Goal: Transaction & Acquisition: Obtain resource

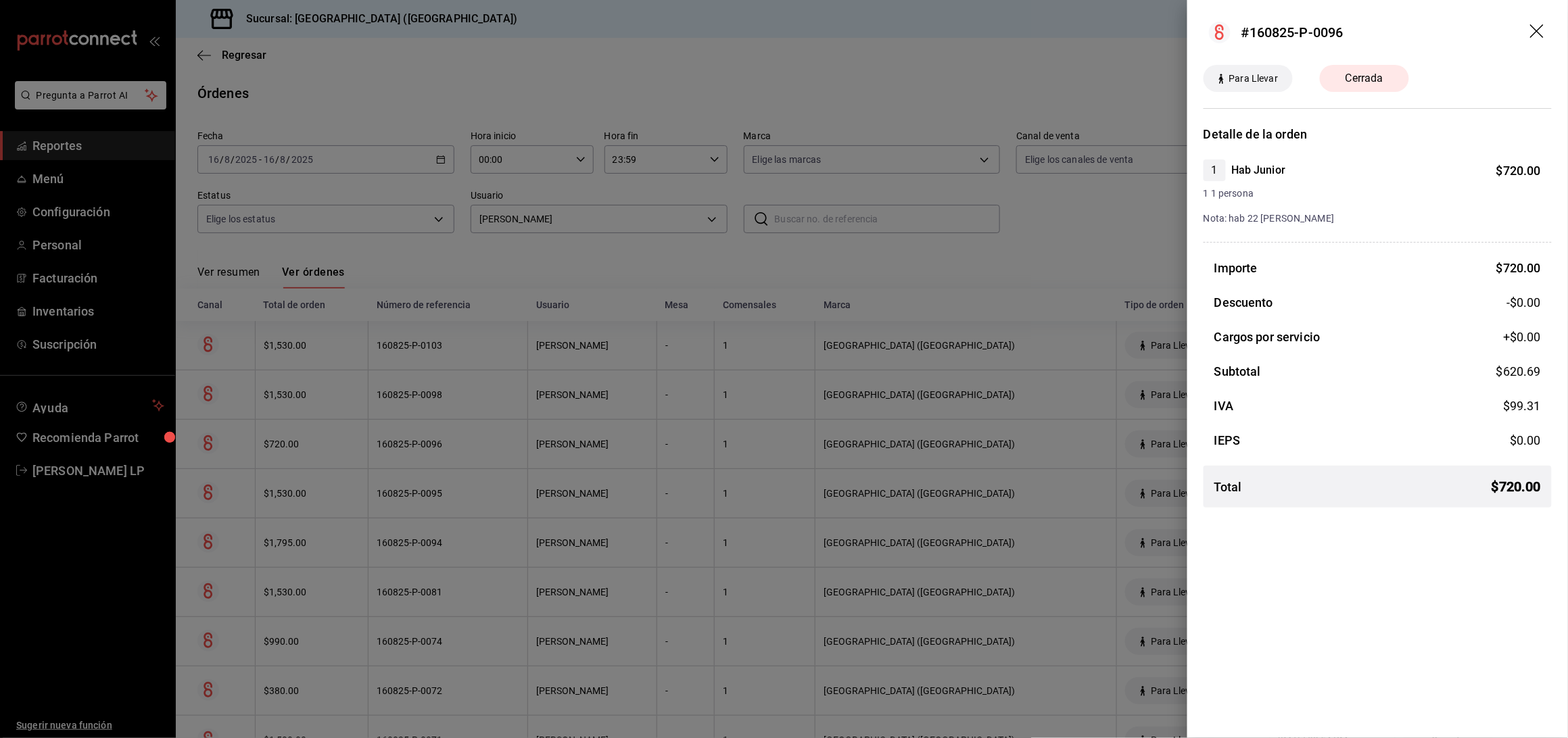
scroll to position [104, 0]
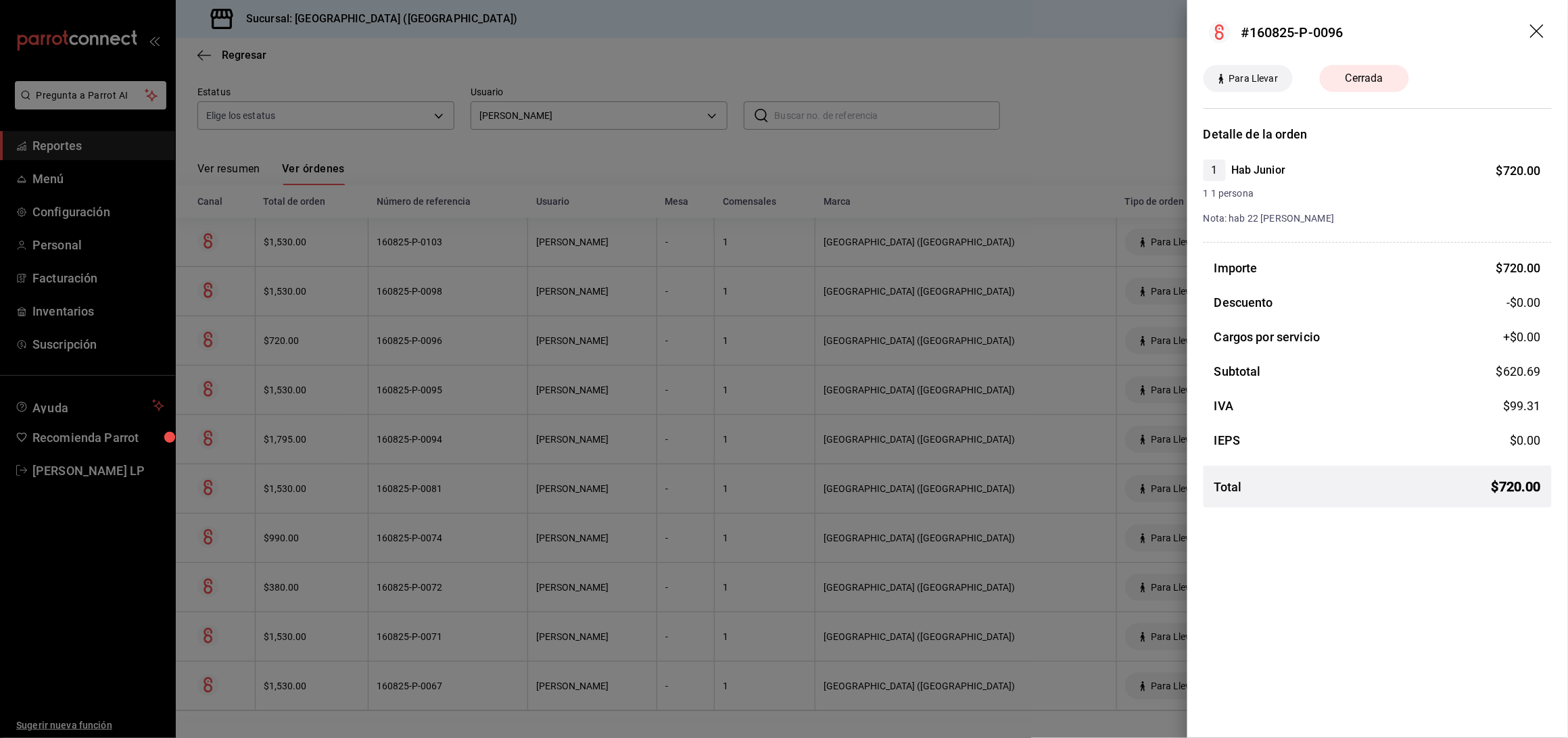
click at [487, 112] on div at bounding box center [784, 369] width 1568 height 738
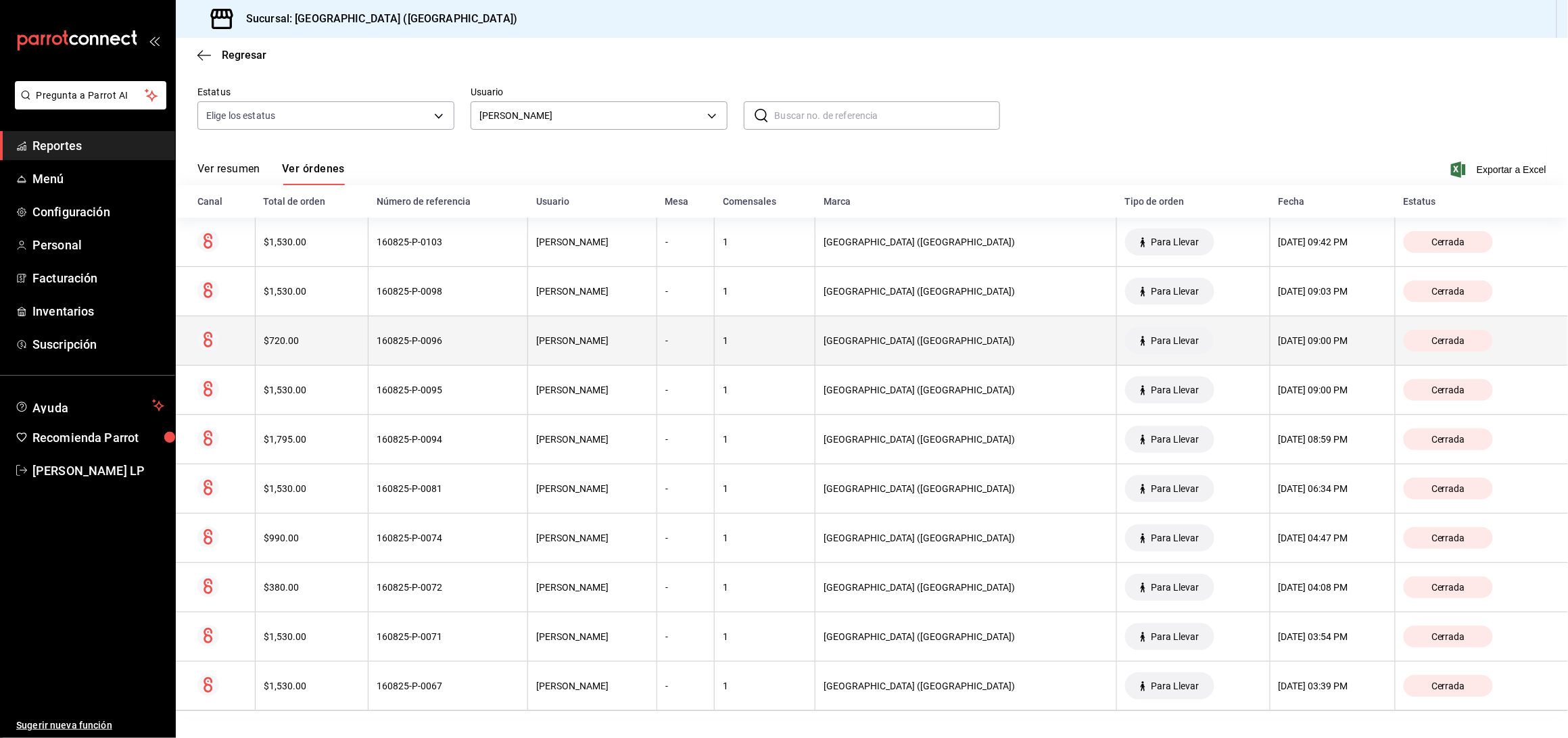
click at [342, 342] on div "$720.00" at bounding box center [312, 341] width 97 height 11
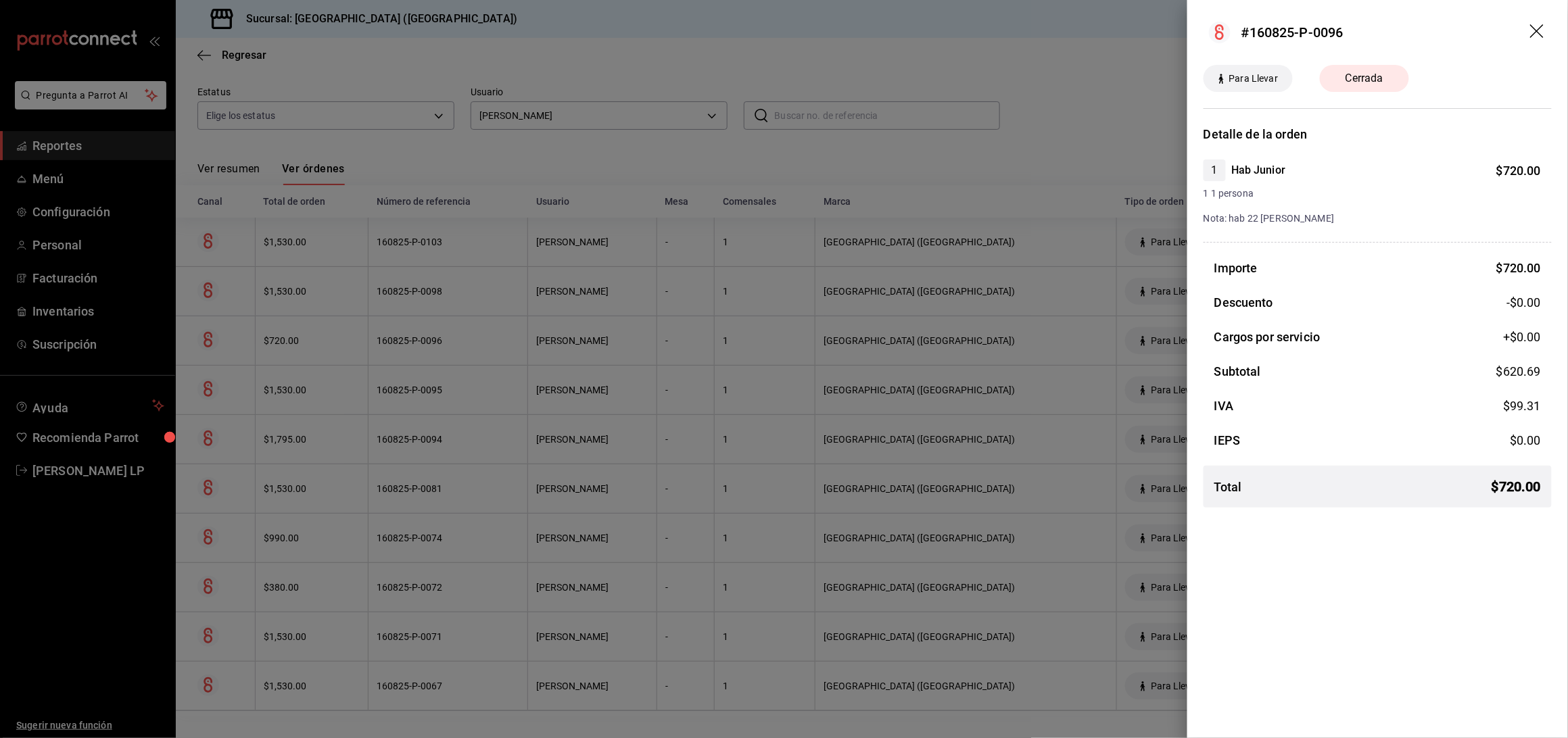
click at [342, 342] on div at bounding box center [784, 369] width 1568 height 738
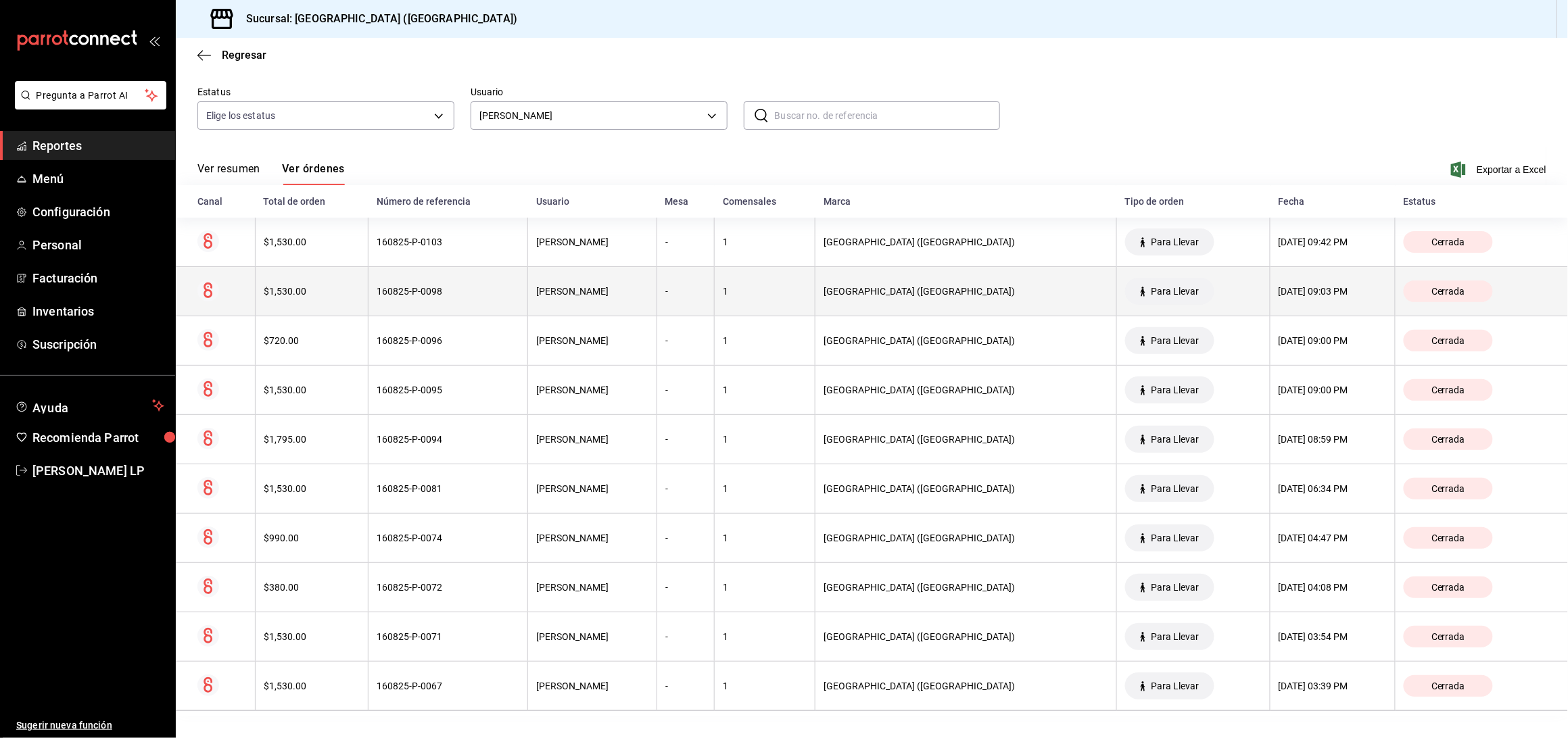
click at [336, 288] on div "$1,530.00" at bounding box center [312, 291] width 97 height 11
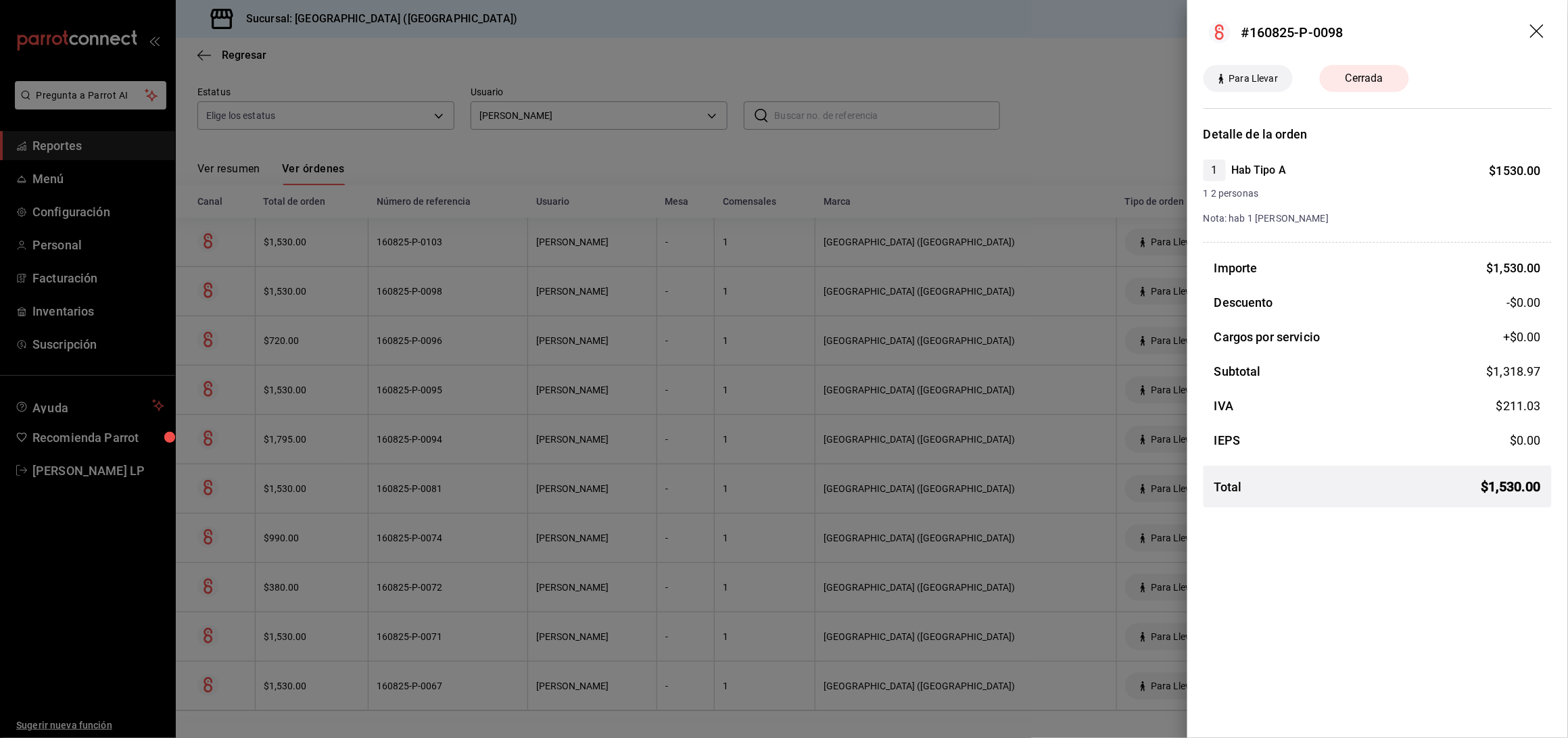
click at [511, 276] on div at bounding box center [784, 369] width 1568 height 738
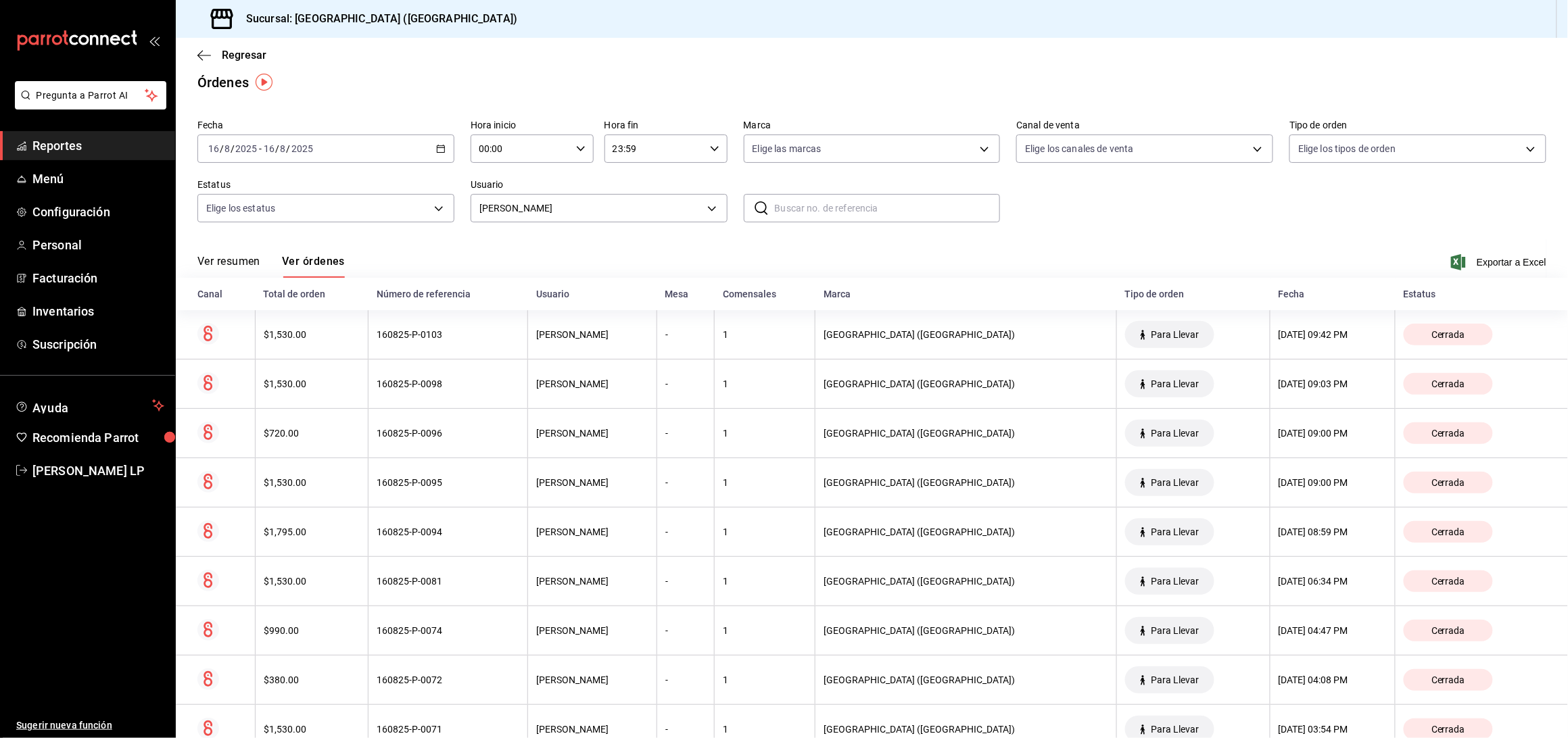
scroll to position [0, 0]
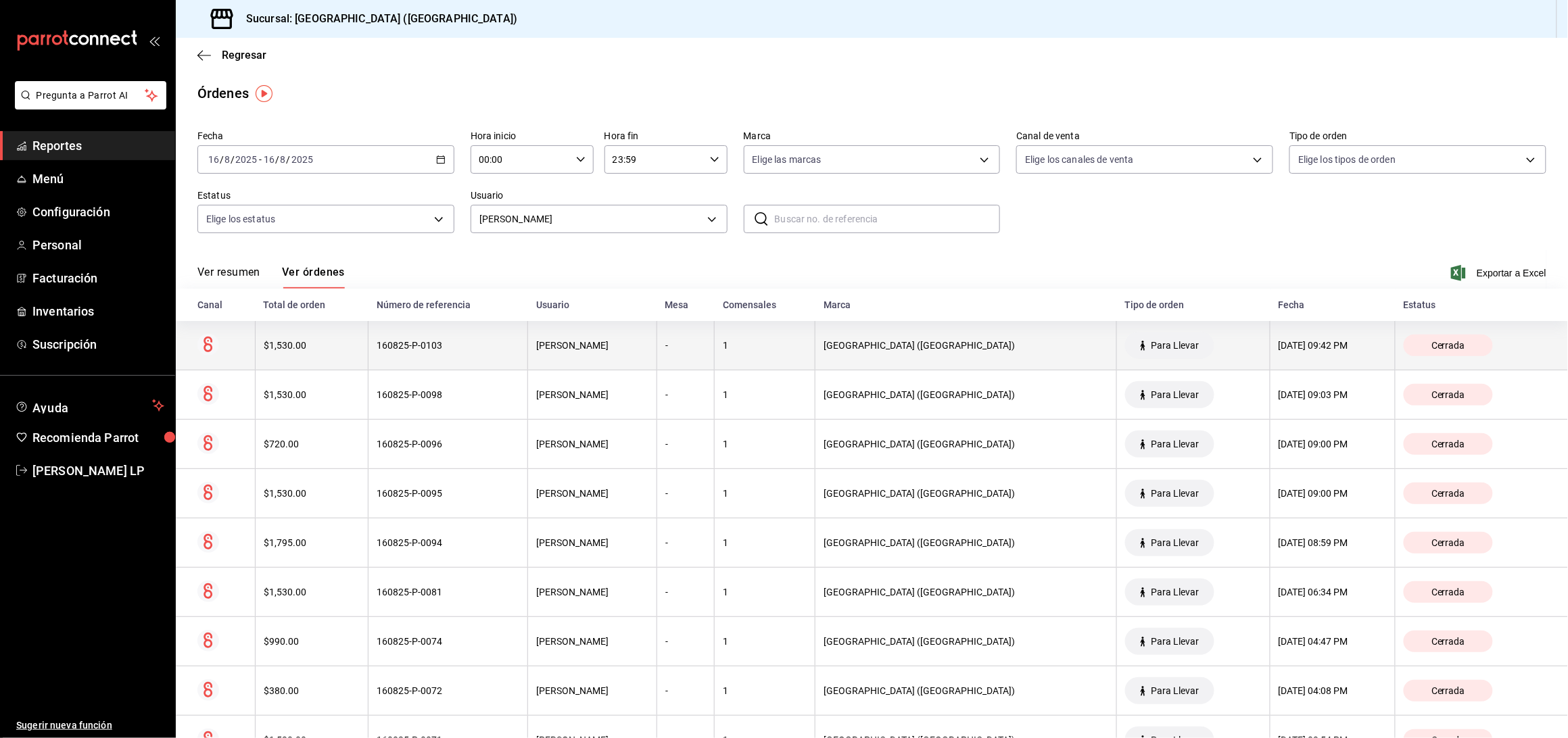
click at [441, 362] on th "160825-P-0103" at bounding box center [448, 346] width 160 height 50
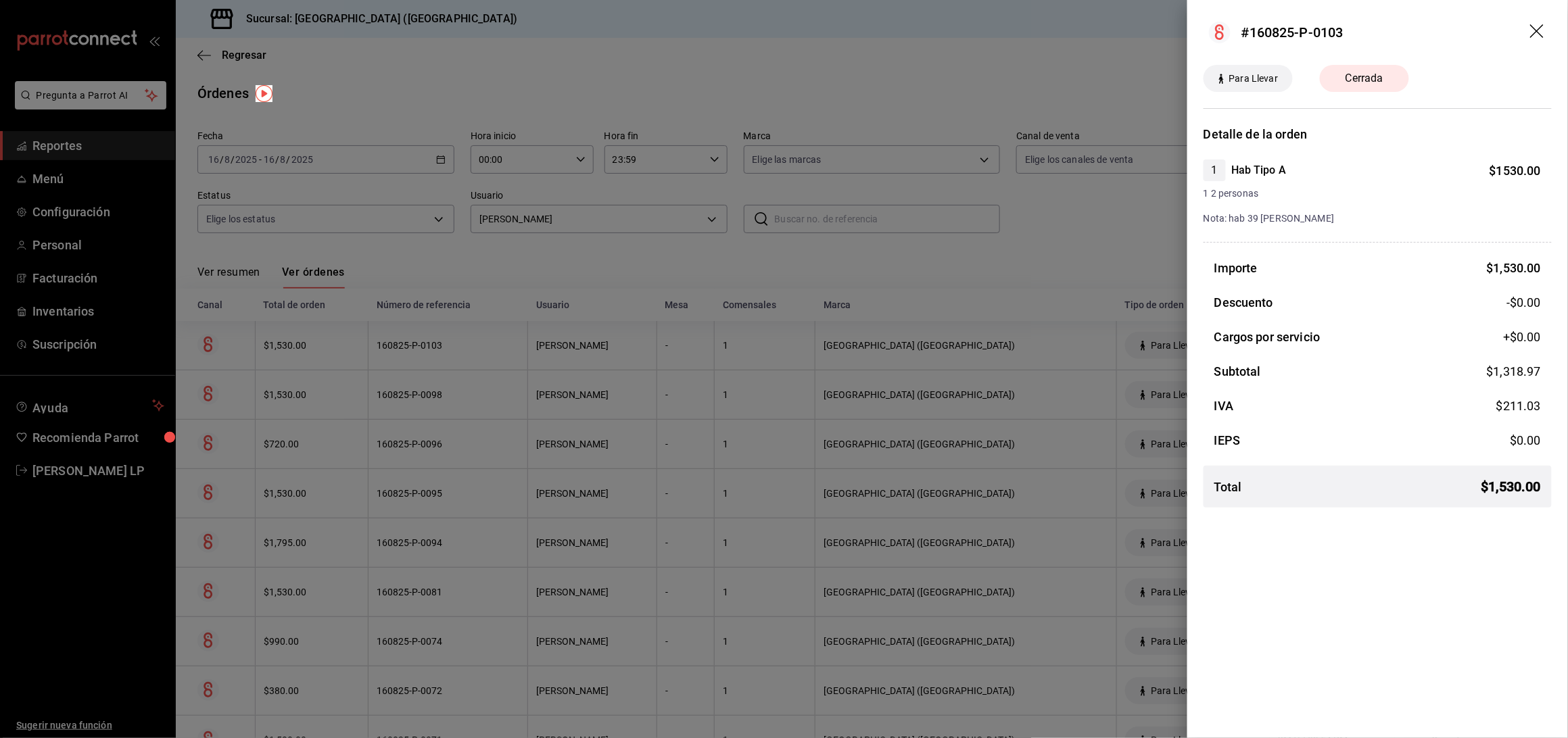
click at [509, 337] on div at bounding box center [784, 369] width 1568 height 738
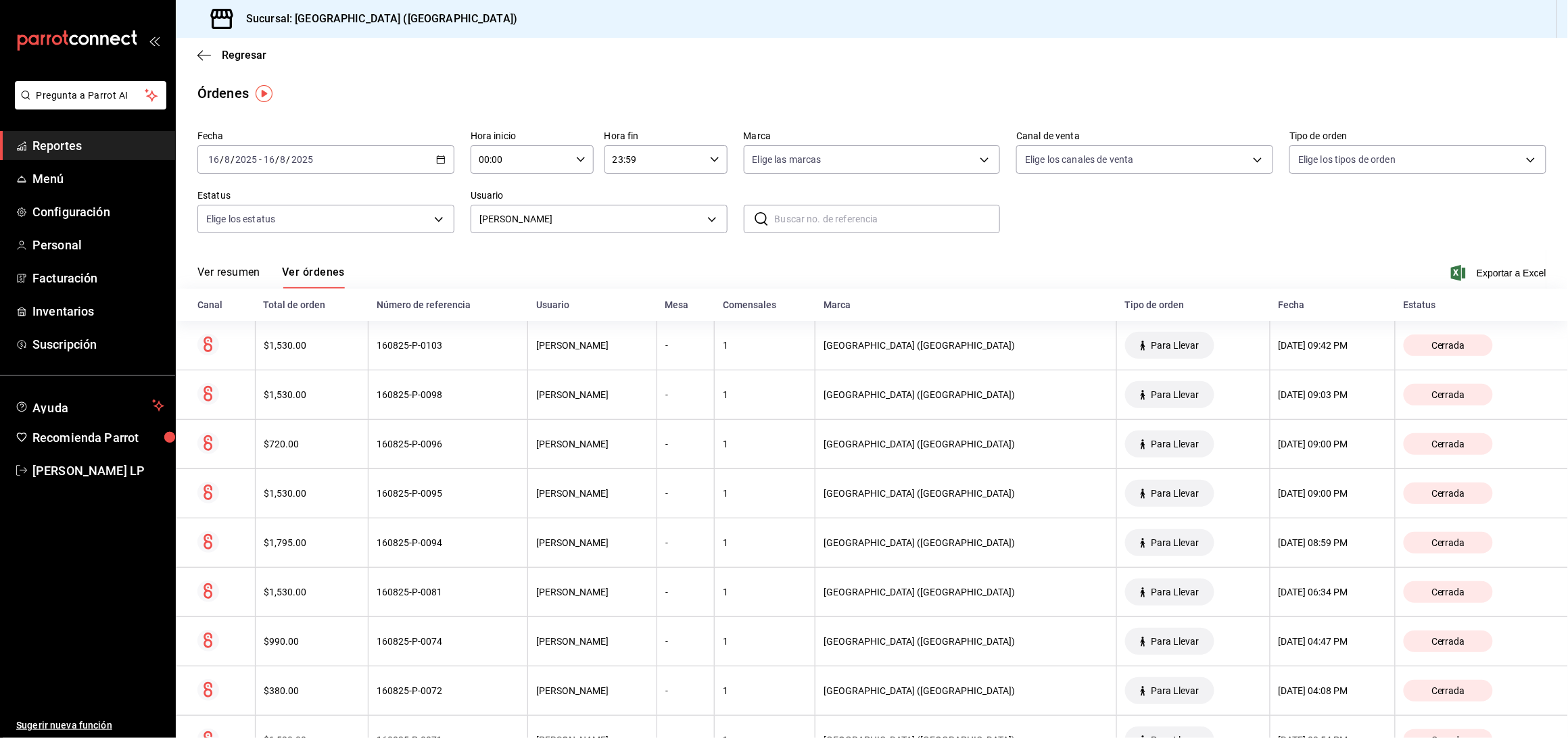
click at [439, 165] on div "2025-08-16 16 / 8 / 2025 - 2025-08-16 16 / 8 / 2025" at bounding box center [326, 160] width 257 height 29
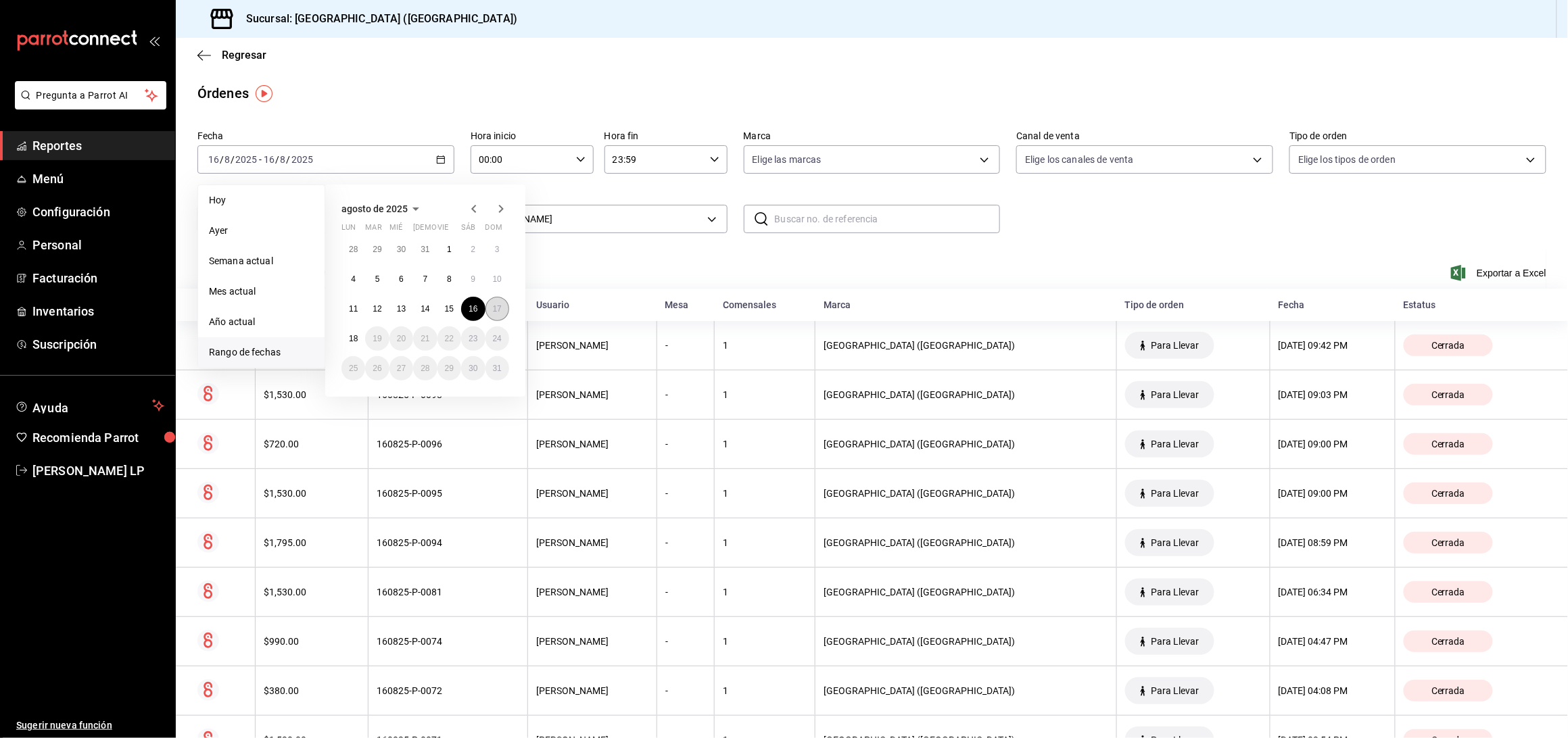
click at [493, 307] on abbr "17" at bounding box center [497, 309] width 9 height 10
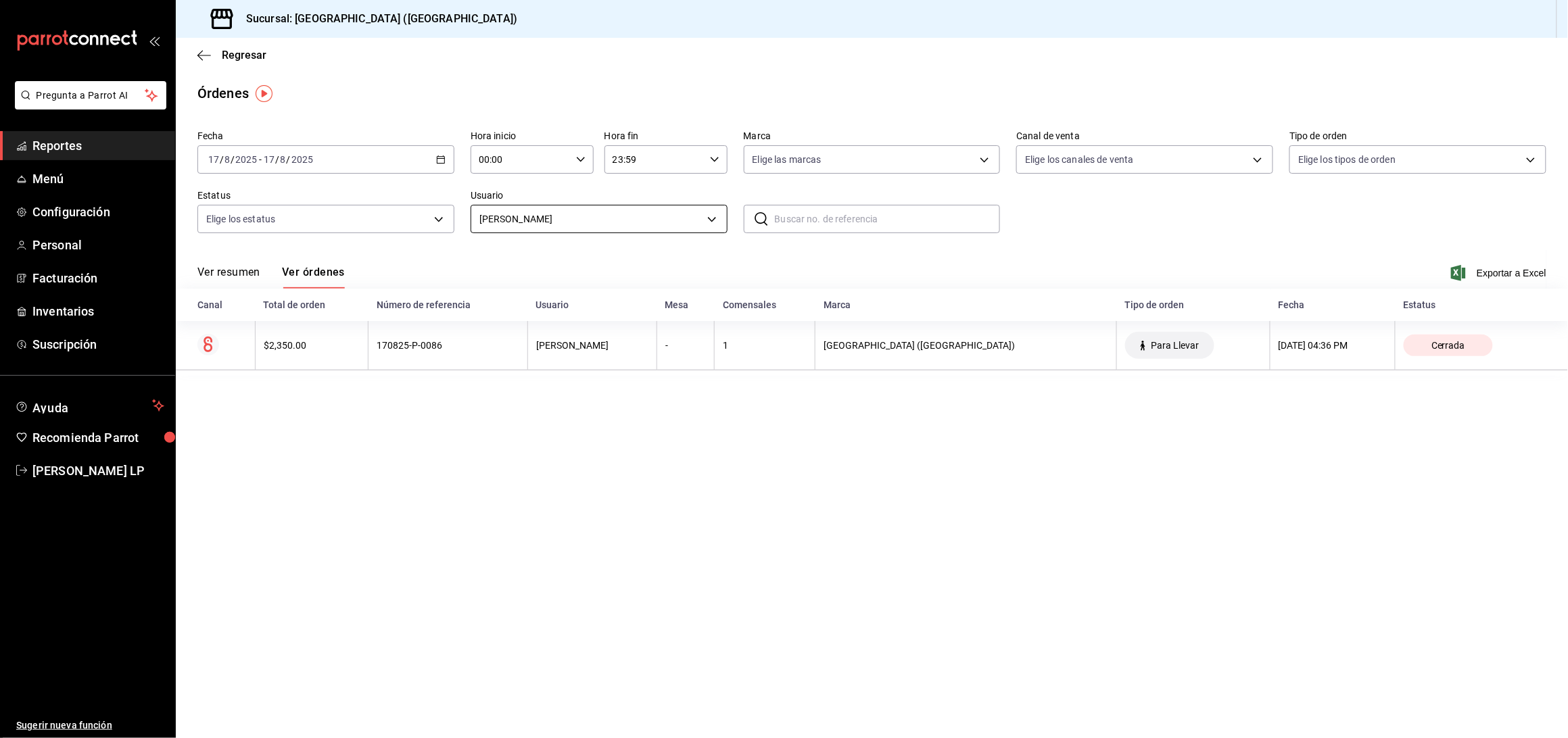
click at [577, 217] on body "Pregunta a Parrot AI Reportes Menú Configuración Personal Facturación Inventari…" at bounding box center [784, 369] width 1568 height 738
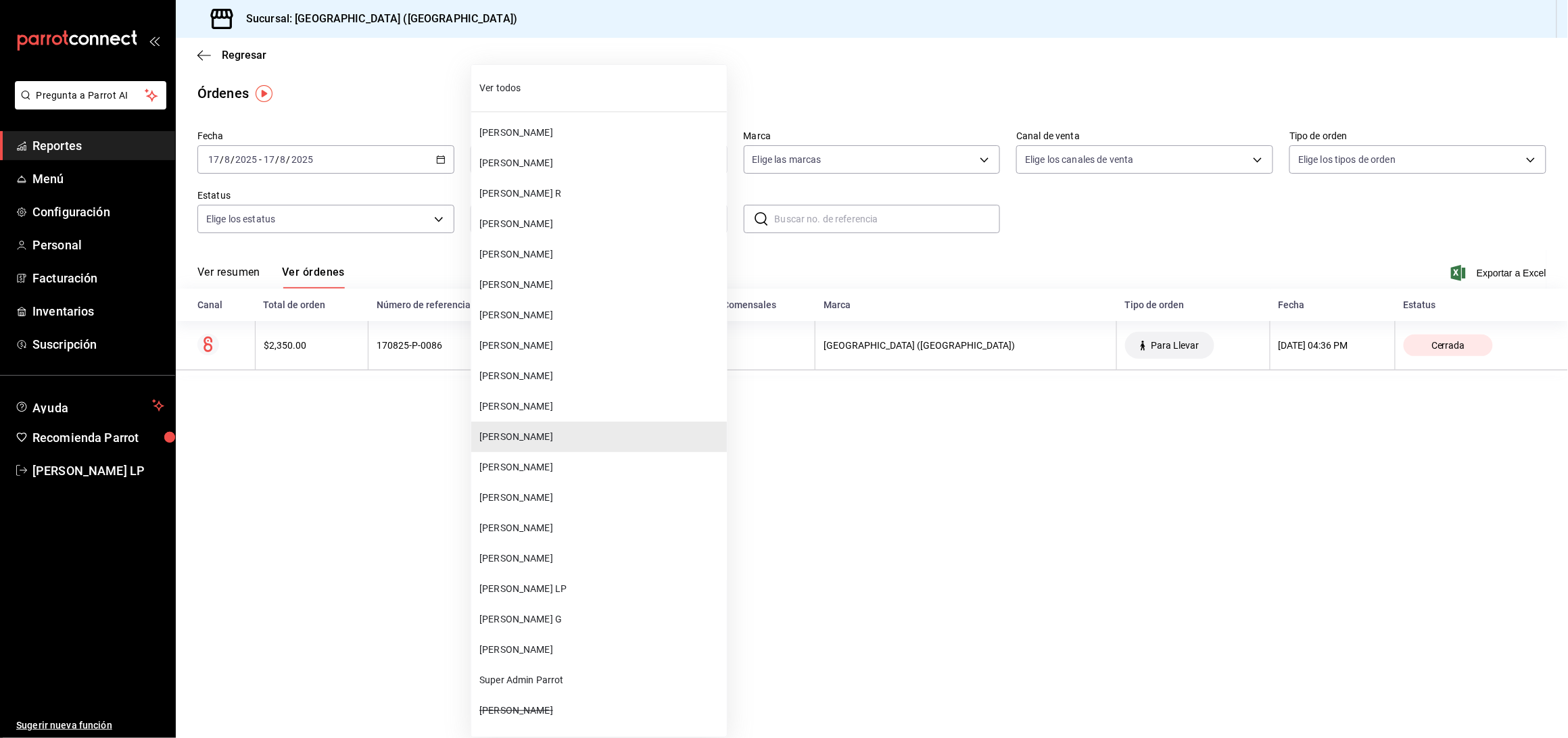
click at [532, 547] on li "[PERSON_NAME]" at bounding box center [599, 559] width 255 height 31
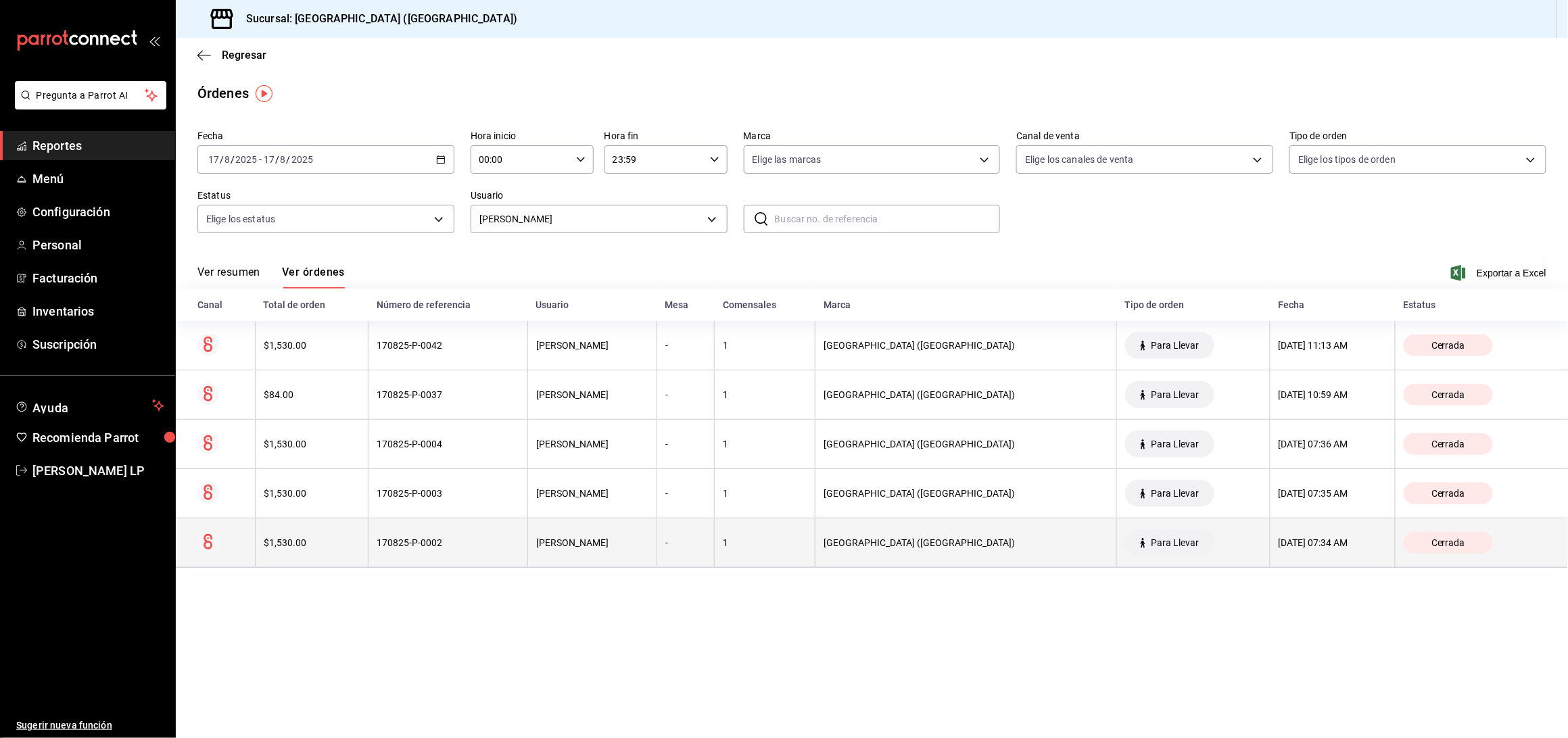
click at [454, 532] on th "170825-P-0002" at bounding box center [448, 544] width 160 height 50
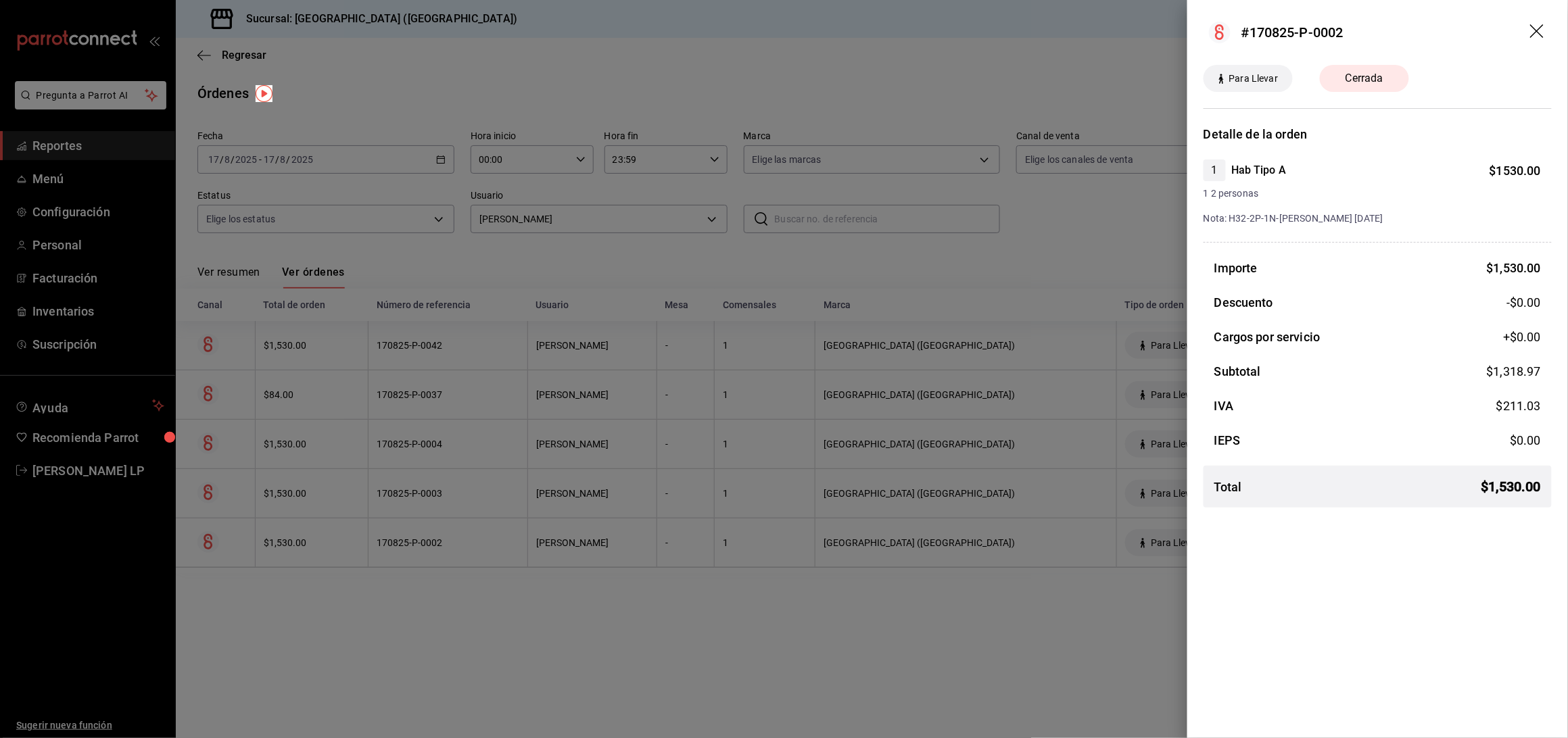
click at [488, 607] on div at bounding box center [784, 369] width 1568 height 738
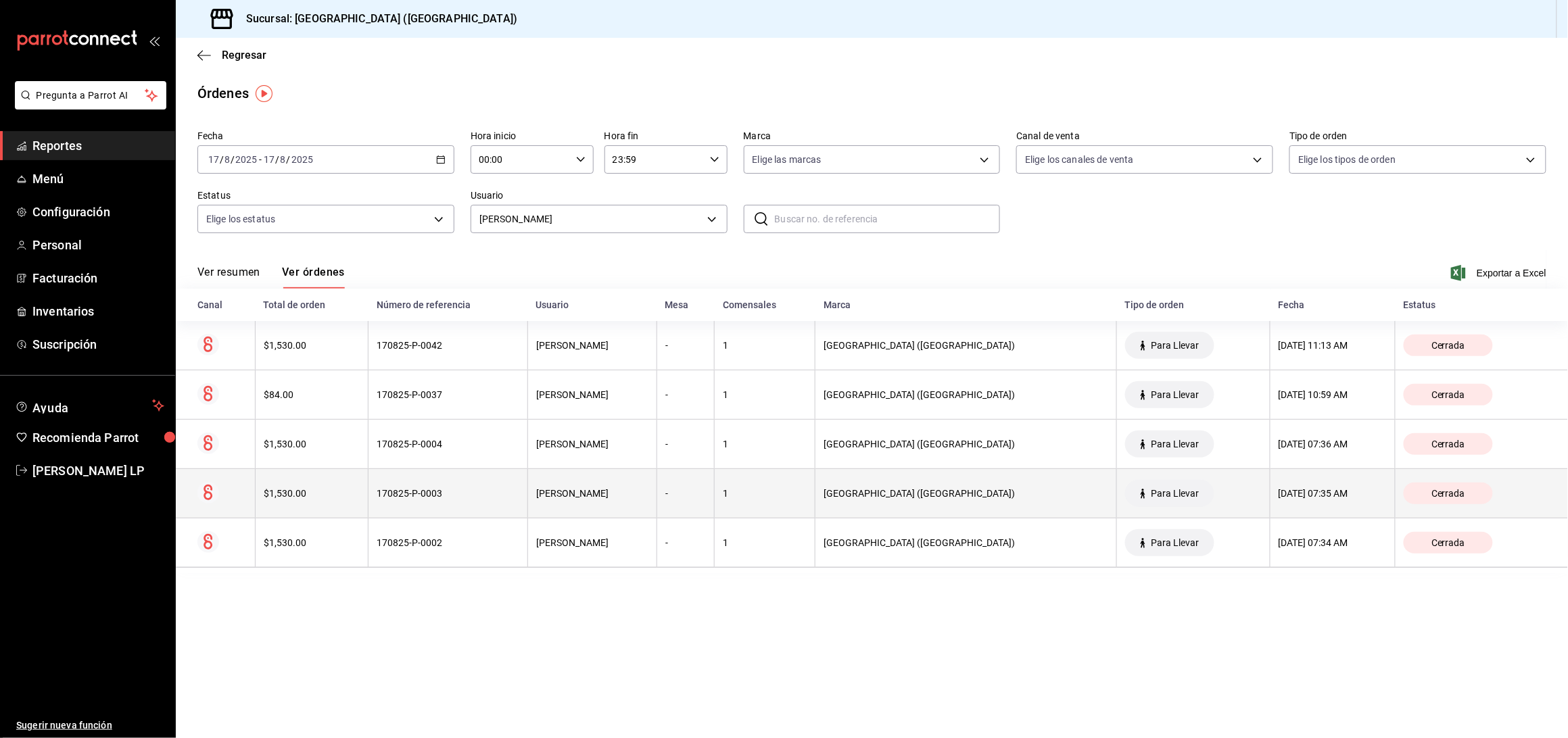
click at [473, 499] on div "170825-P-0003" at bounding box center [448, 493] width 143 height 11
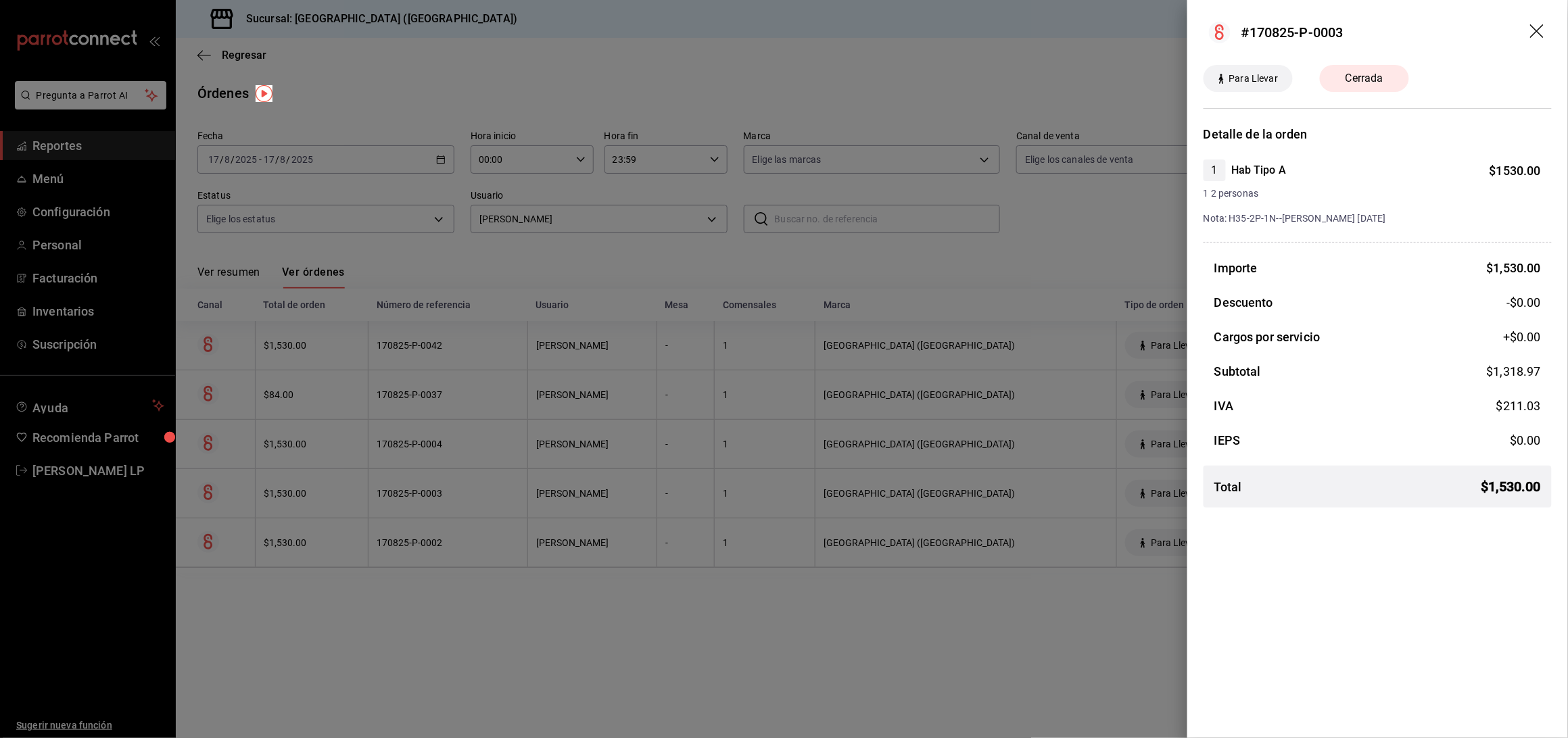
click at [896, 631] on div at bounding box center [784, 369] width 1568 height 738
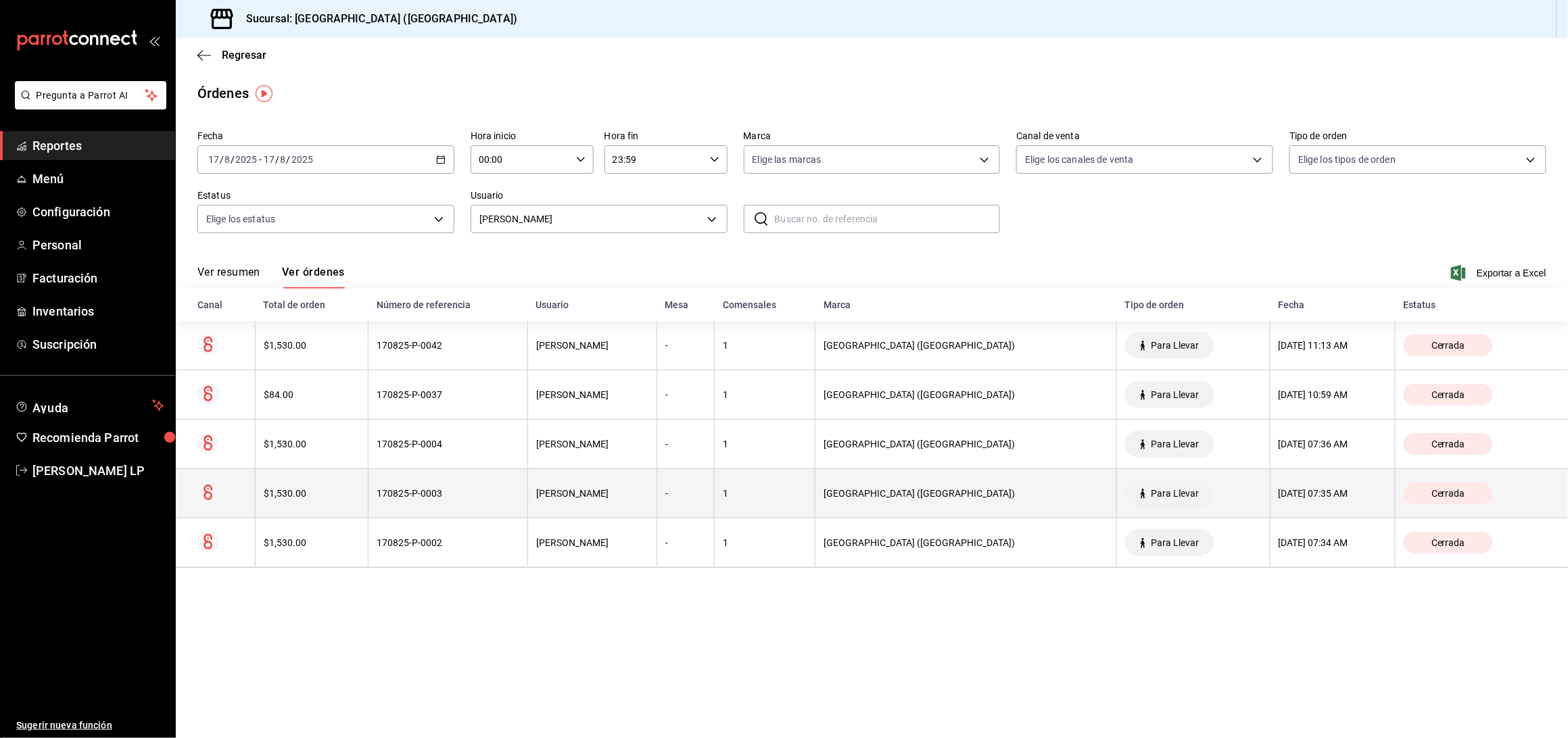
click at [484, 490] on div "170825-P-0003" at bounding box center [448, 493] width 143 height 11
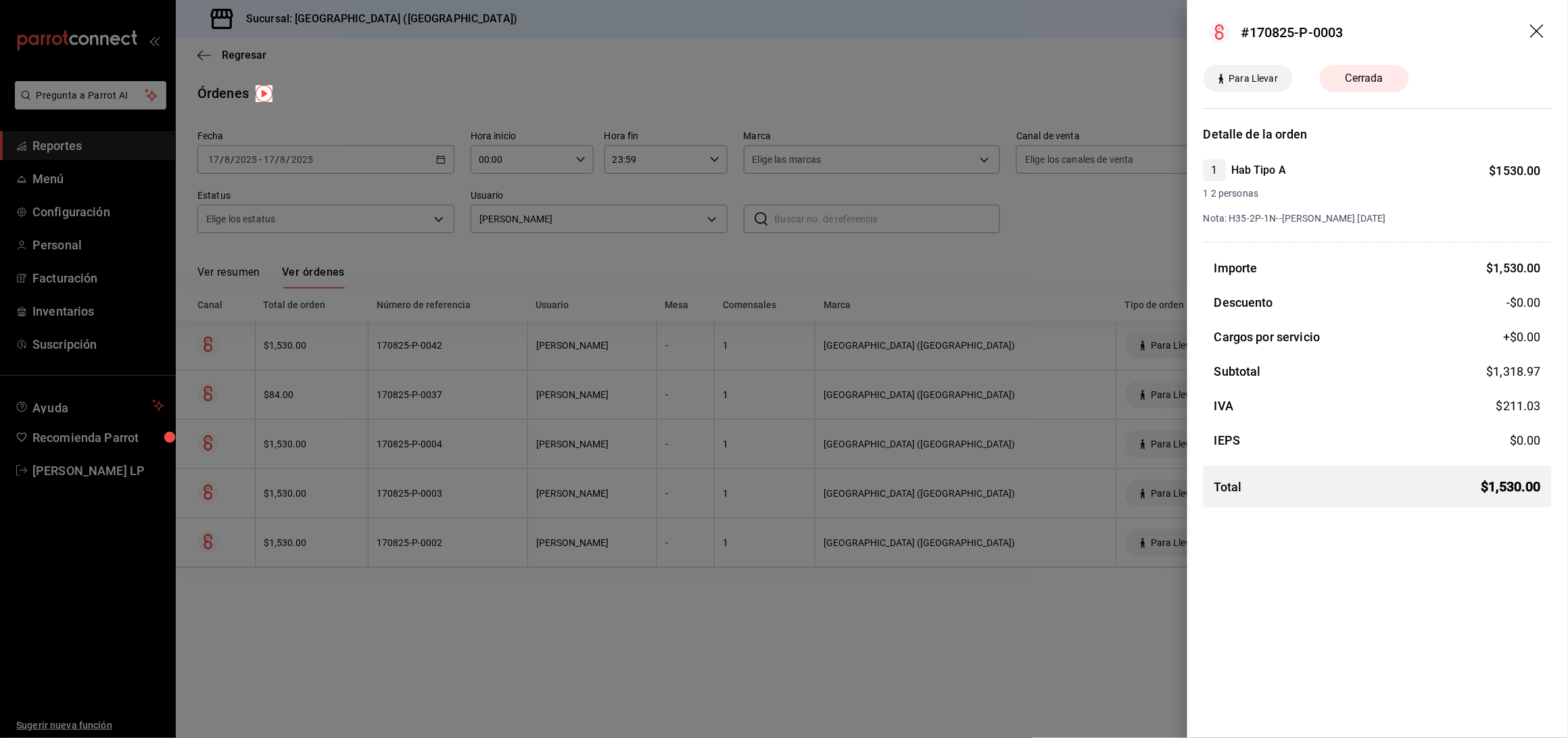
click at [611, 597] on div at bounding box center [784, 369] width 1568 height 738
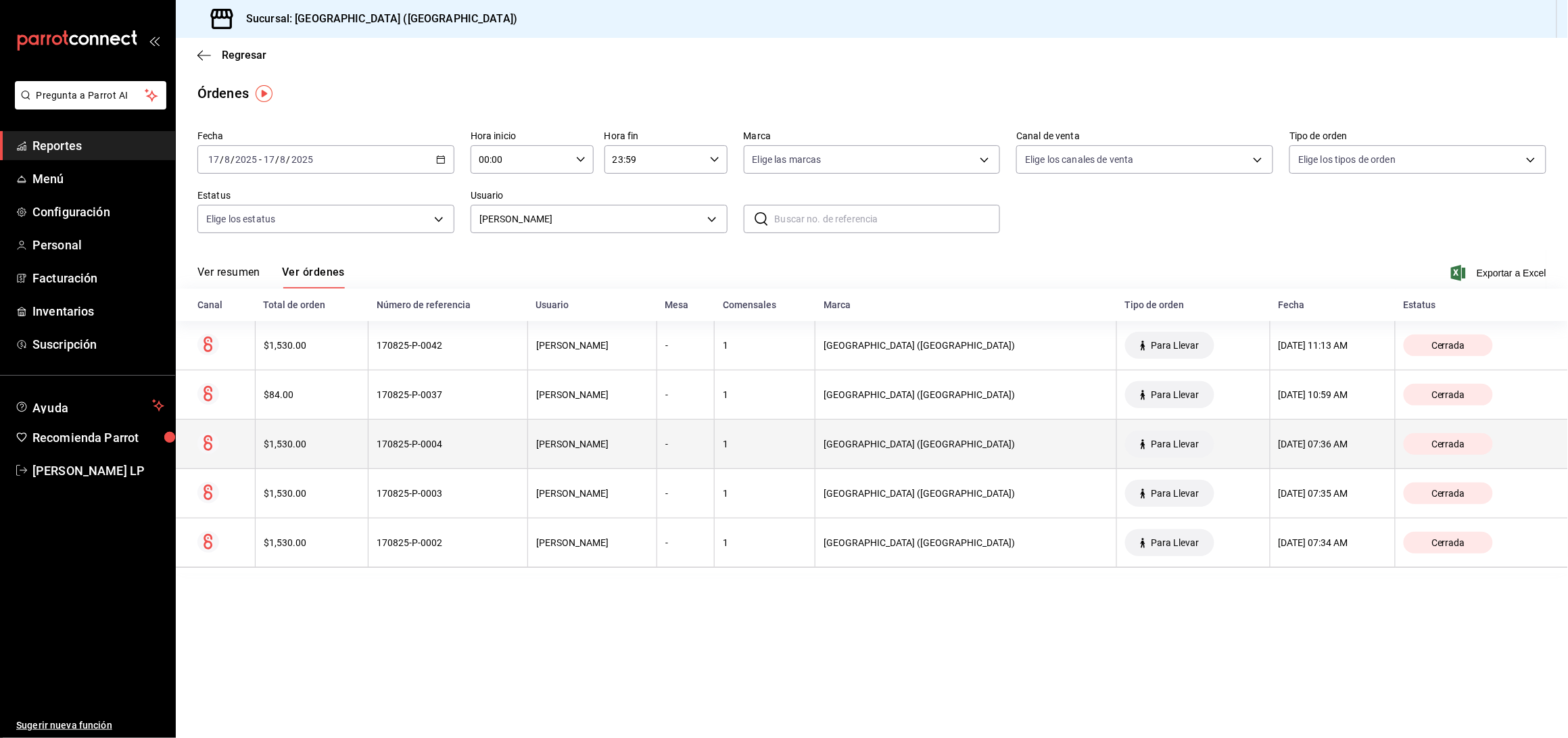
click at [520, 450] on div "170825-P-0004" at bounding box center [448, 444] width 143 height 11
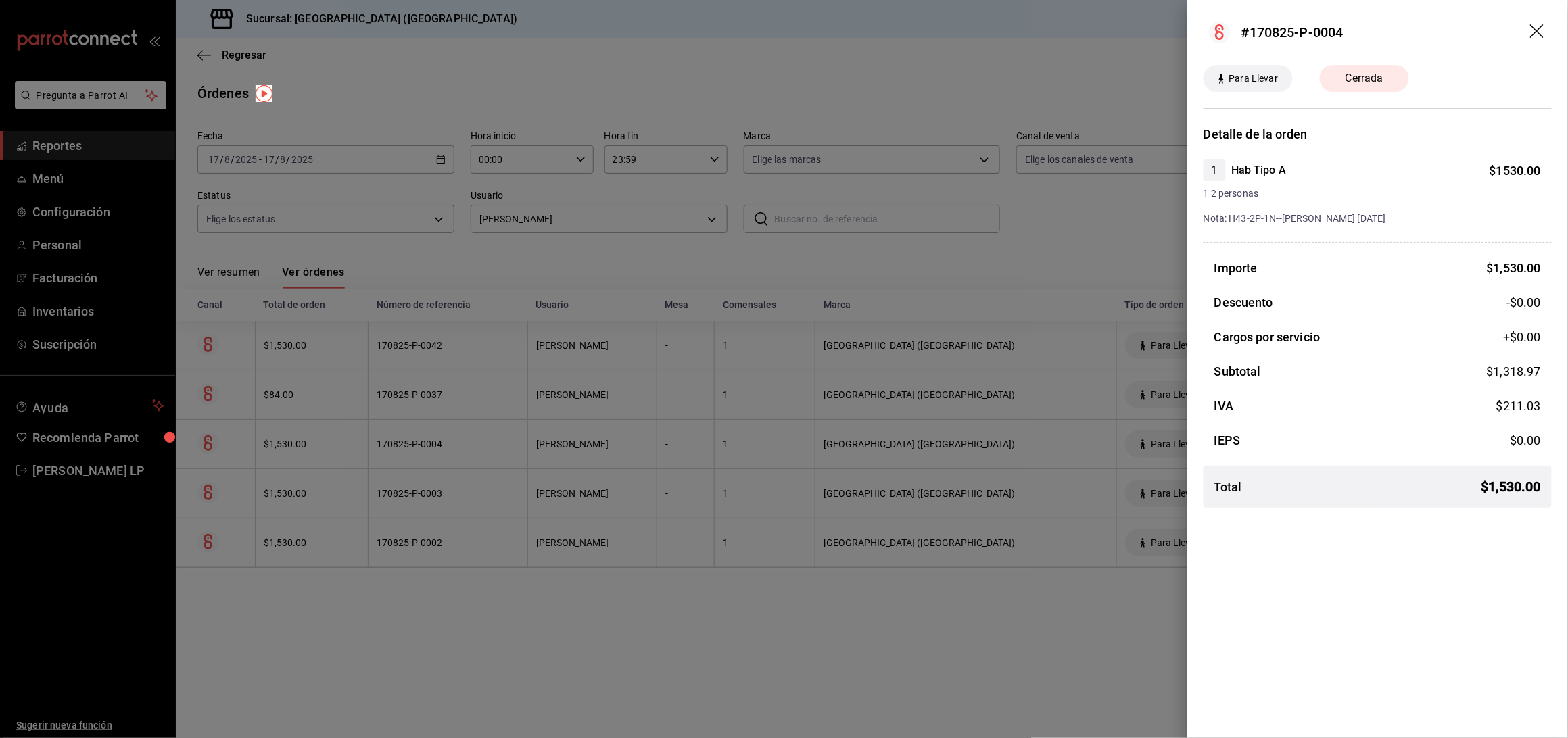
click at [723, 589] on div at bounding box center [784, 369] width 1568 height 738
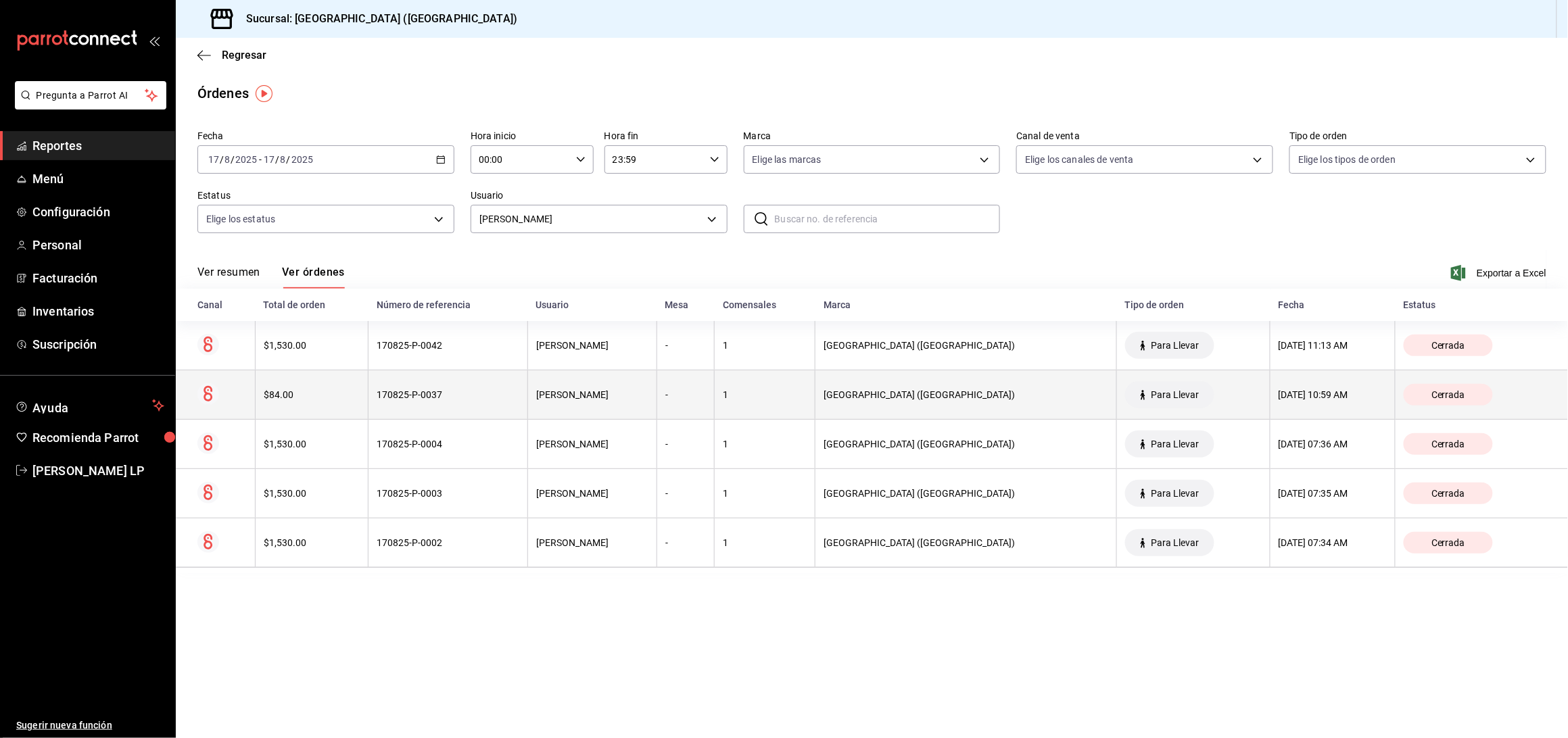
click at [483, 385] on th "170825-P-0037" at bounding box center [448, 395] width 160 height 50
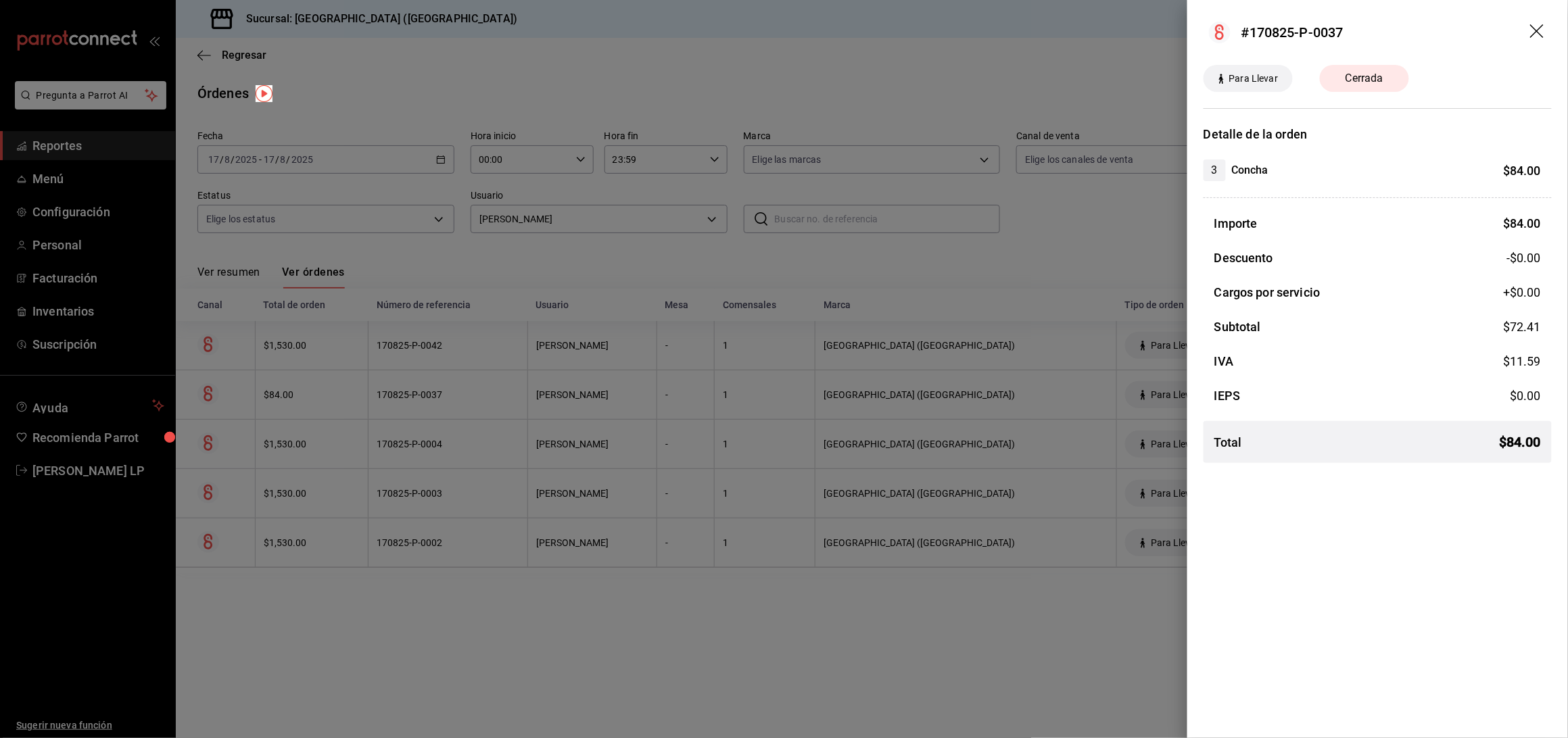
click at [479, 390] on div at bounding box center [784, 369] width 1568 height 738
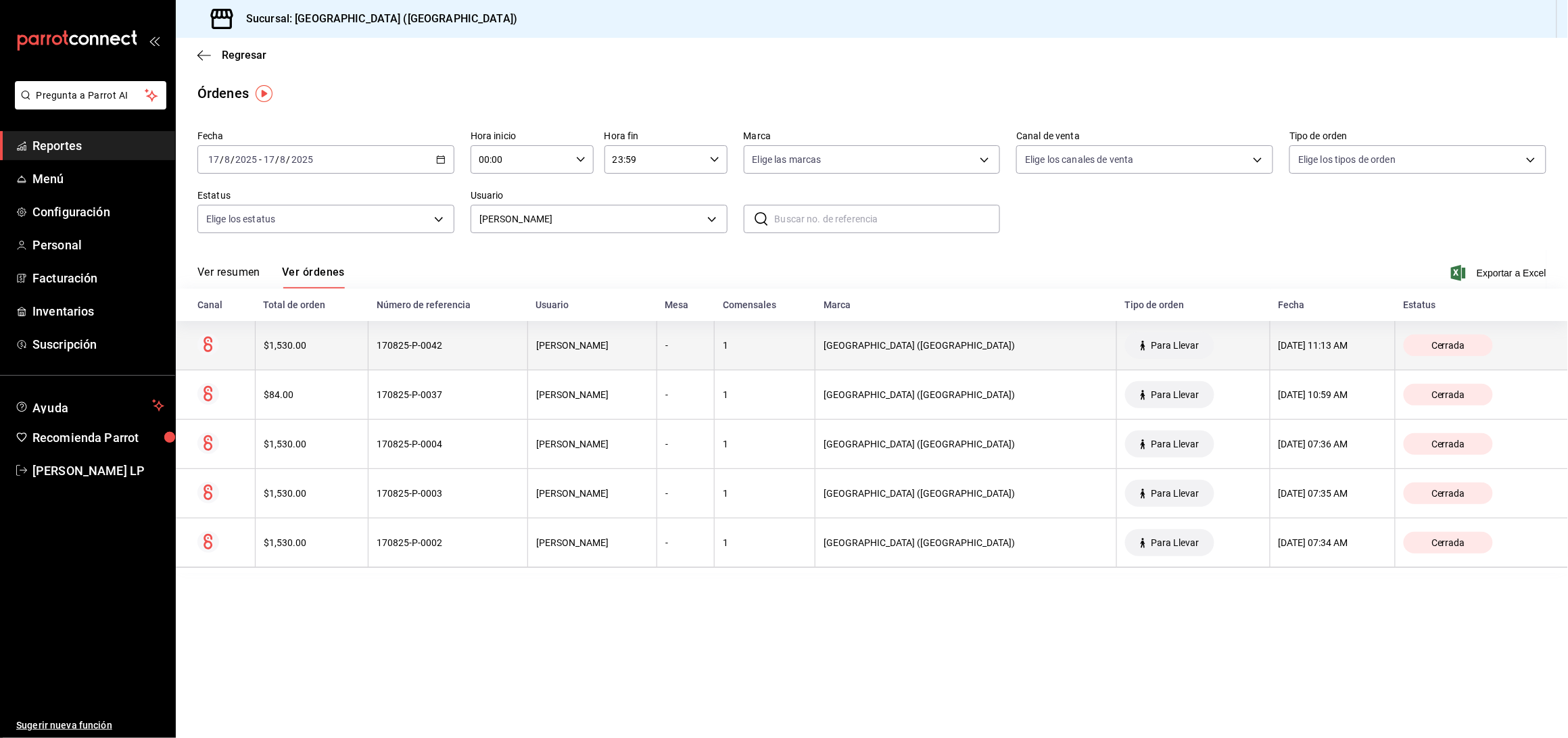
click at [478, 343] on div "170825-P-0042" at bounding box center [448, 345] width 143 height 11
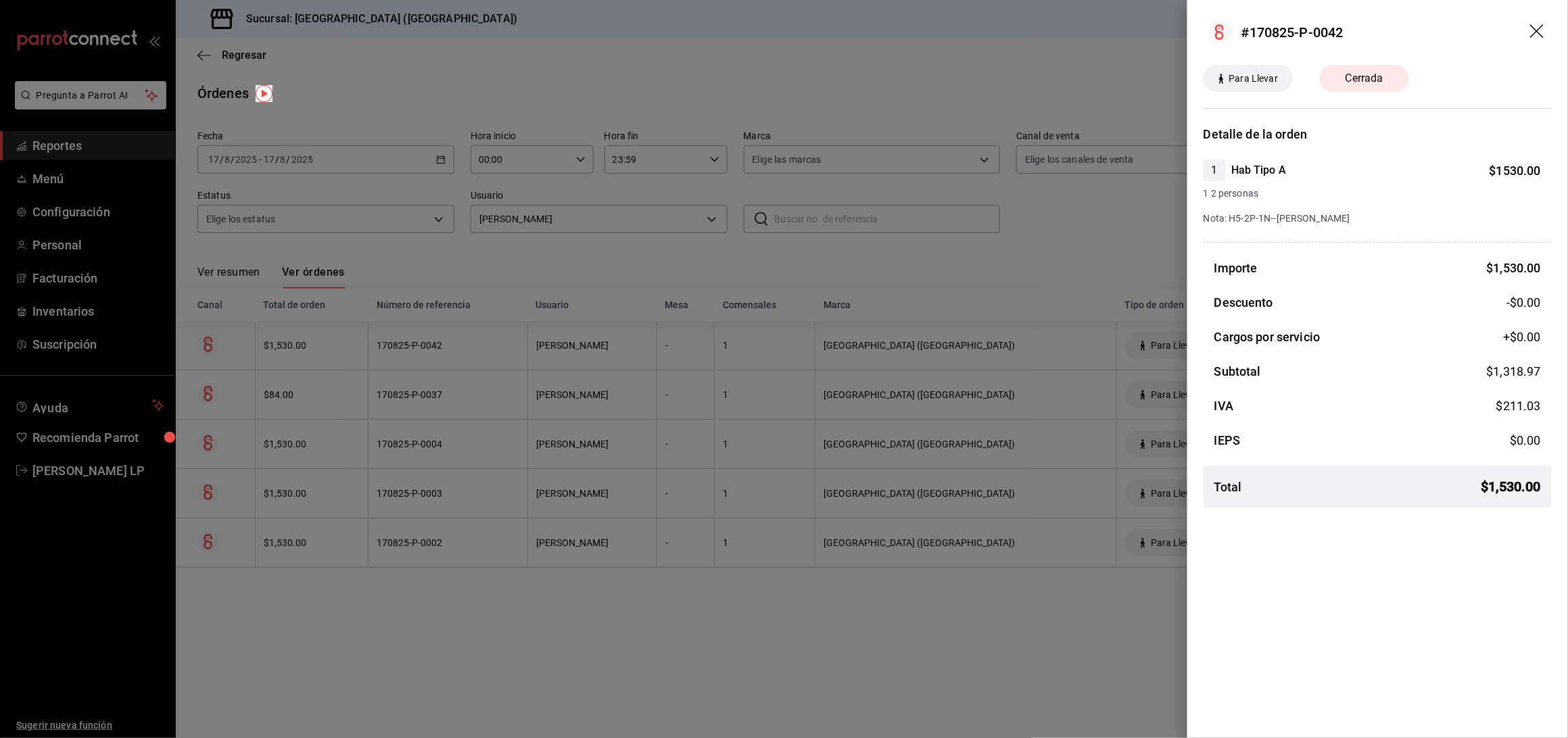
click at [617, 661] on div at bounding box center [784, 369] width 1568 height 738
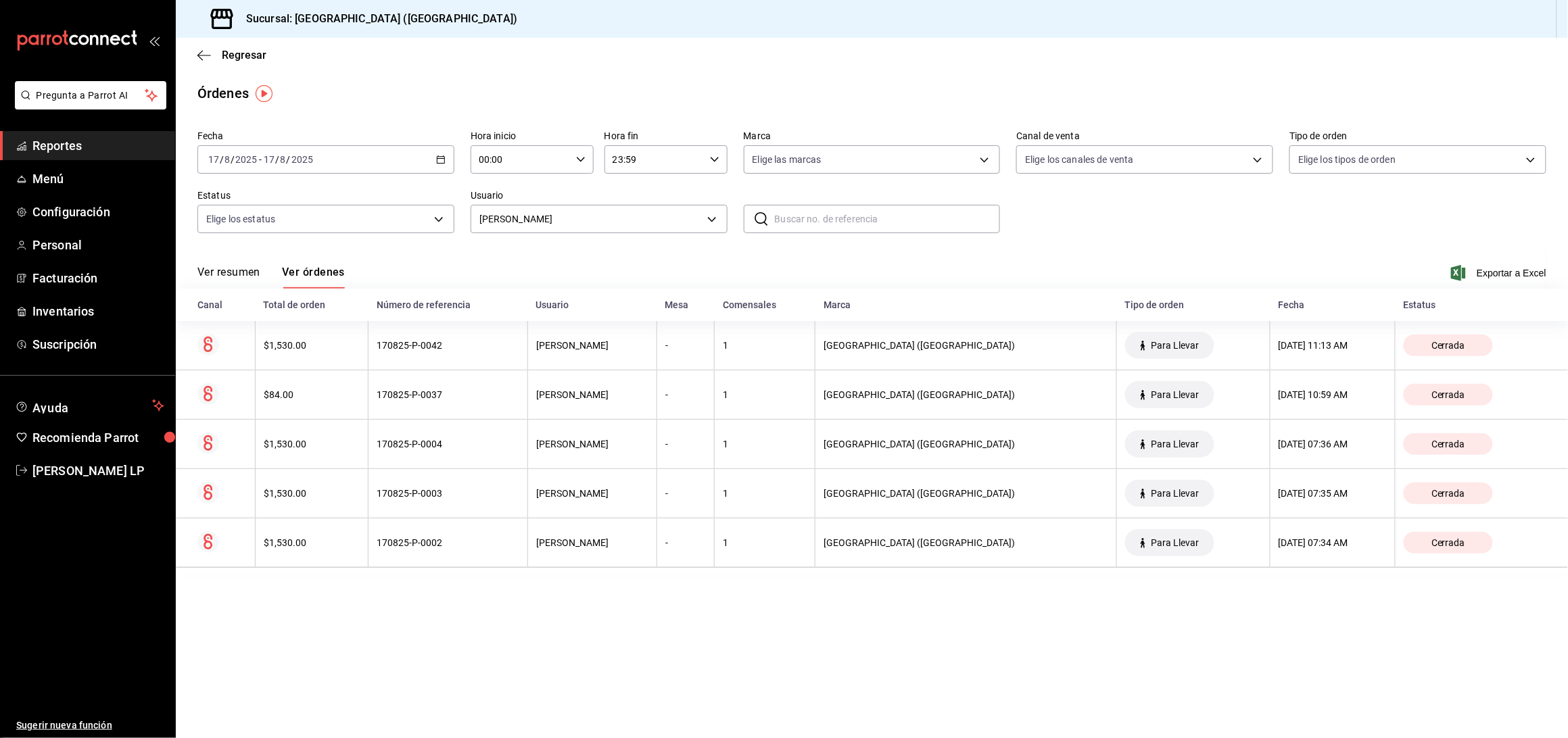
click at [580, 220] on body "Pregunta a Parrot AI Reportes Menú Configuración Personal Facturación Inventari…" at bounding box center [784, 369] width 1568 height 738
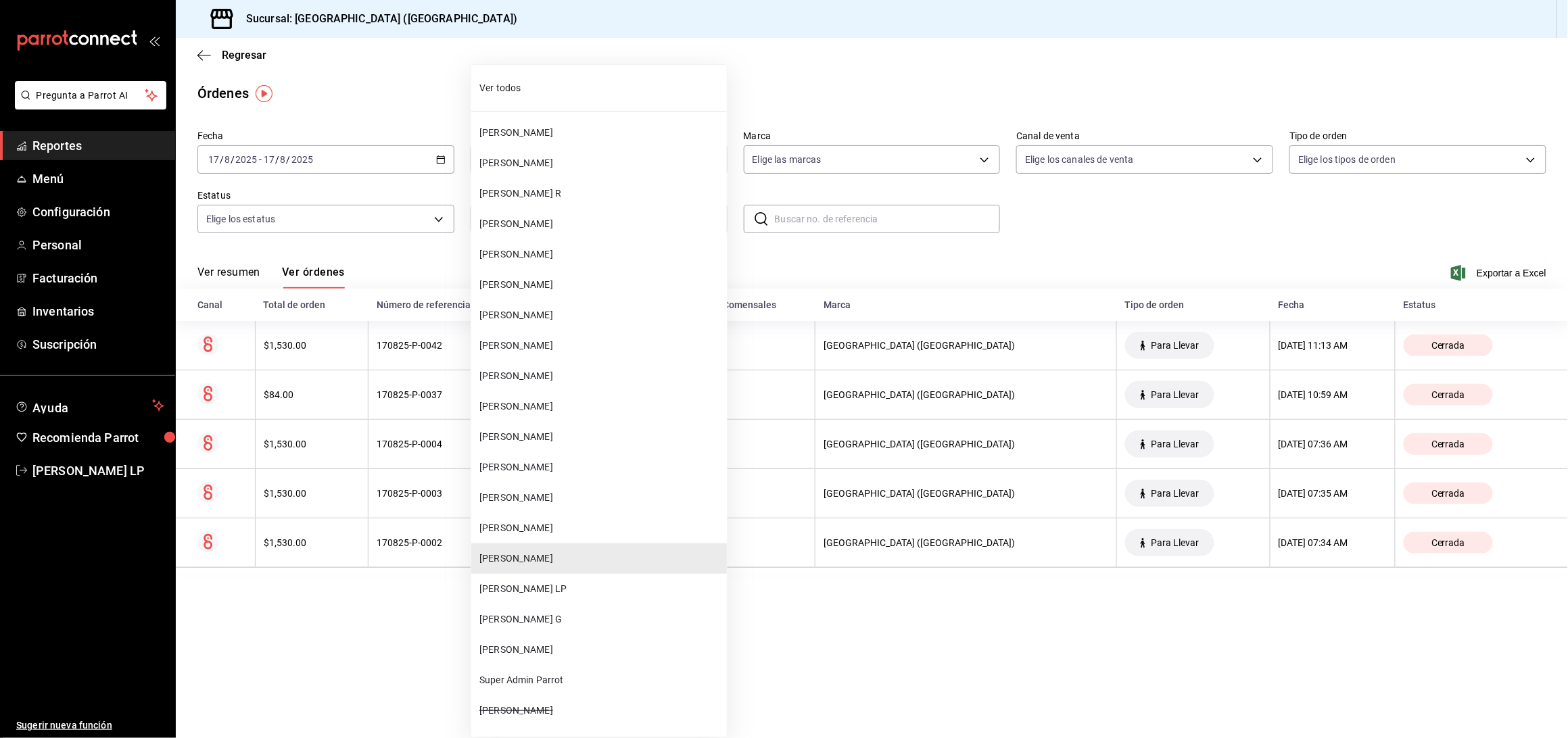
click at [549, 430] on span "[PERSON_NAME]" at bounding box center [600, 437] width 242 height 14
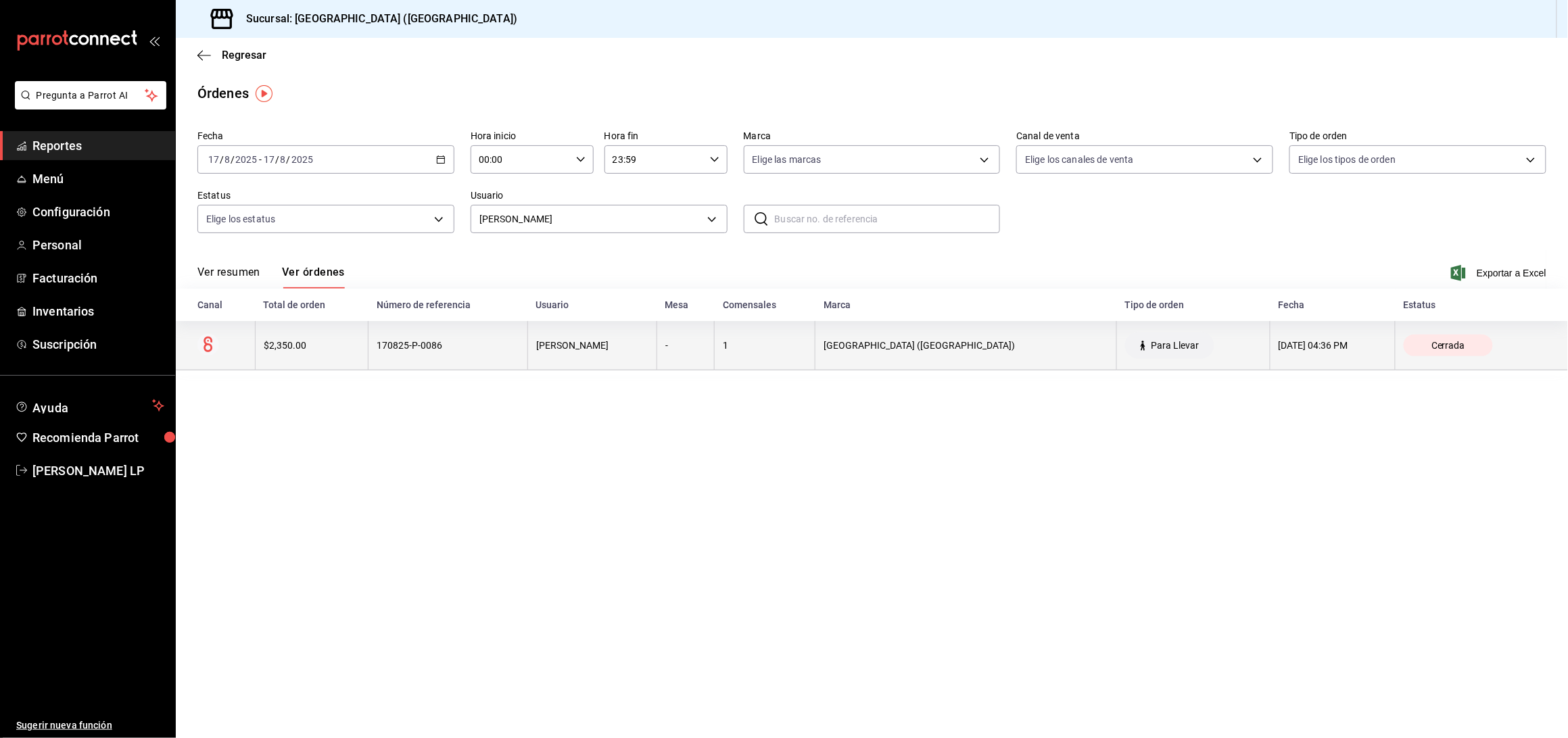
click at [520, 338] on th "170825-P-0086" at bounding box center [448, 346] width 160 height 50
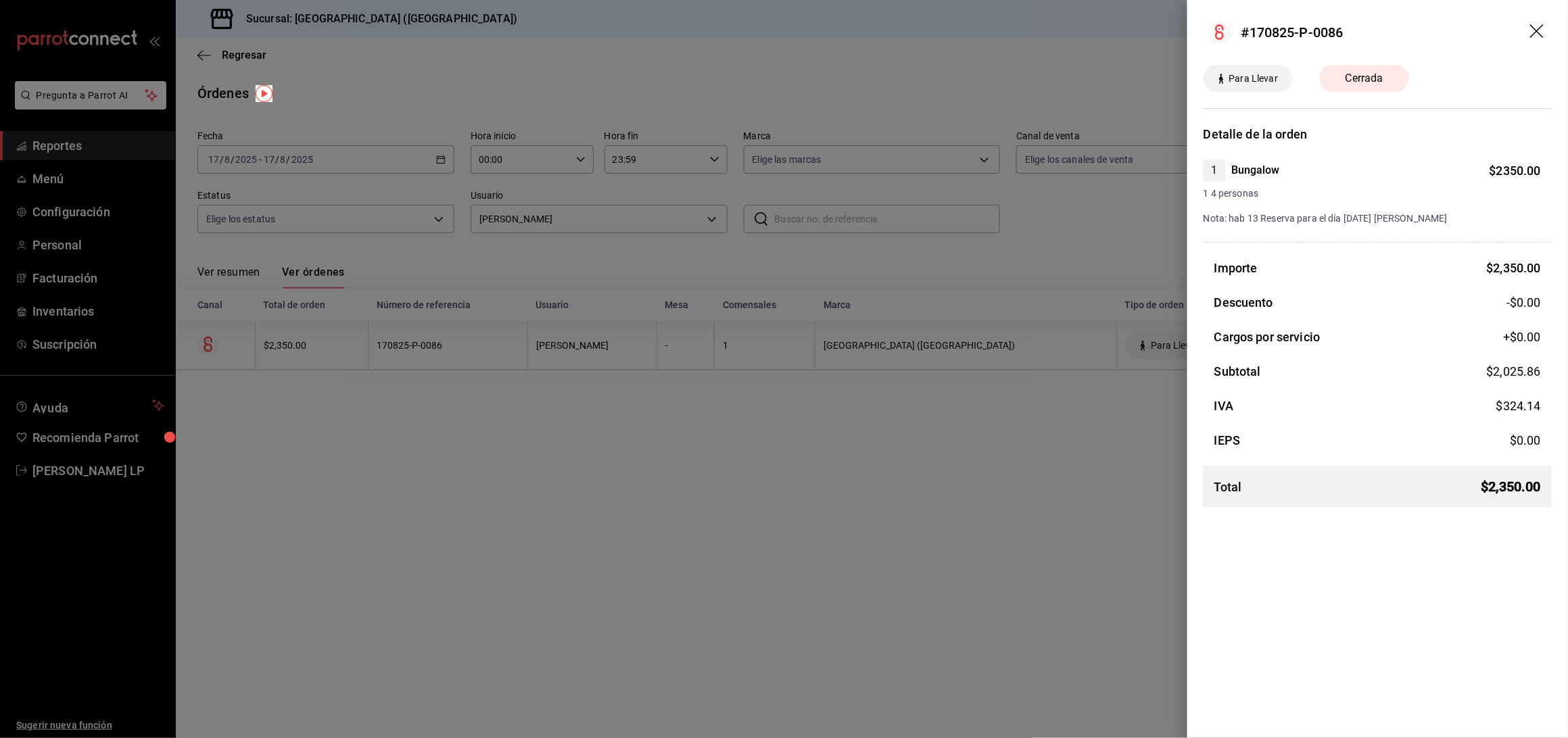
drag, startPoint x: 613, startPoint y: 423, endPoint x: 615, endPoint y: 287, distance: 136.0
click at [612, 422] on div at bounding box center [784, 369] width 1568 height 738
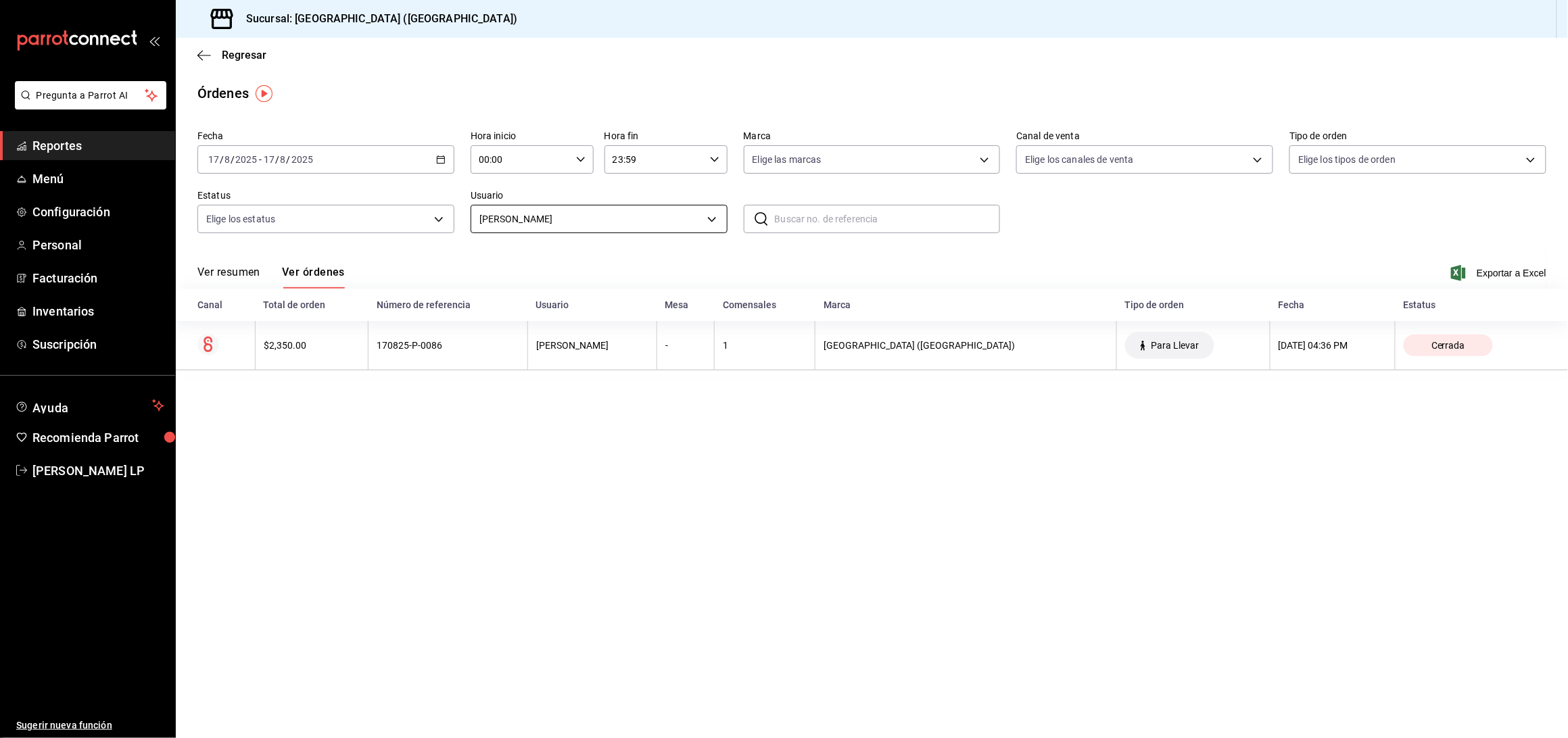
click at [611, 215] on body "Pregunta a Parrot AI Reportes Menú Configuración Personal Facturación Inventari…" at bounding box center [784, 369] width 1568 height 738
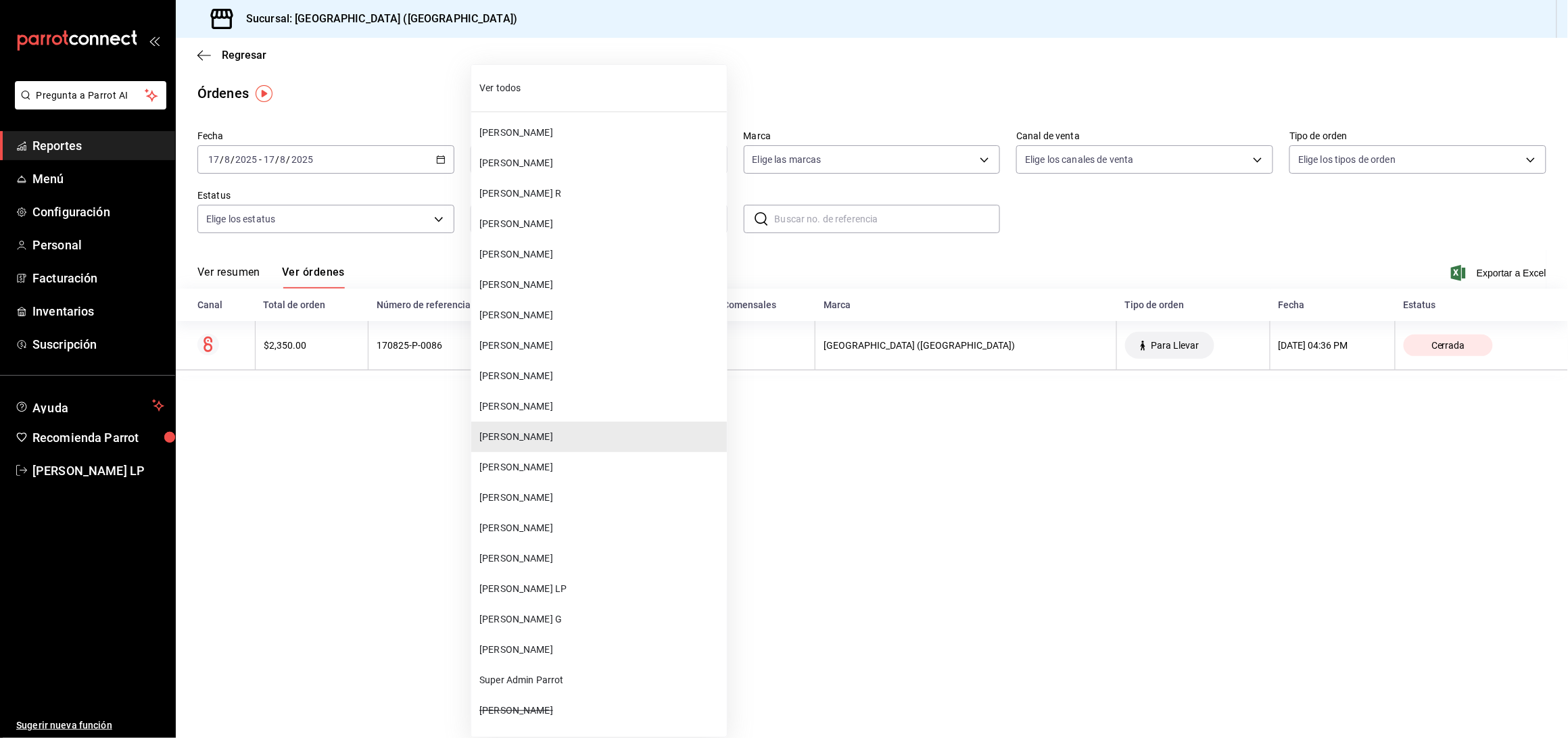
click at [533, 644] on span "[PERSON_NAME]" at bounding box center [600, 649] width 242 height 14
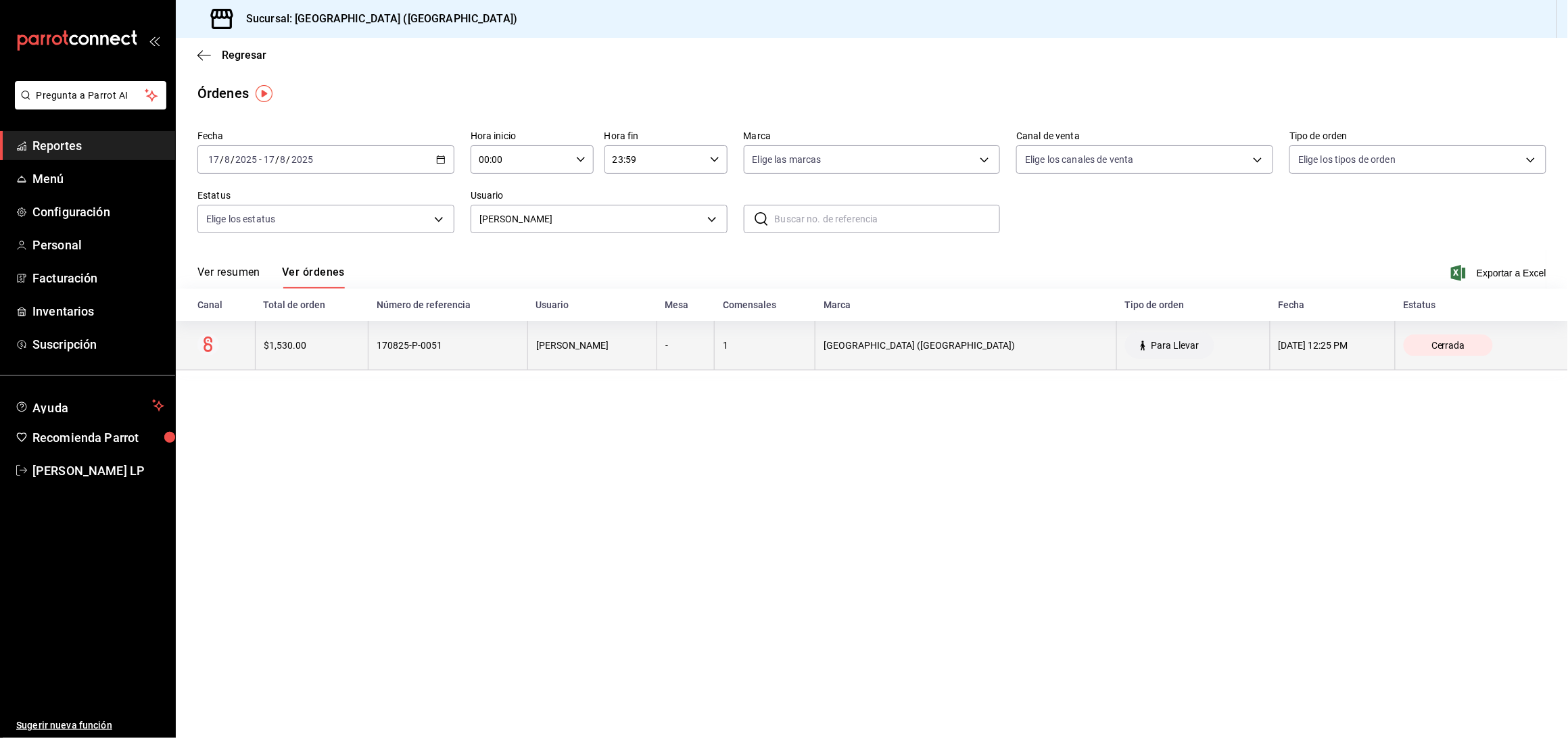
click at [505, 340] on div "170825-P-0051" at bounding box center [448, 345] width 143 height 11
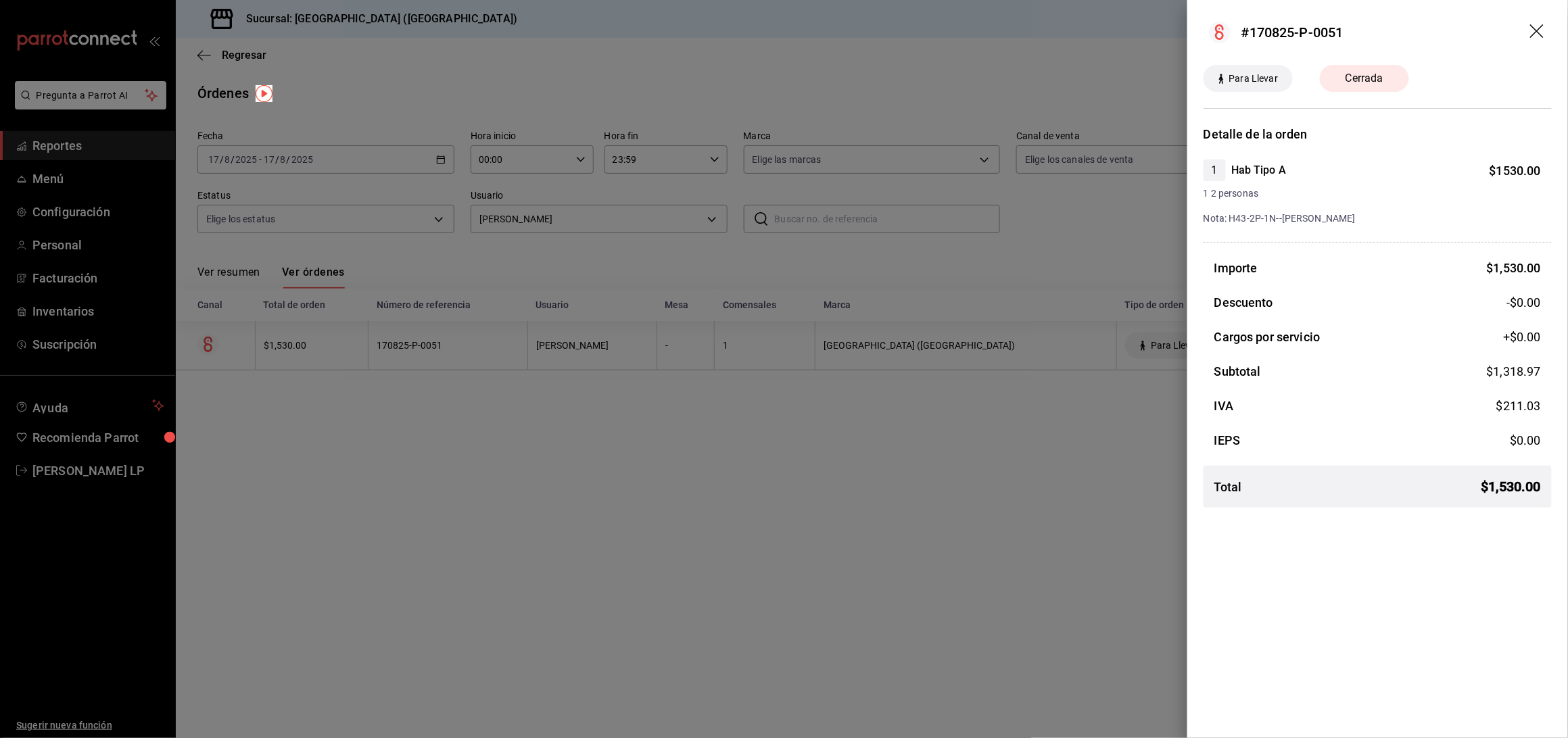
click at [701, 427] on div at bounding box center [784, 369] width 1568 height 738
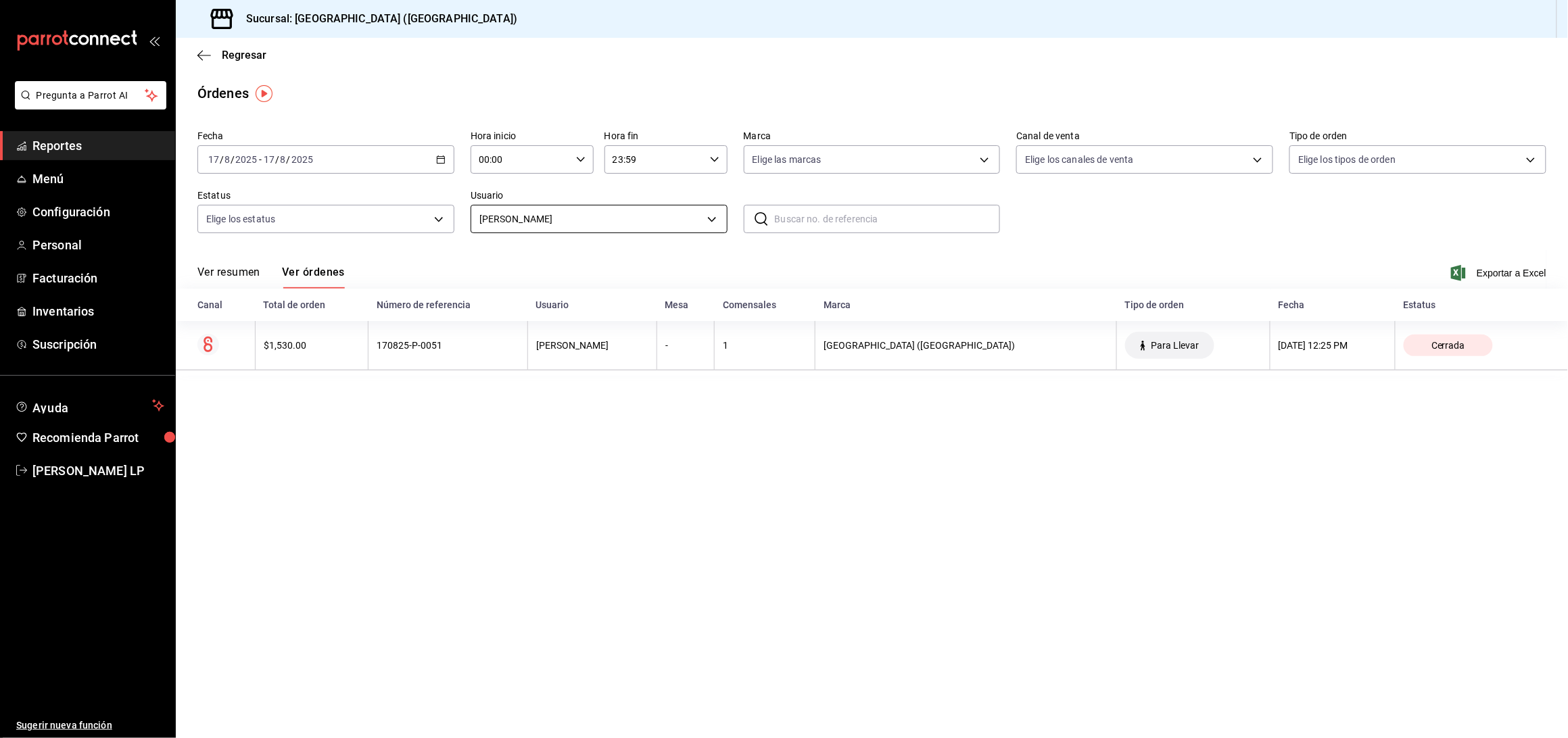
click at [572, 224] on body "Pregunta a Parrot AI Reportes Menú Configuración Personal Facturación Inventari…" at bounding box center [784, 369] width 1568 height 738
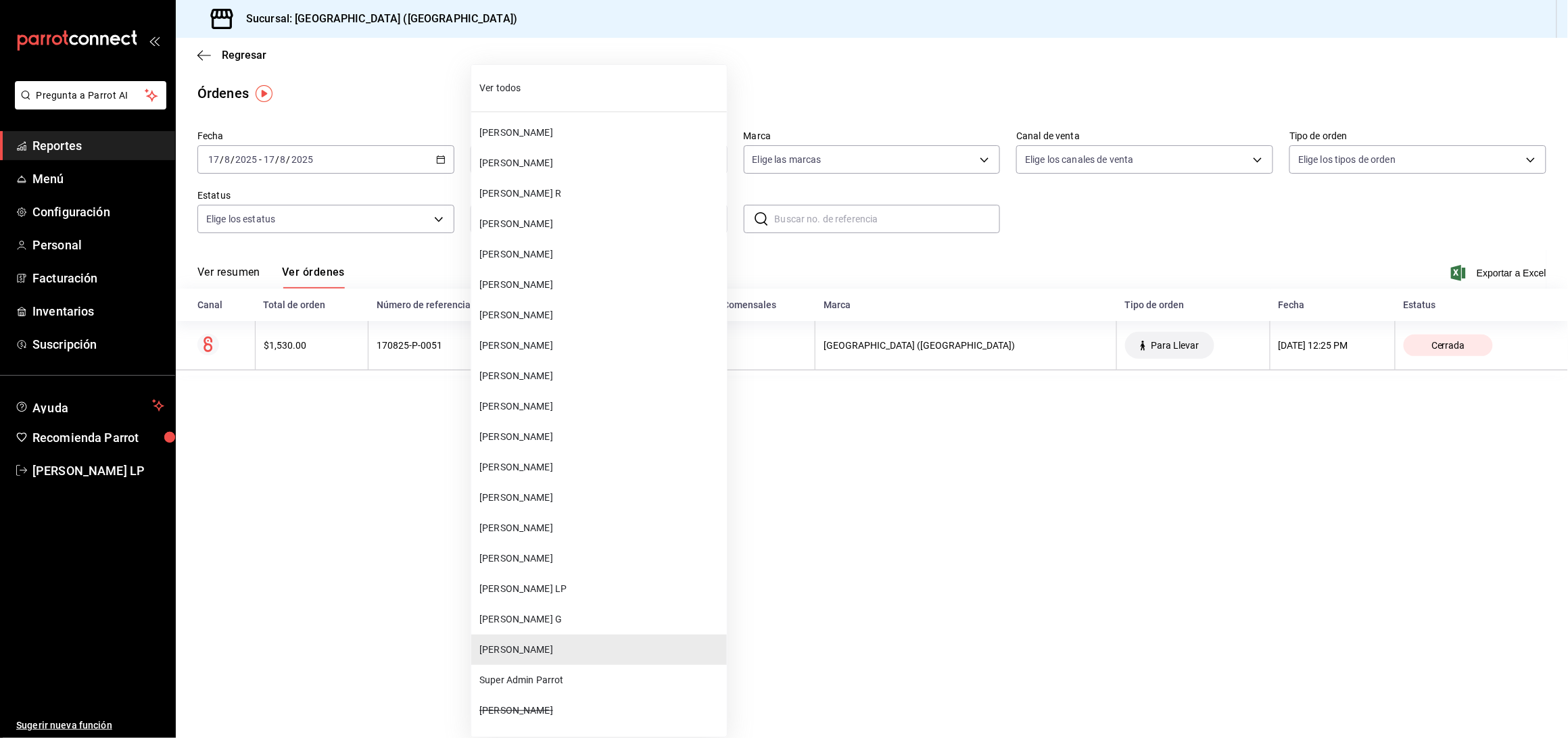
click at [555, 437] on span "[PERSON_NAME]" at bounding box center [600, 437] width 242 height 14
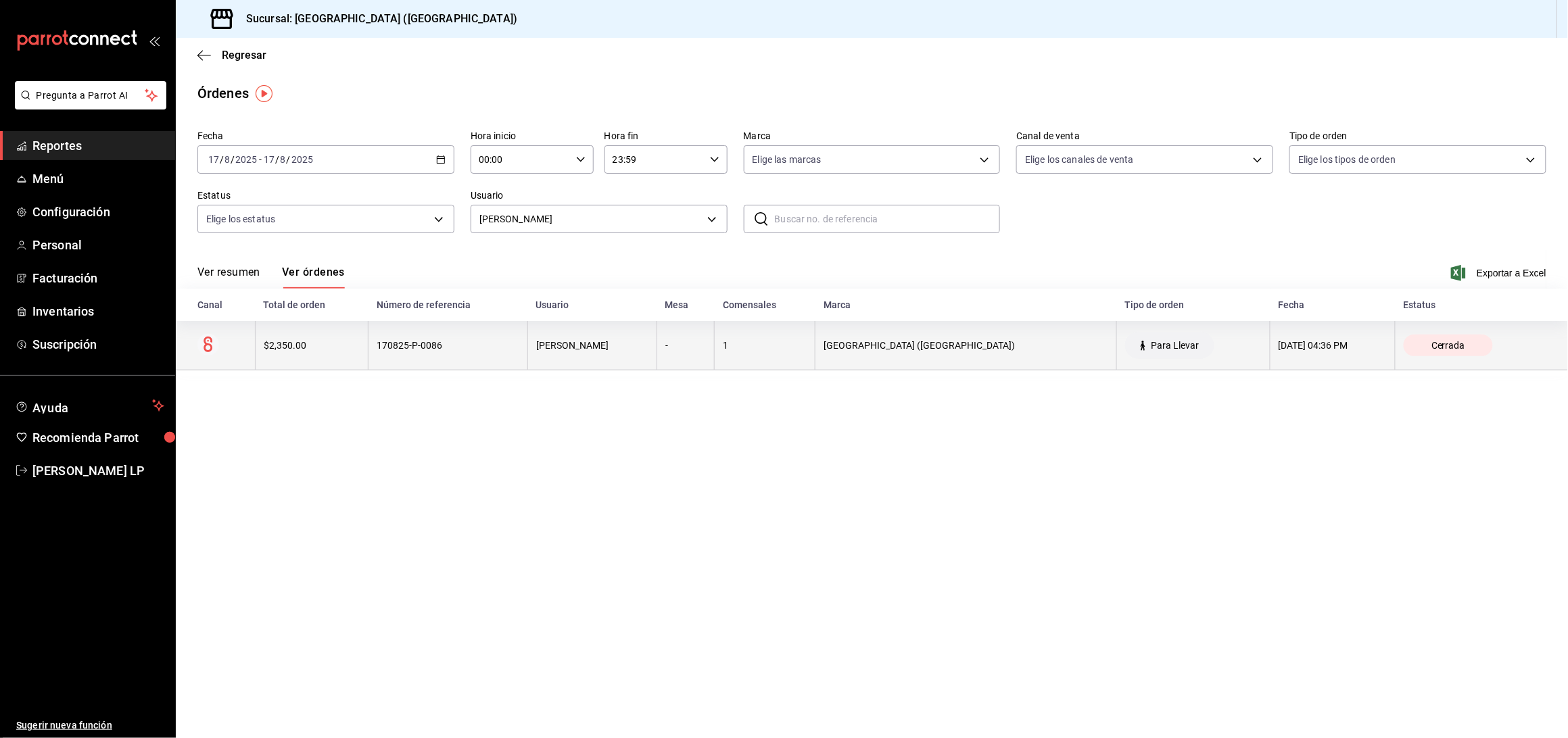
click at [559, 341] on div "[PERSON_NAME]" at bounding box center [592, 345] width 112 height 11
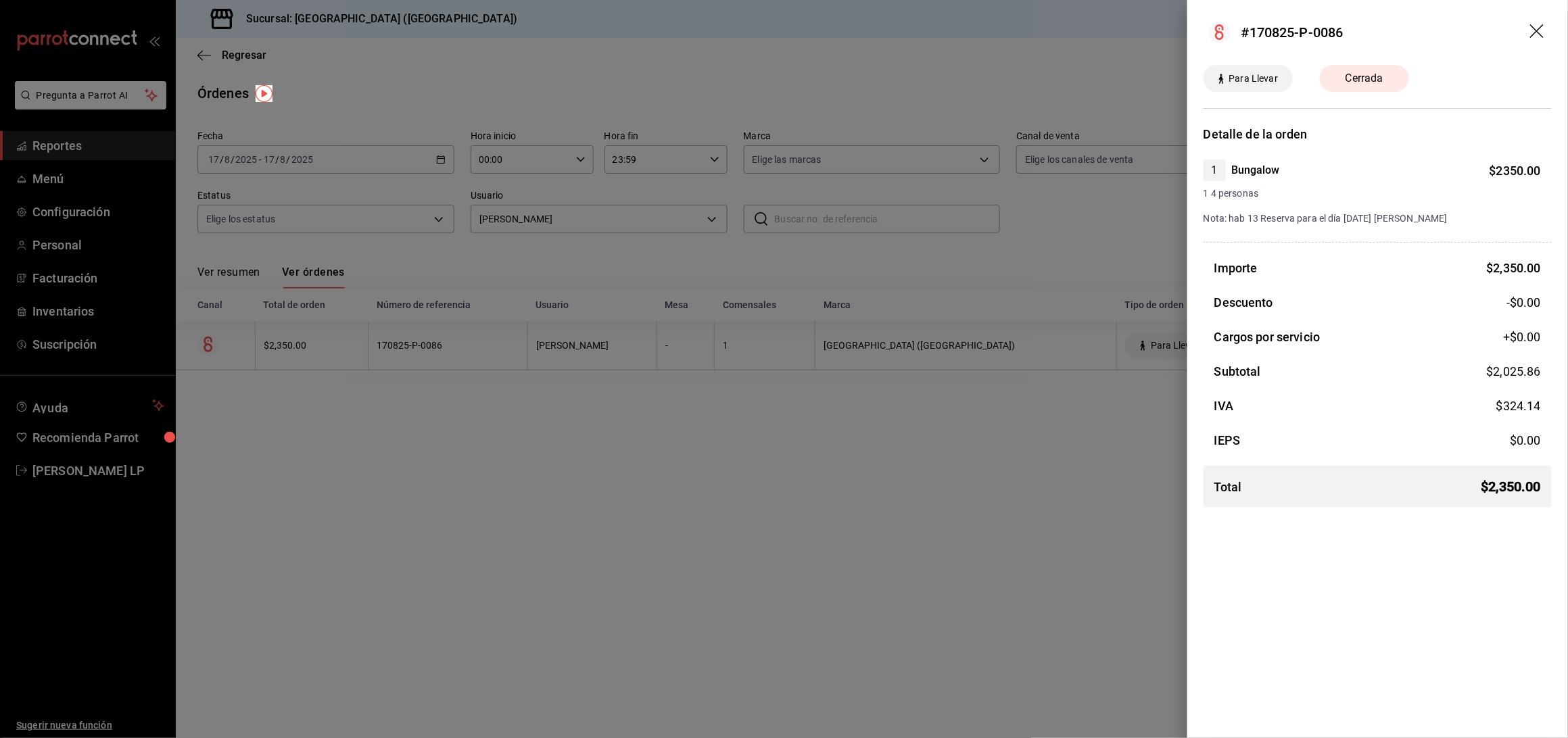
click at [451, 455] on div at bounding box center [784, 369] width 1568 height 738
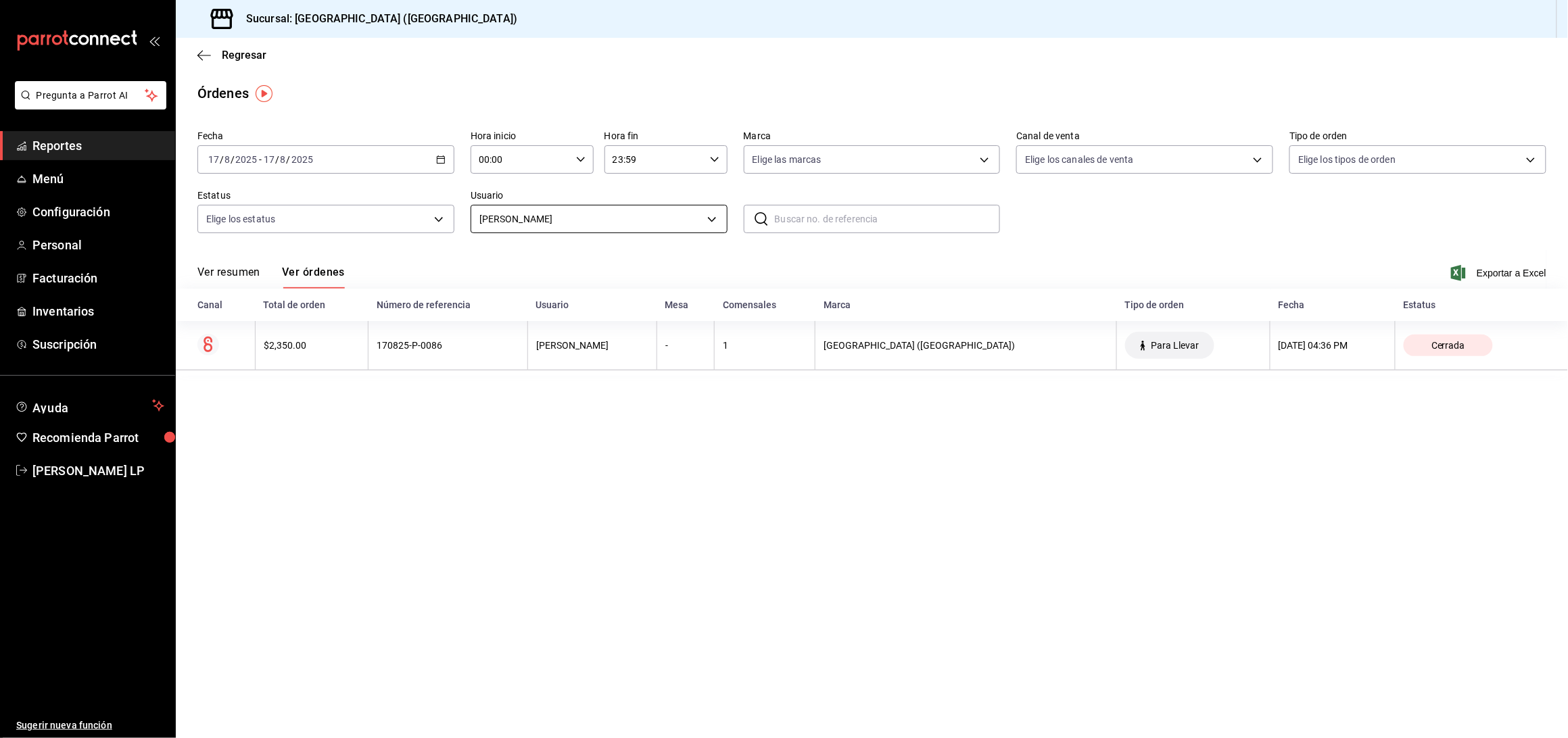
click at [607, 221] on body "Pregunta a Parrot AI Reportes Menú Configuración Personal Facturación Inventari…" at bounding box center [784, 369] width 1568 height 738
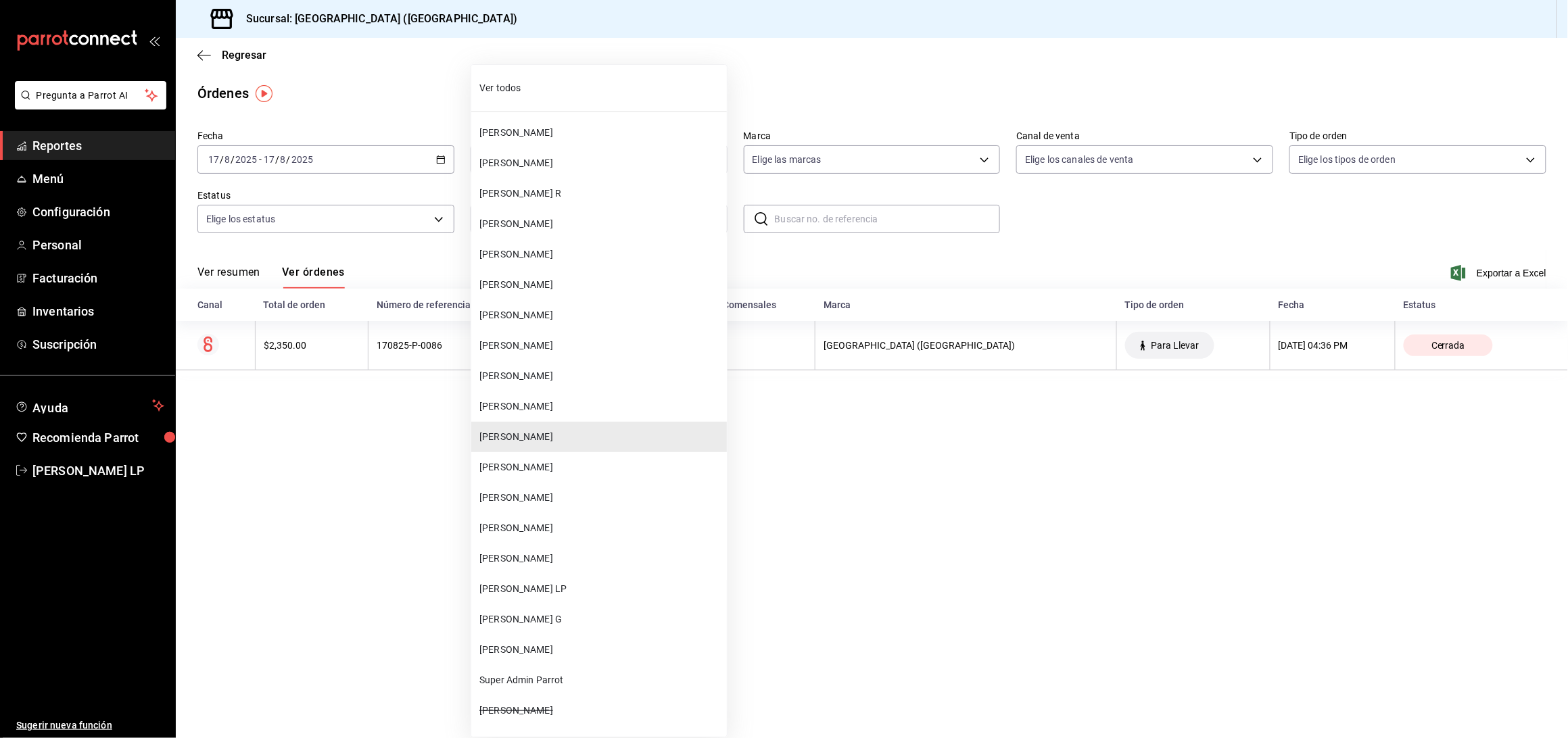
click at [514, 622] on span "[PERSON_NAME] G" at bounding box center [600, 619] width 242 height 14
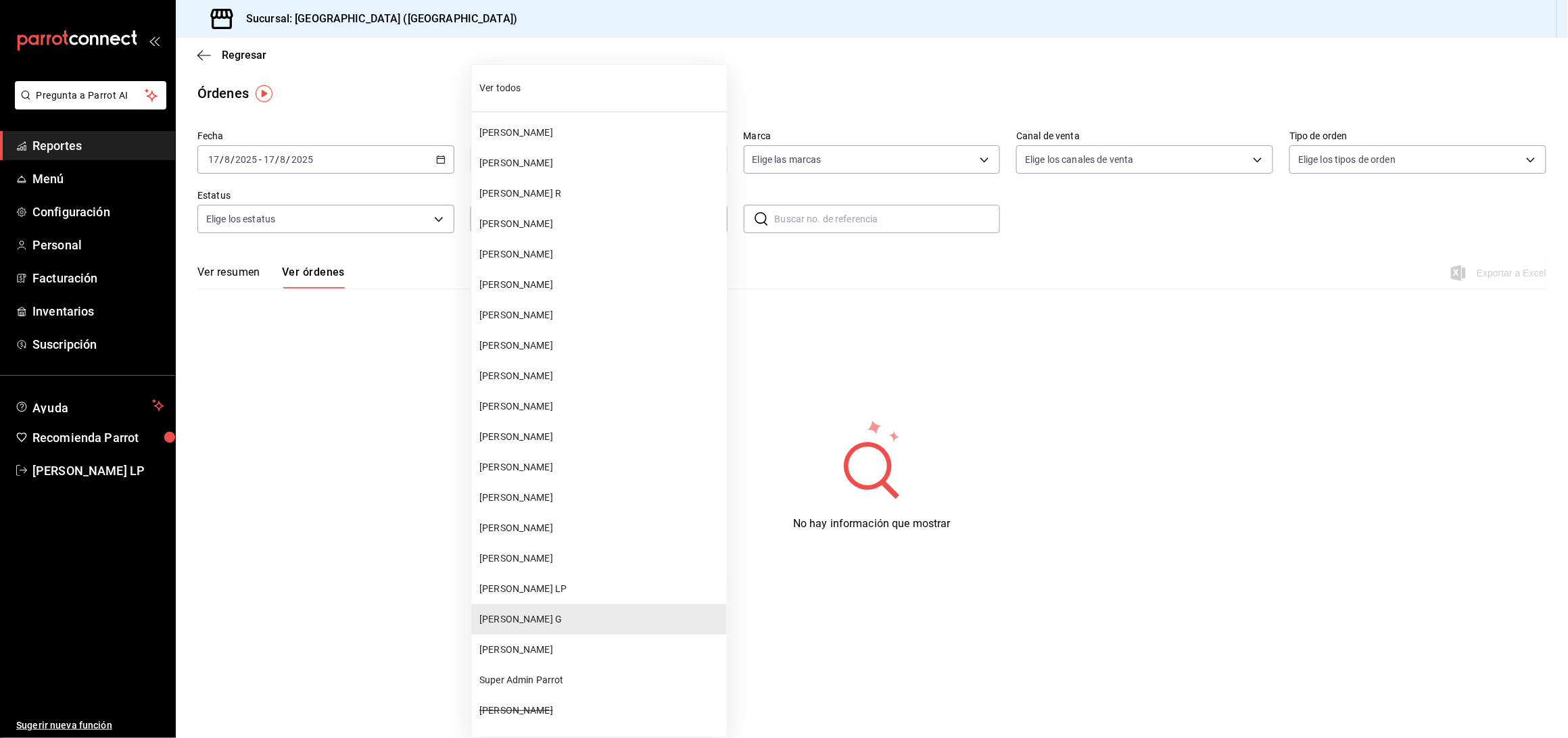
click at [529, 220] on body "Pregunta a Parrot AI Reportes Menú Configuración Personal Facturación Inventari…" at bounding box center [784, 369] width 1568 height 738
click at [554, 582] on span "[PERSON_NAME] LP" at bounding box center [600, 589] width 242 height 14
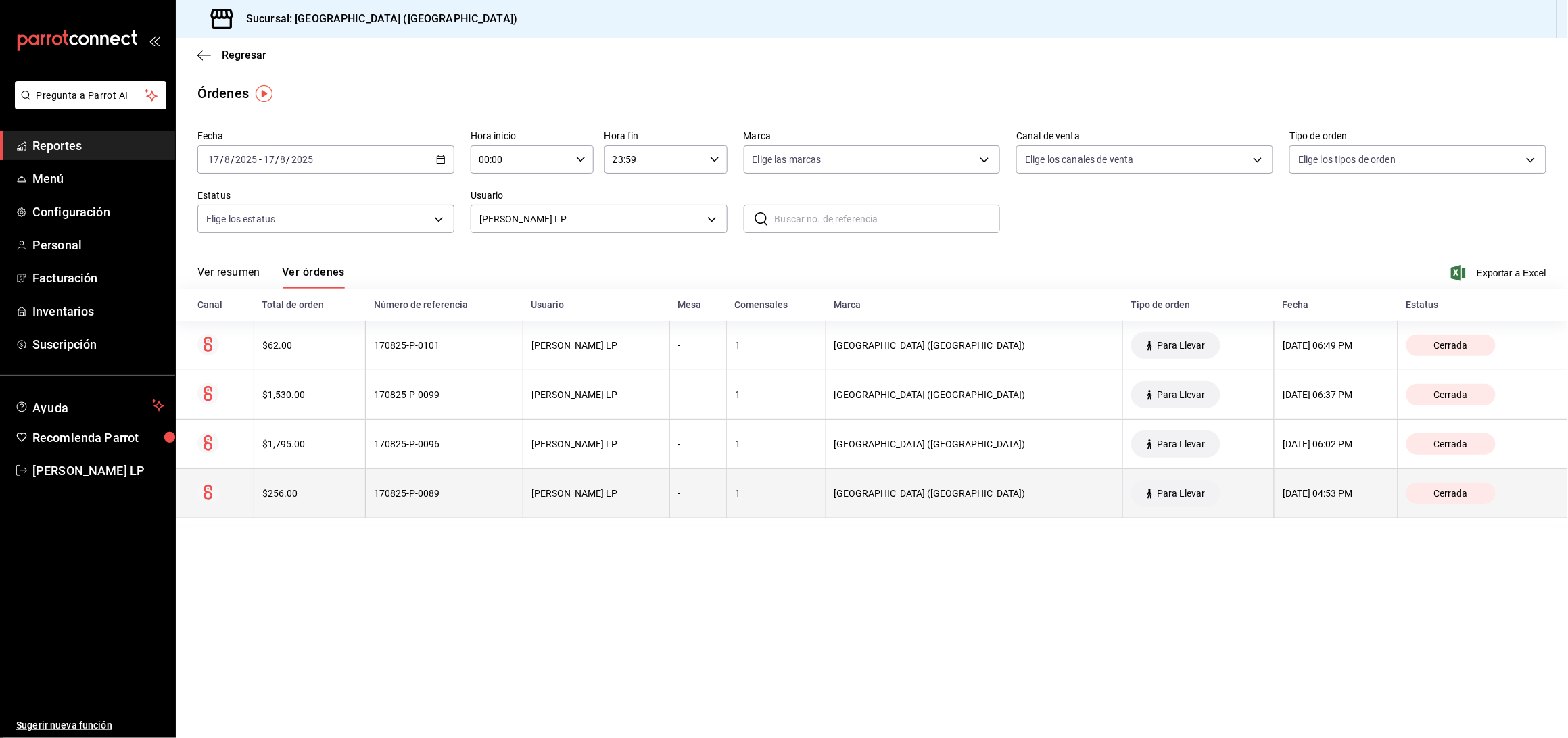
click at [484, 496] on div "170825-P-0089" at bounding box center [444, 493] width 140 height 11
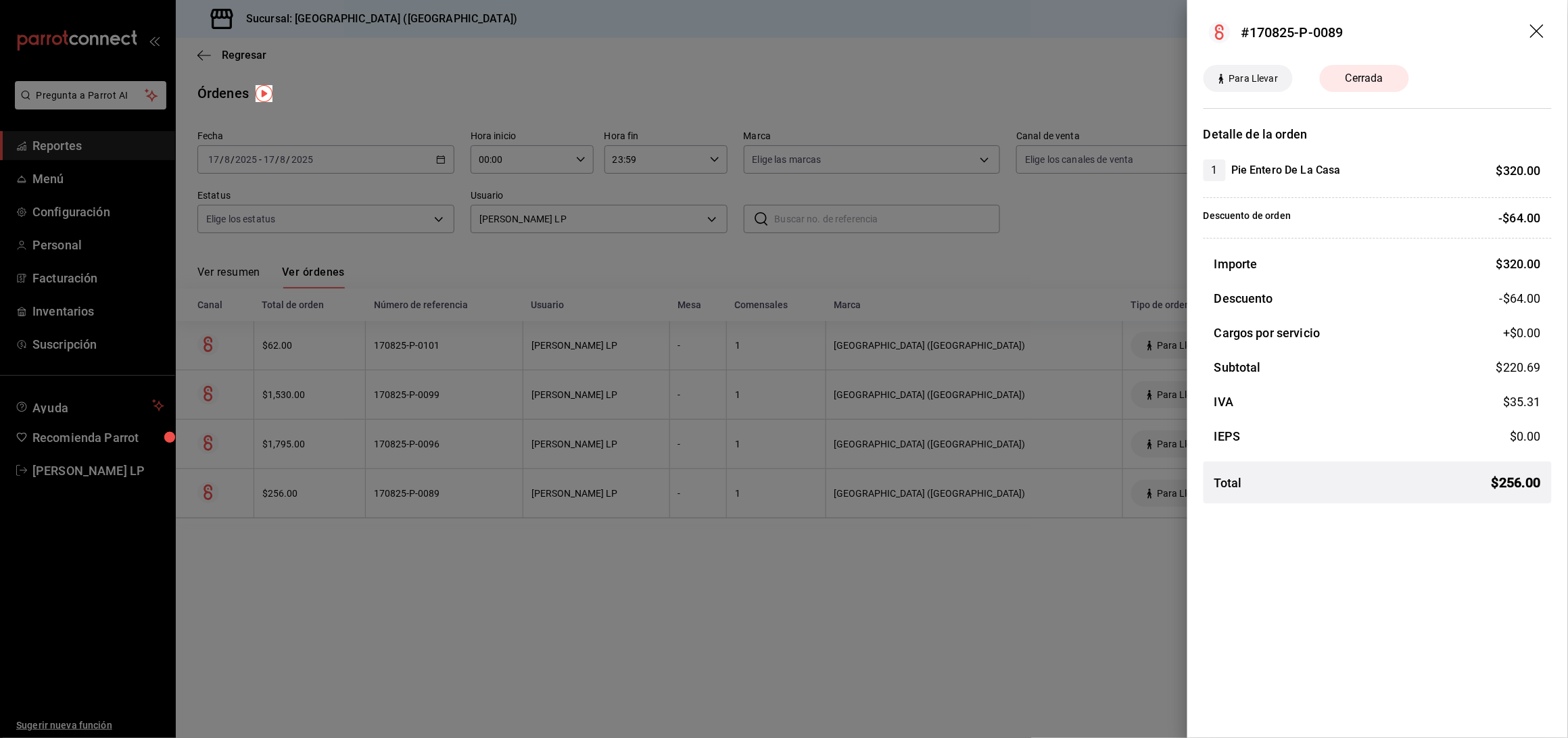
click at [484, 496] on div at bounding box center [784, 369] width 1568 height 738
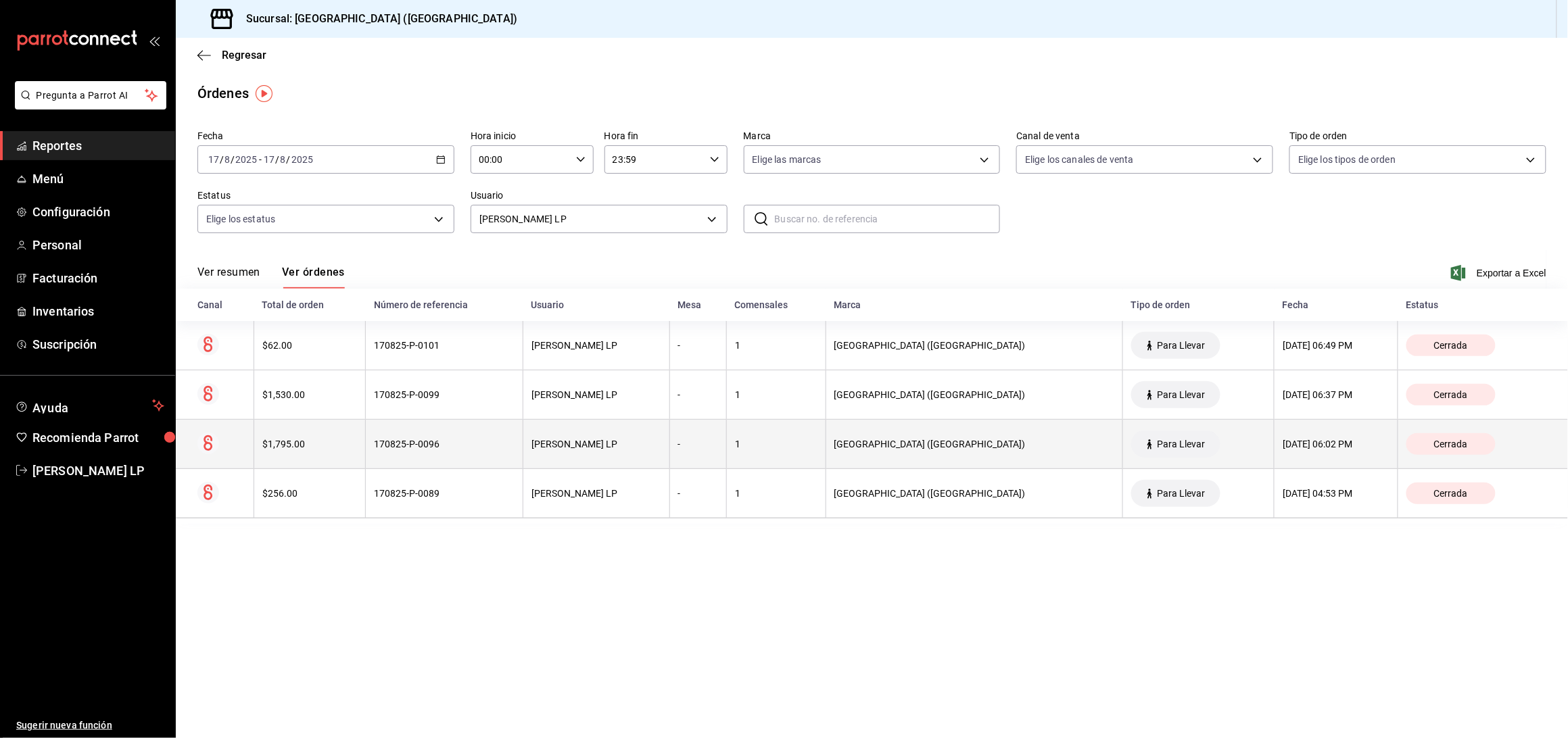
click at [485, 432] on th "170825-P-0096" at bounding box center [445, 444] width 158 height 50
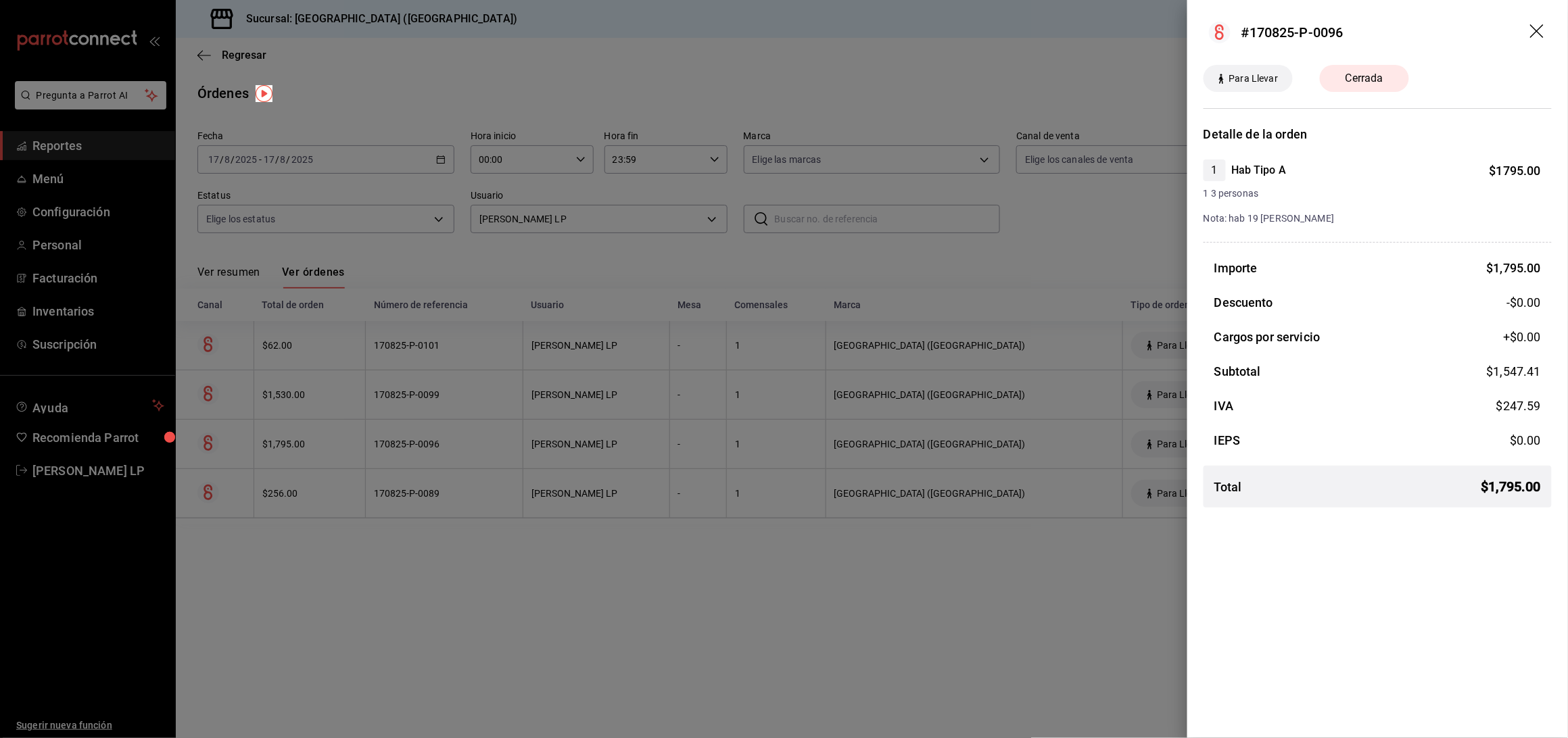
click at [599, 586] on div at bounding box center [784, 369] width 1568 height 738
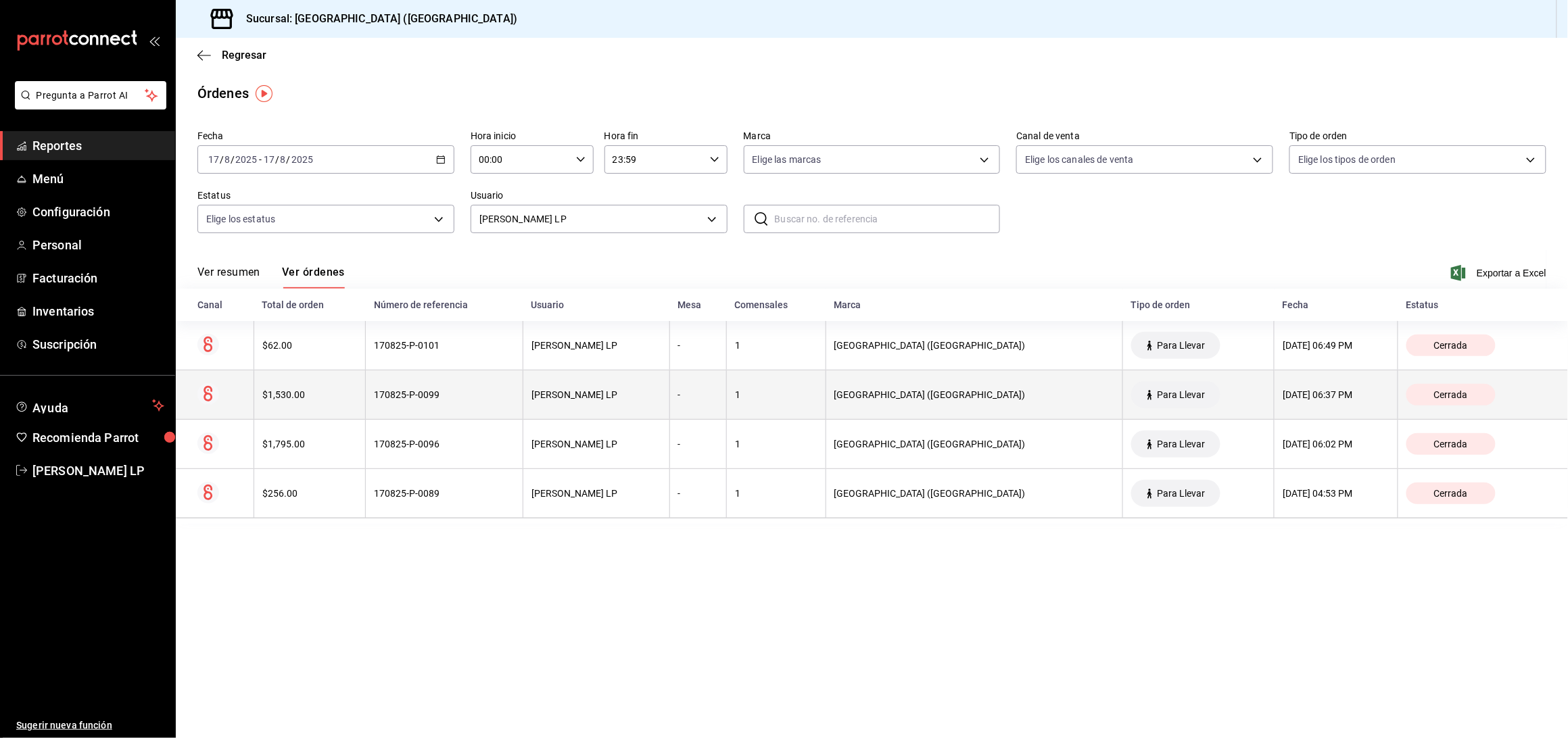
click at [469, 405] on th "170825-P-0099" at bounding box center [445, 395] width 158 height 50
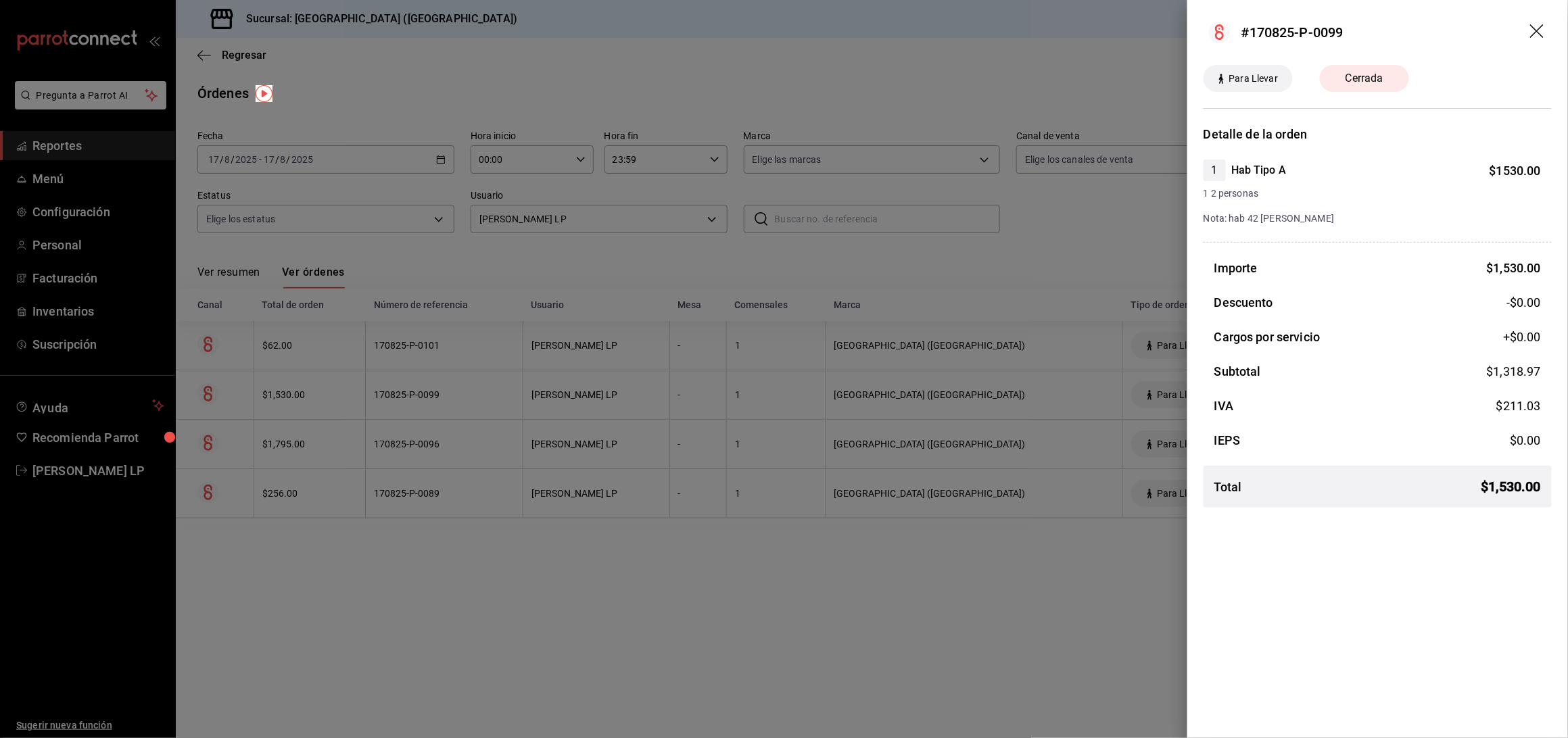
drag, startPoint x: 697, startPoint y: 578, endPoint x: 642, endPoint y: 511, distance: 86.7
click at [695, 578] on div at bounding box center [784, 369] width 1568 height 738
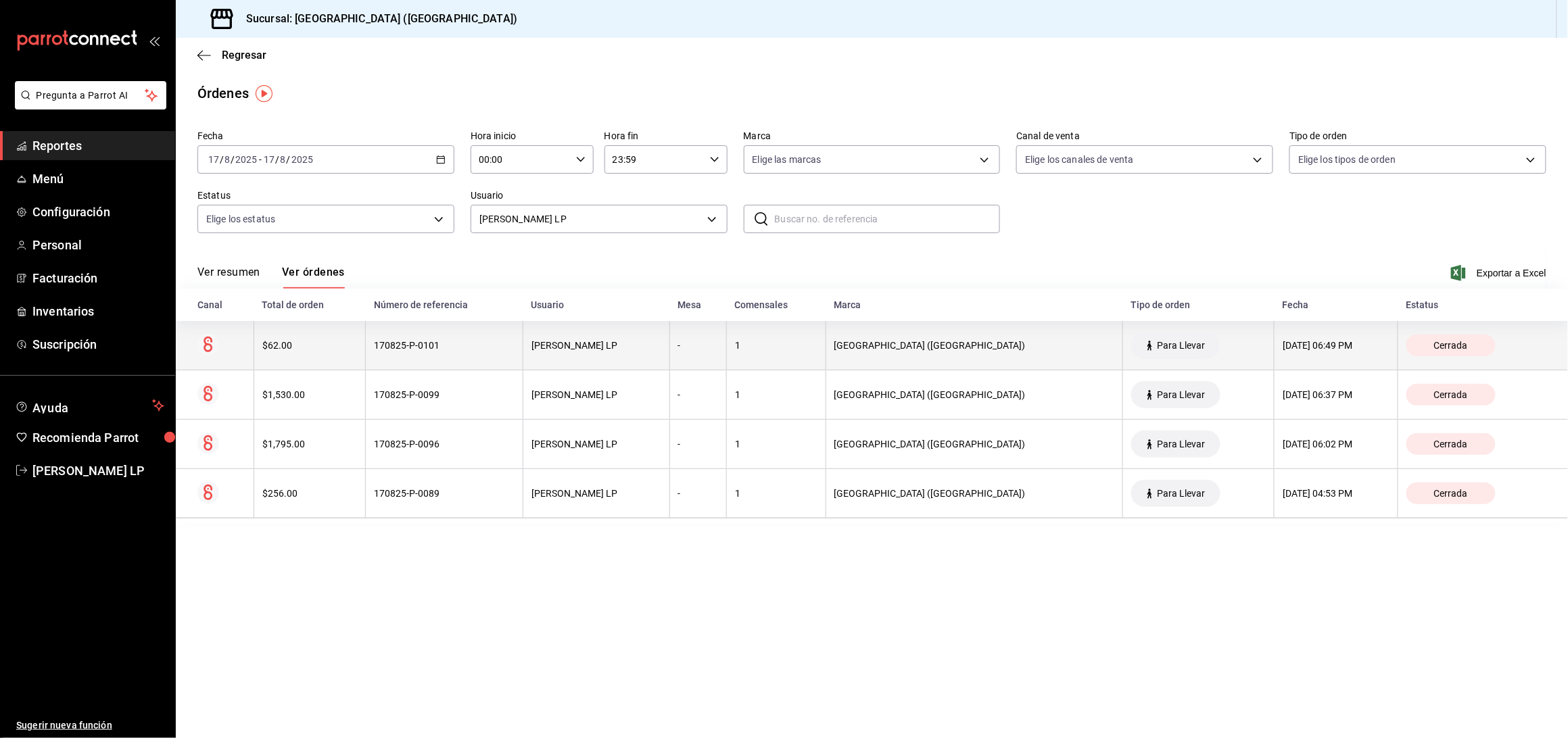
click at [453, 345] on div "170825-P-0101" at bounding box center [444, 345] width 140 height 11
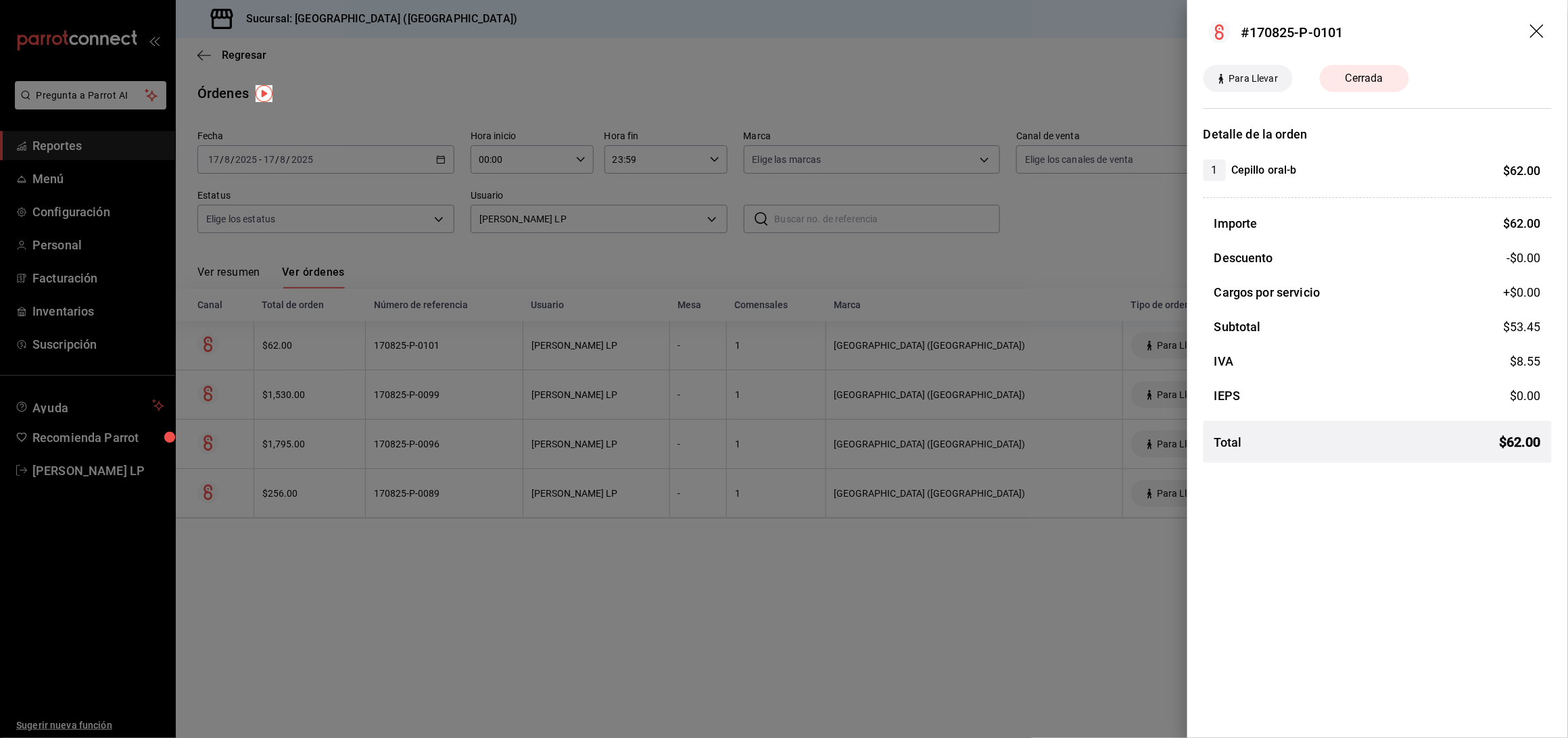
click at [453, 345] on div at bounding box center [784, 369] width 1568 height 738
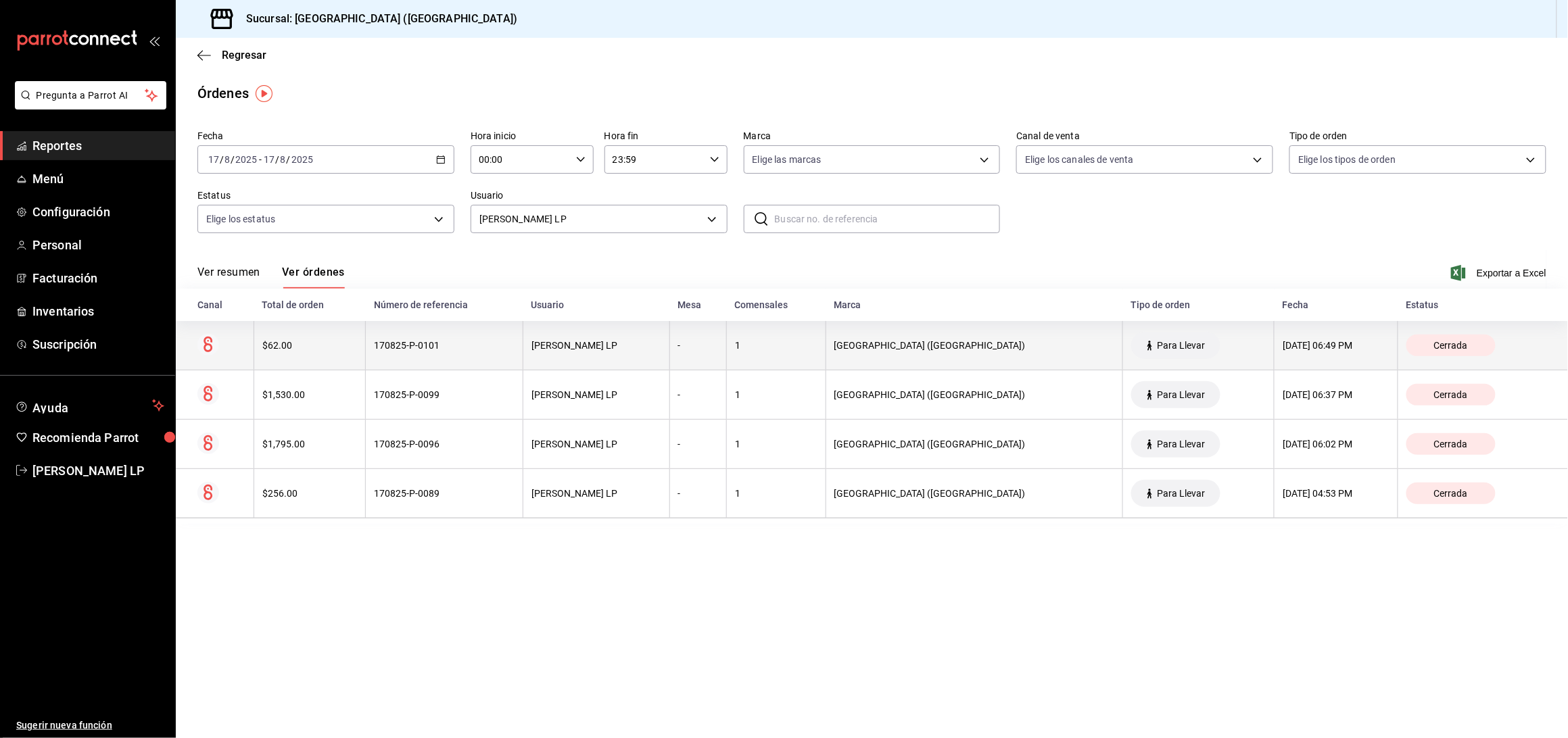
click at [476, 361] on th "170825-P-0101" at bounding box center [445, 346] width 158 height 50
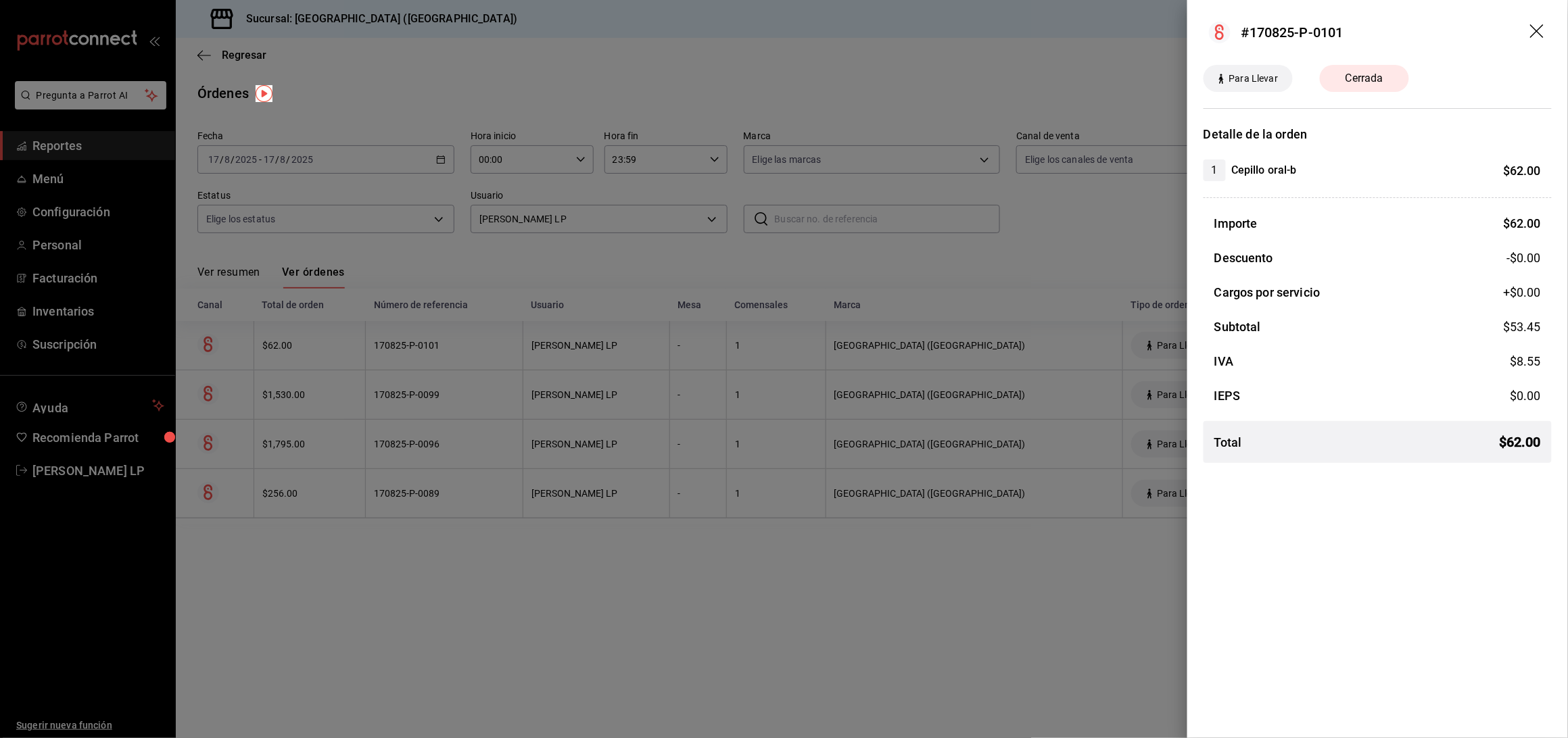
click at [475, 357] on div at bounding box center [784, 369] width 1568 height 738
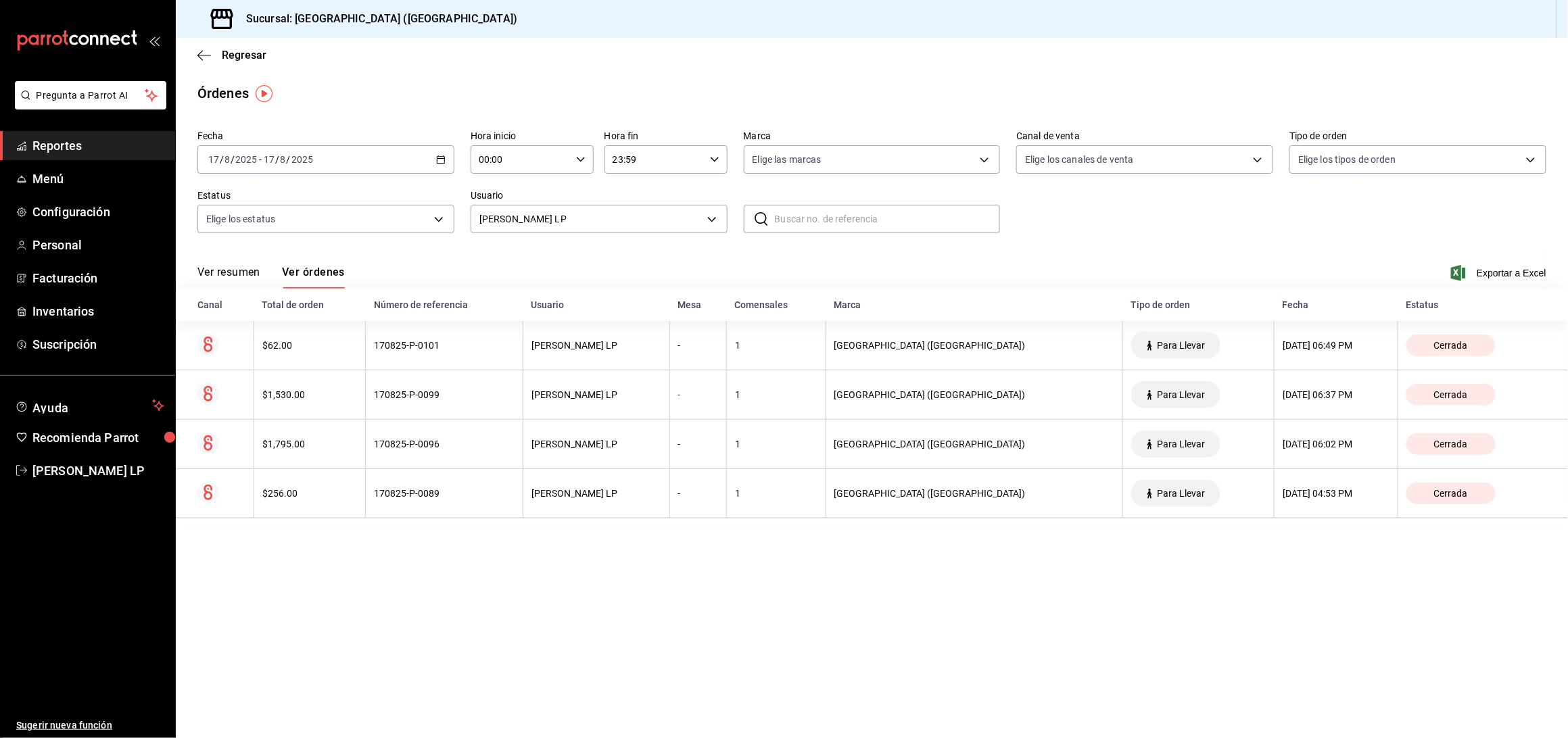
click at [557, 622] on main "Regresar Órdenes Fecha 2025-08-17 17 / 8 / 2025 - 2025-08-17 17 / 8 / 2025 Hora…" at bounding box center [872, 387] width 1392 height 700
click at [445, 160] on div "2025-08-17 17 / 8 / 2025 - 2025-08-17 17 / 8 / 2025" at bounding box center [326, 160] width 257 height 29
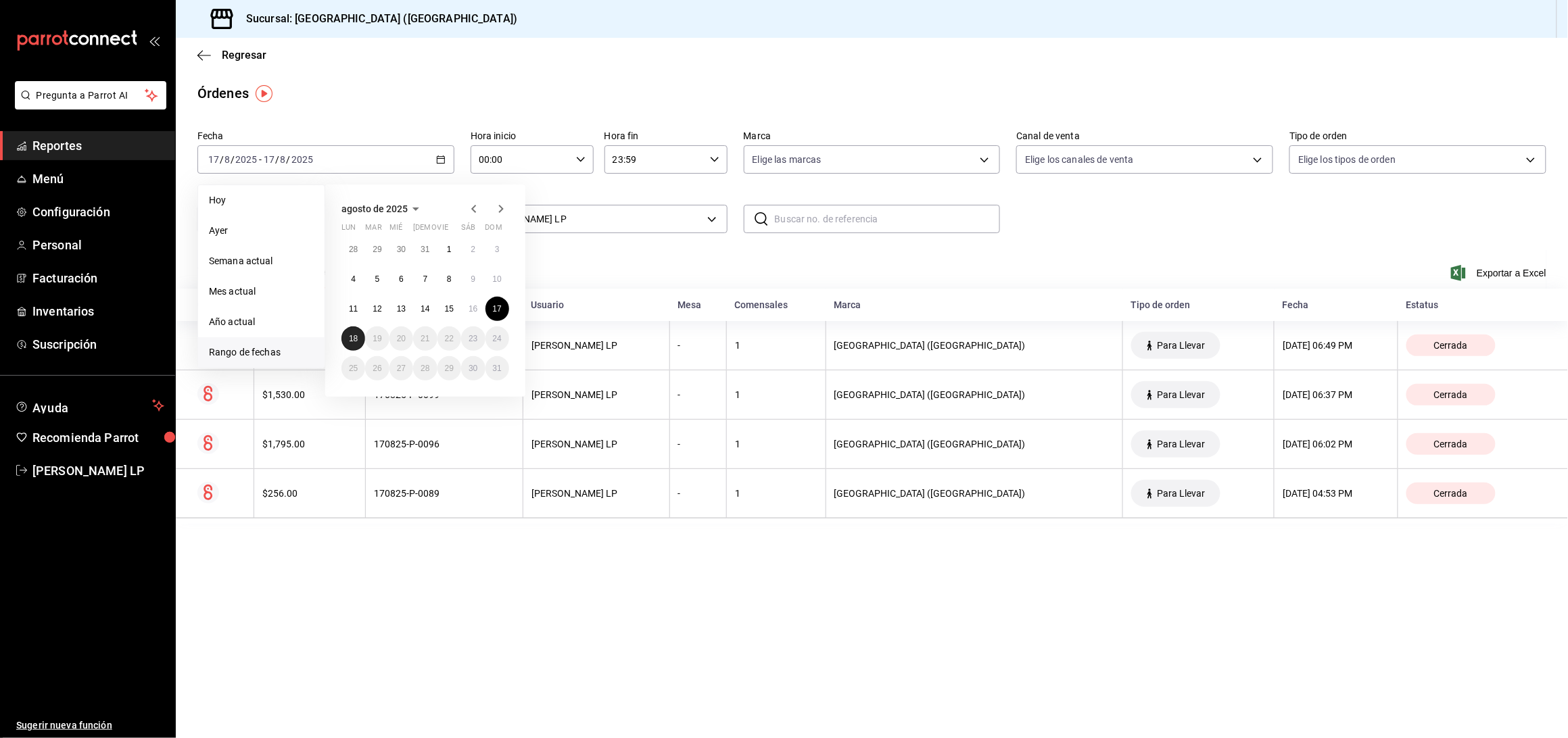
click at [351, 337] on abbr "18" at bounding box center [354, 339] width 9 height 10
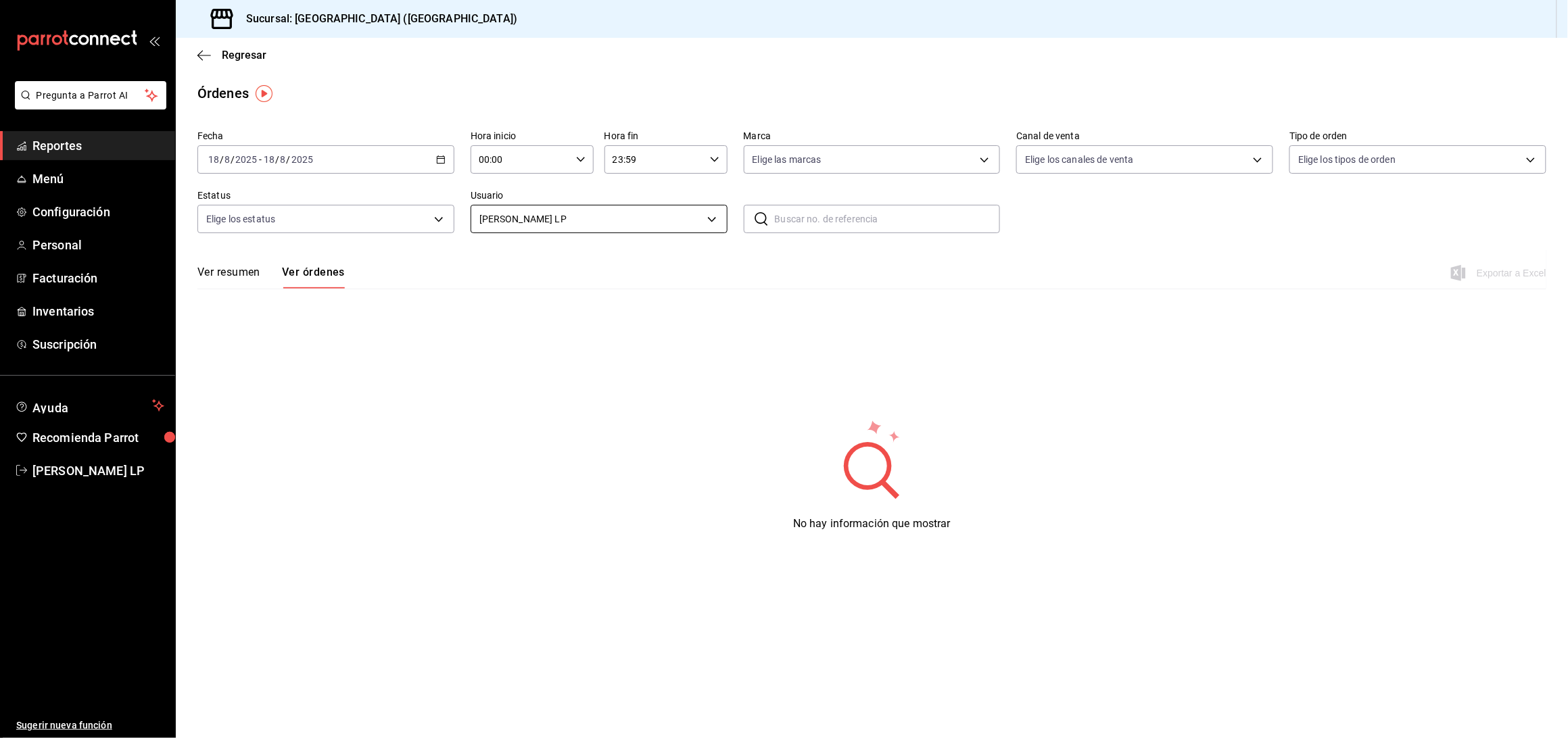
click at [500, 209] on body "Pregunta a Parrot AI Reportes Menú Configuración Personal Facturación Inventari…" at bounding box center [784, 369] width 1568 height 738
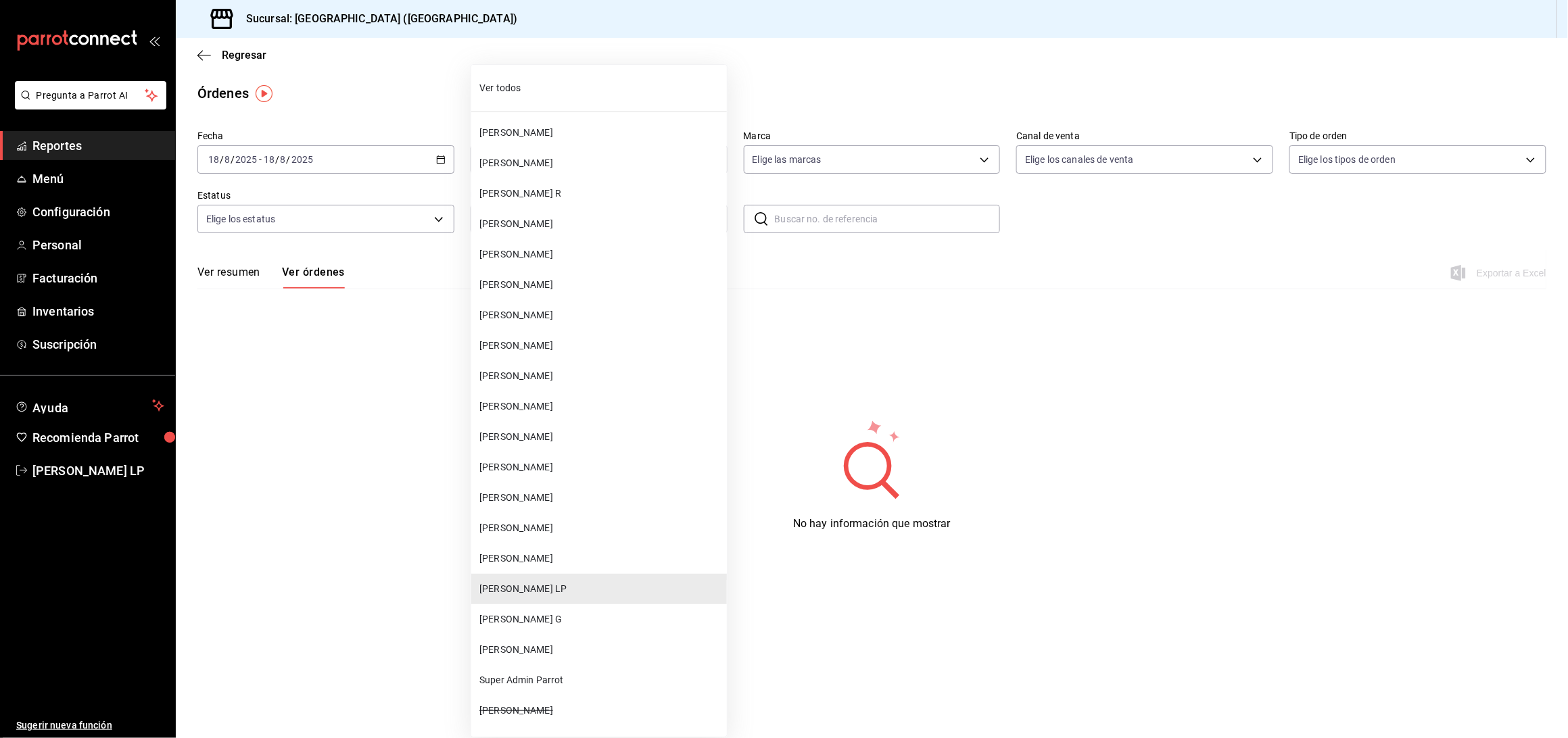
click at [540, 563] on span "[PERSON_NAME]" at bounding box center [600, 559] width 242 height 14
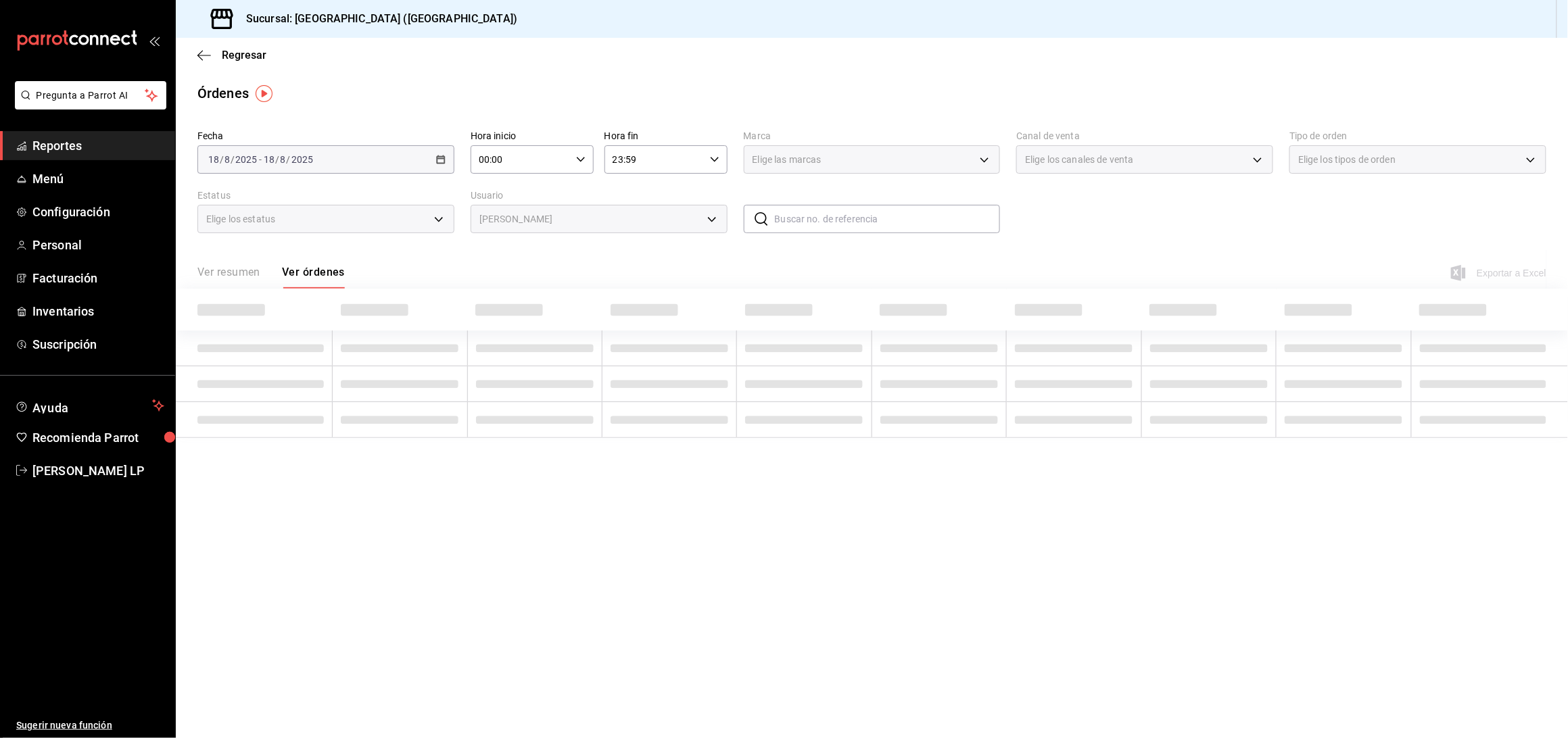
type input "bc254338-869c-4872-b86d-e4be134174fe"
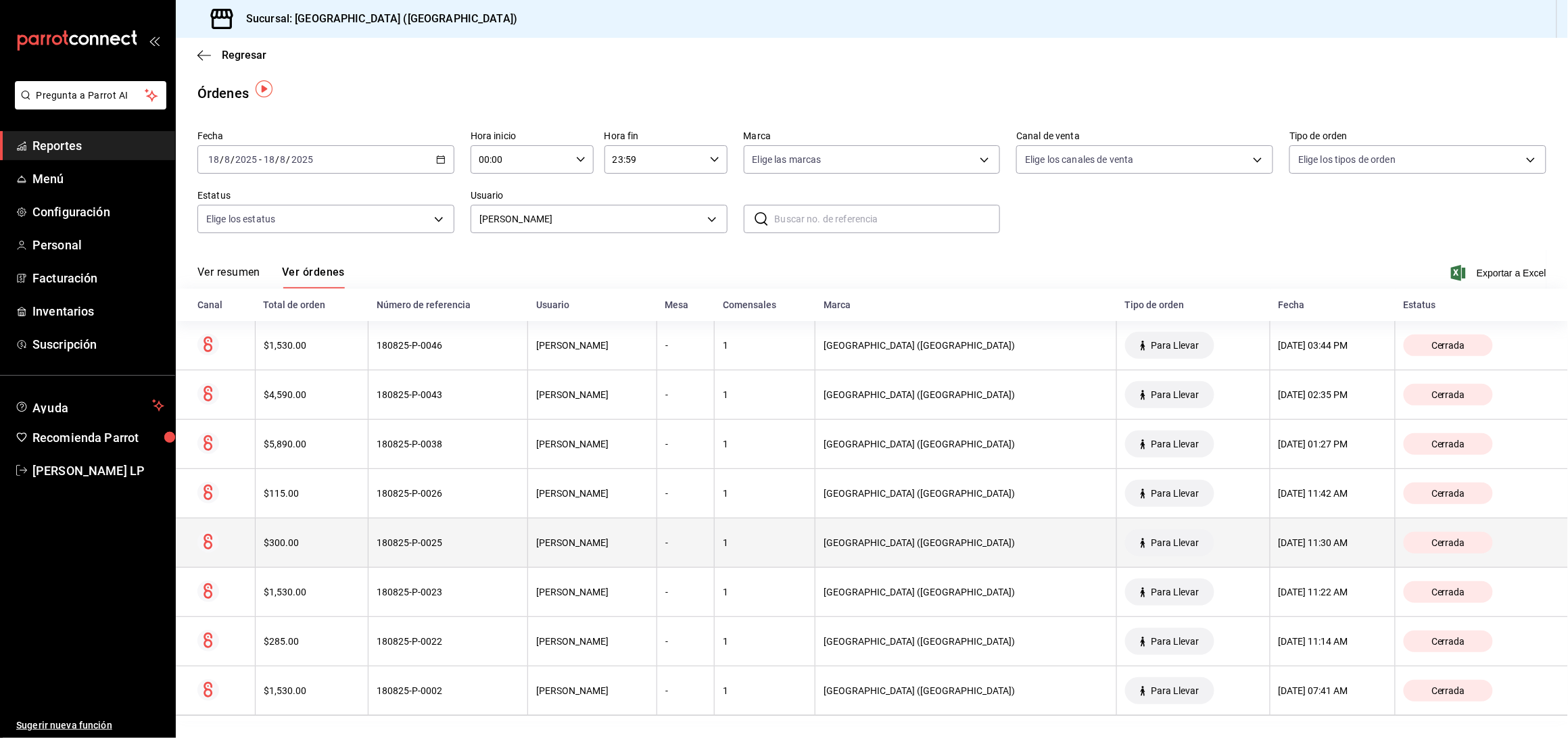
scroll to position [5, 0]
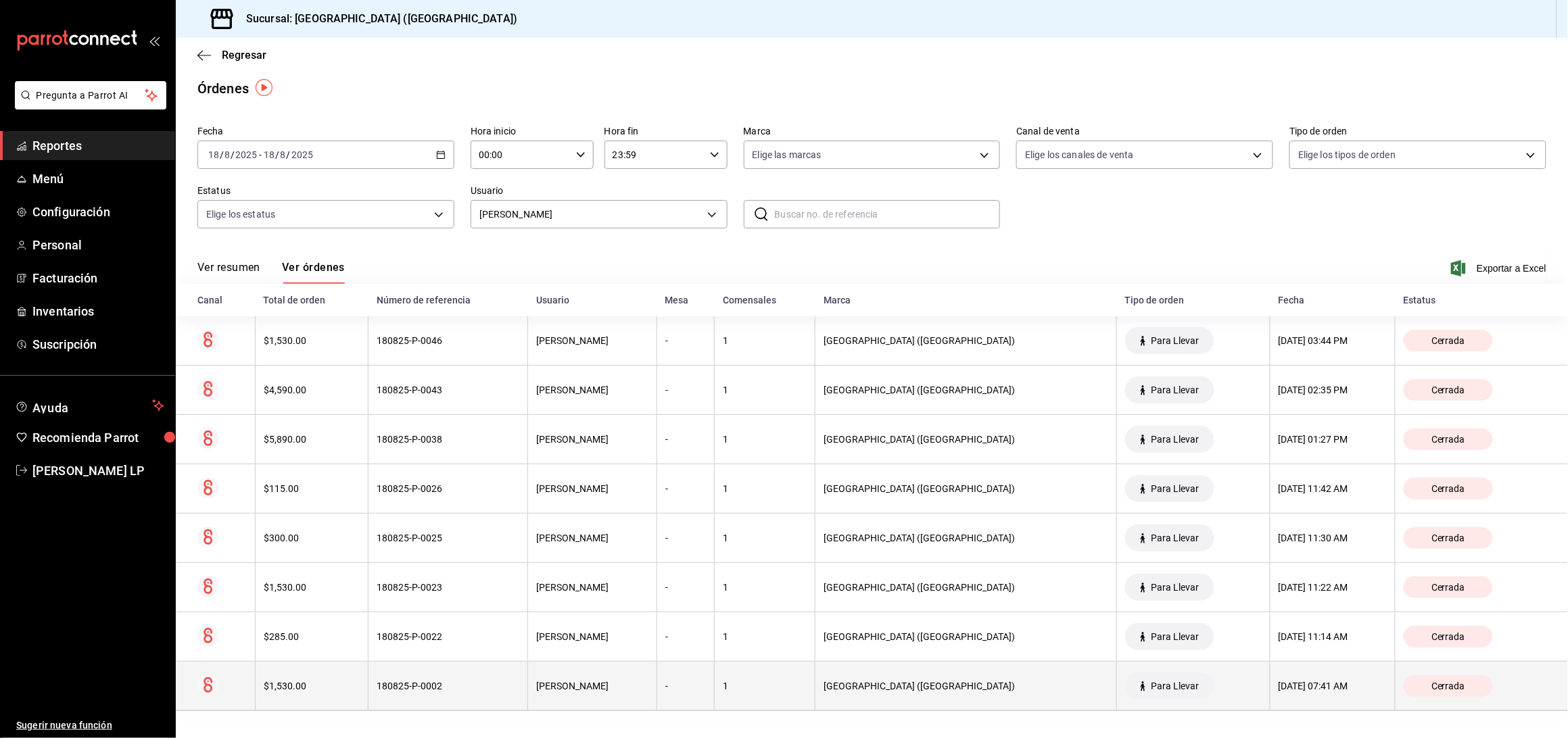
click at [466, 681] on div "180825-P-0002" at bounding box center [448, 686] width 143 height 11
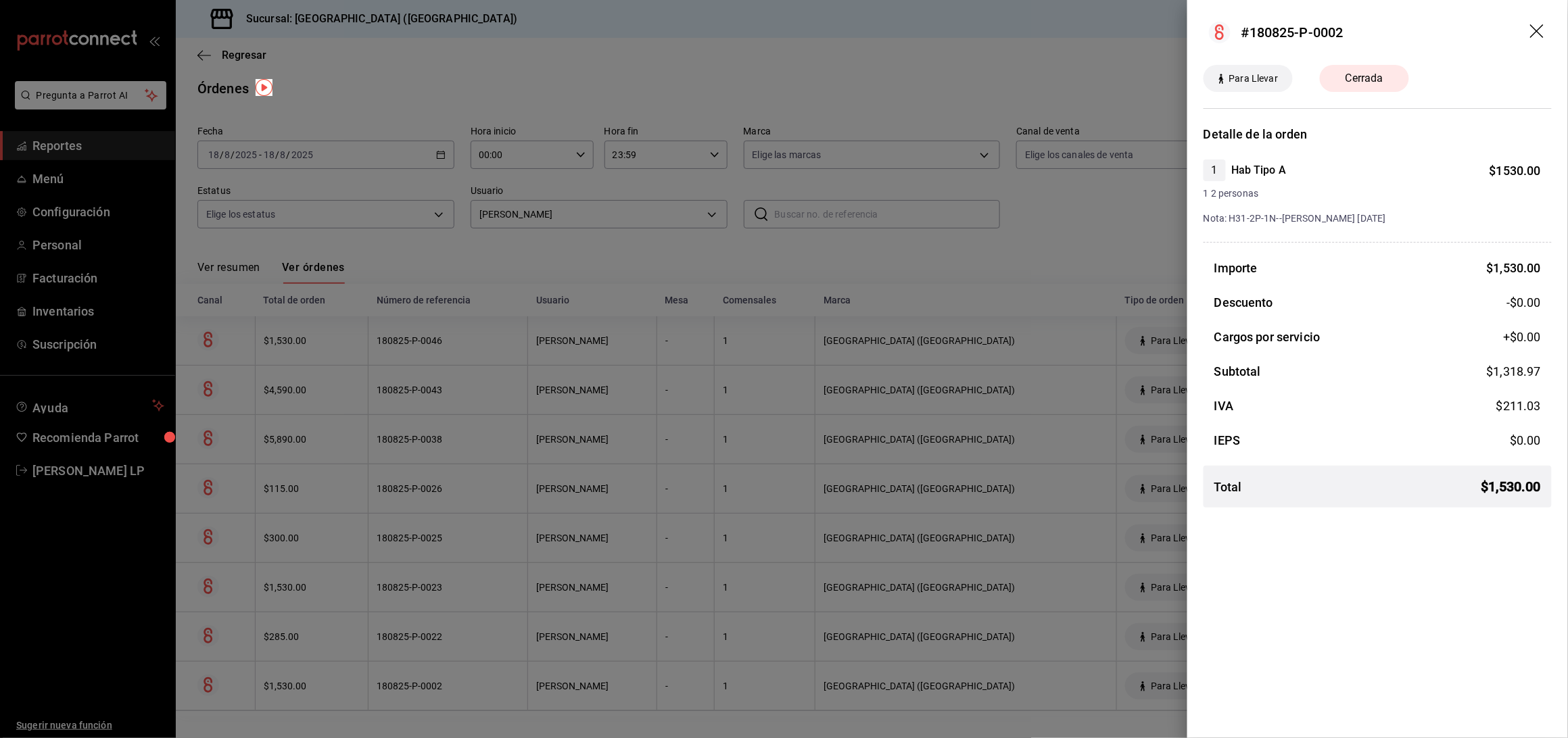
click at [446, 636] on div at bounding box center [784, 369] width 1568 height 738
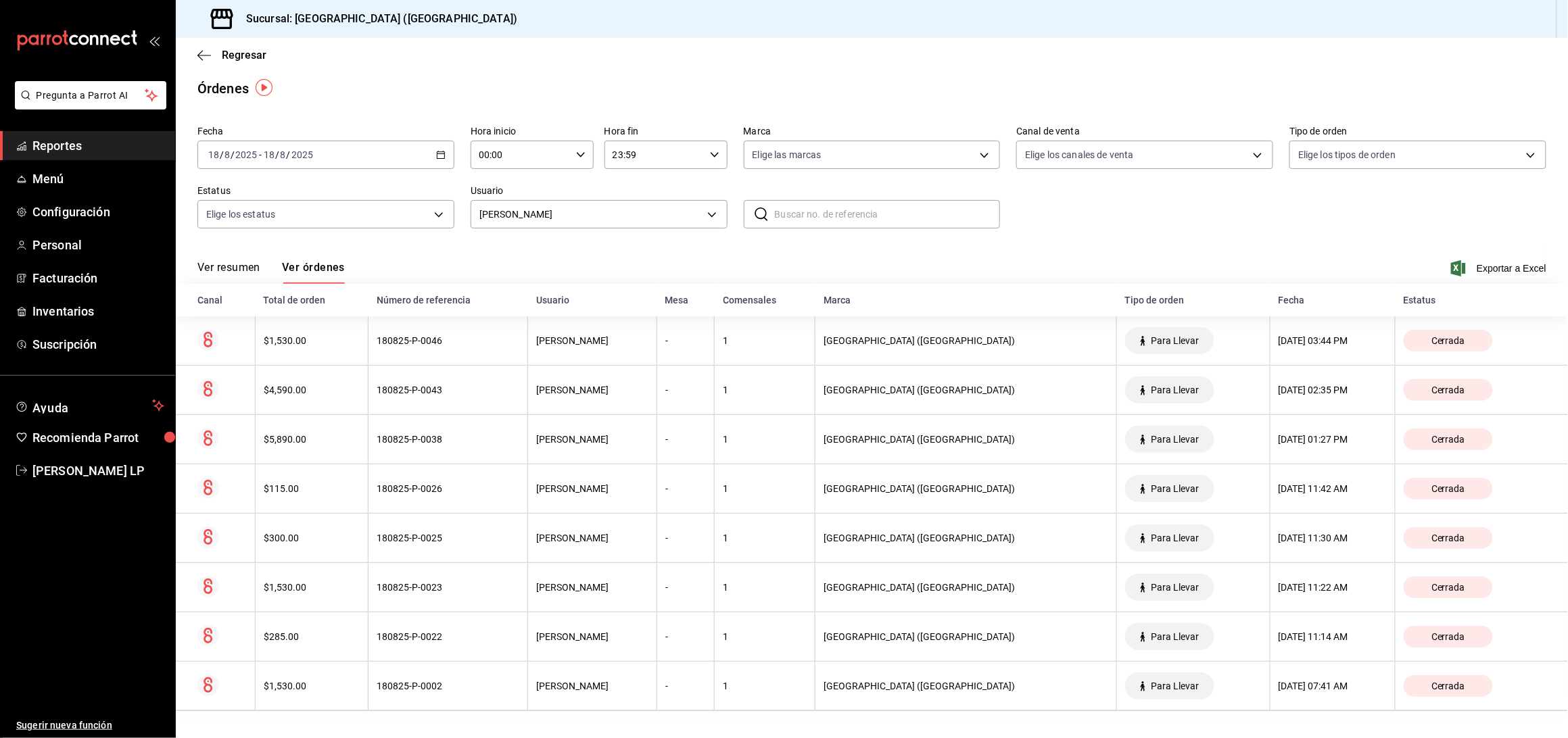
click at [446, 636] on div "180825-P-0022" at bounding box center [448, 637] width 143 height 11
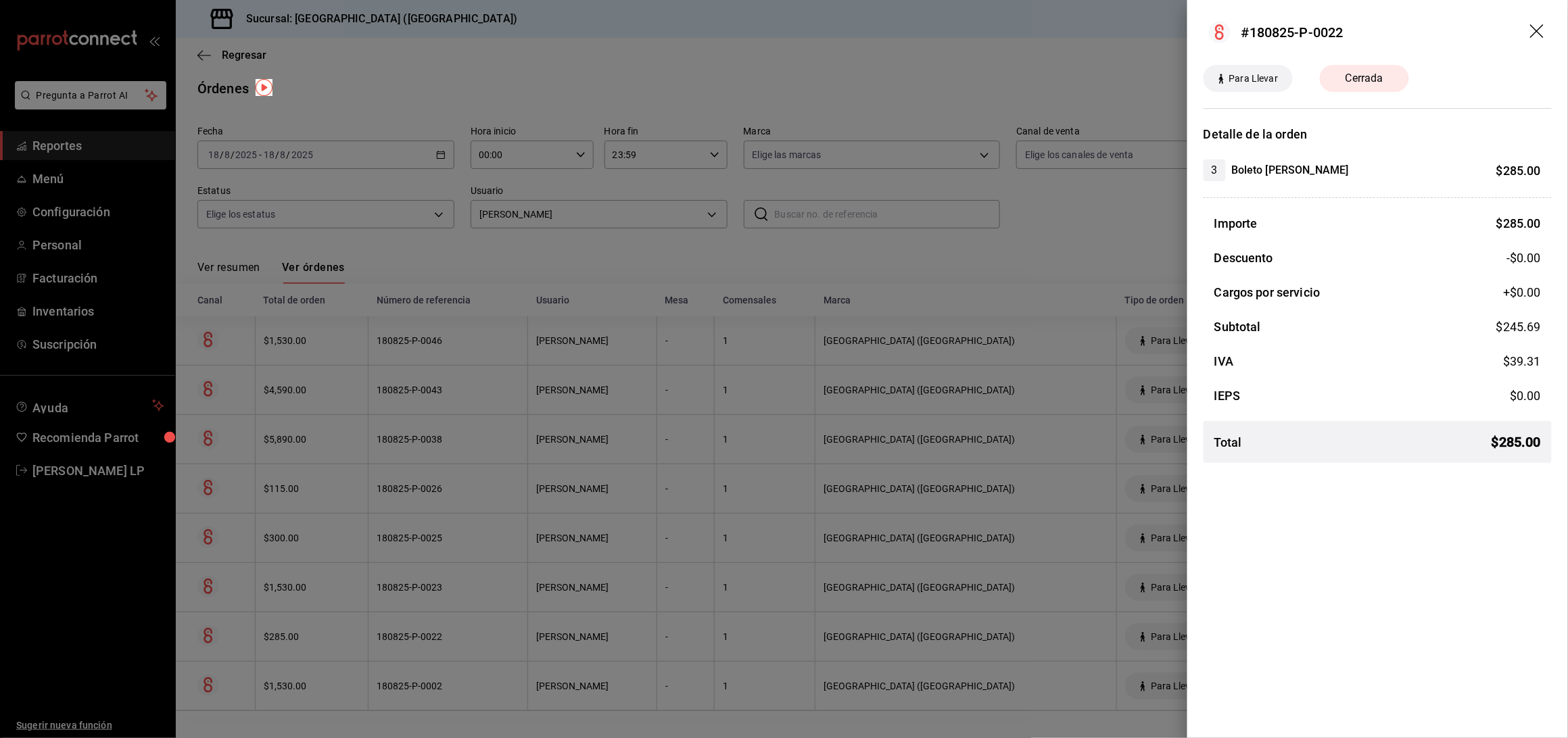
click at [446, 636] on div at bounding box center [784, 369] width 1568 height 738
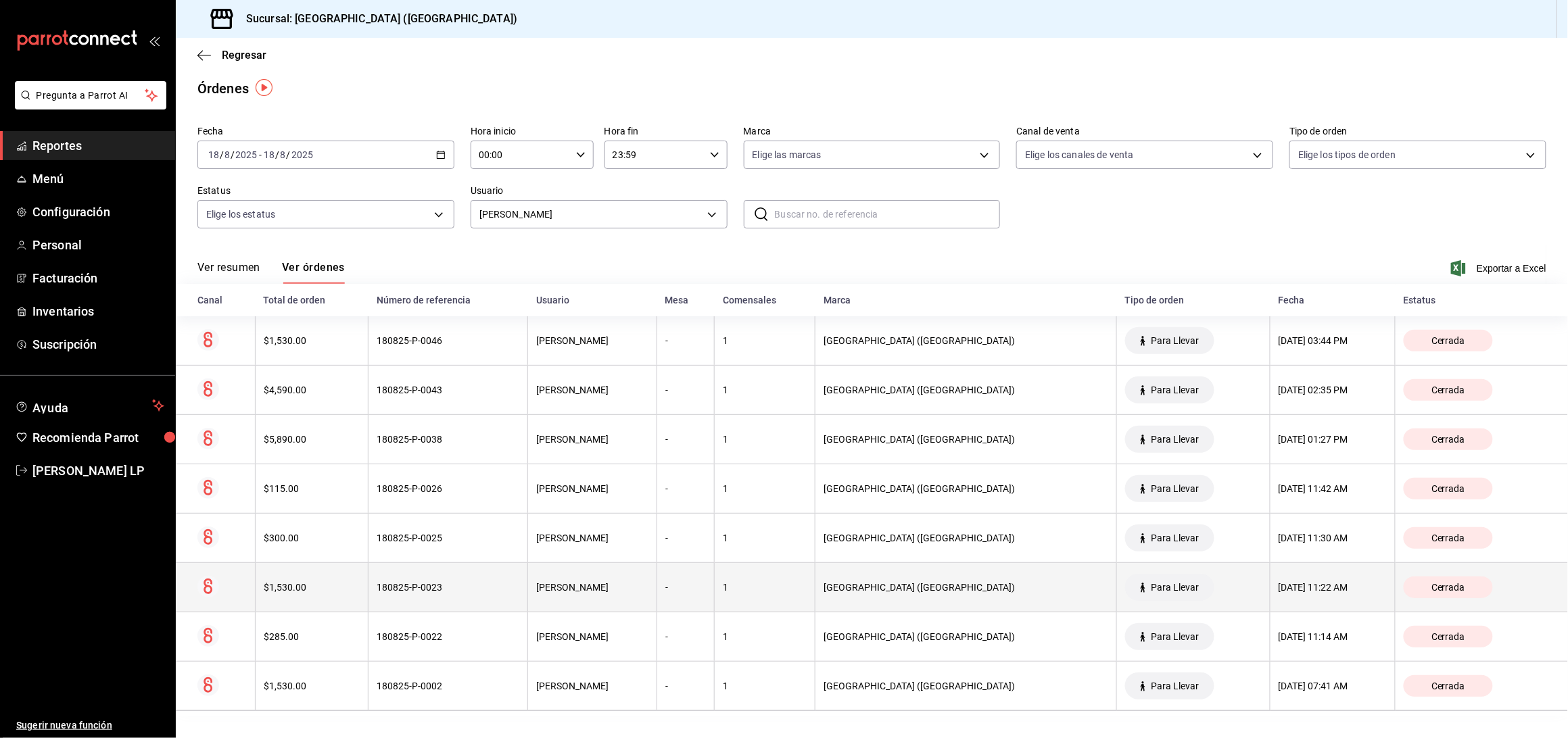
click at [450, 591] on div "180825-P-0023" at bounding box center [448, 587] width 143 height 11
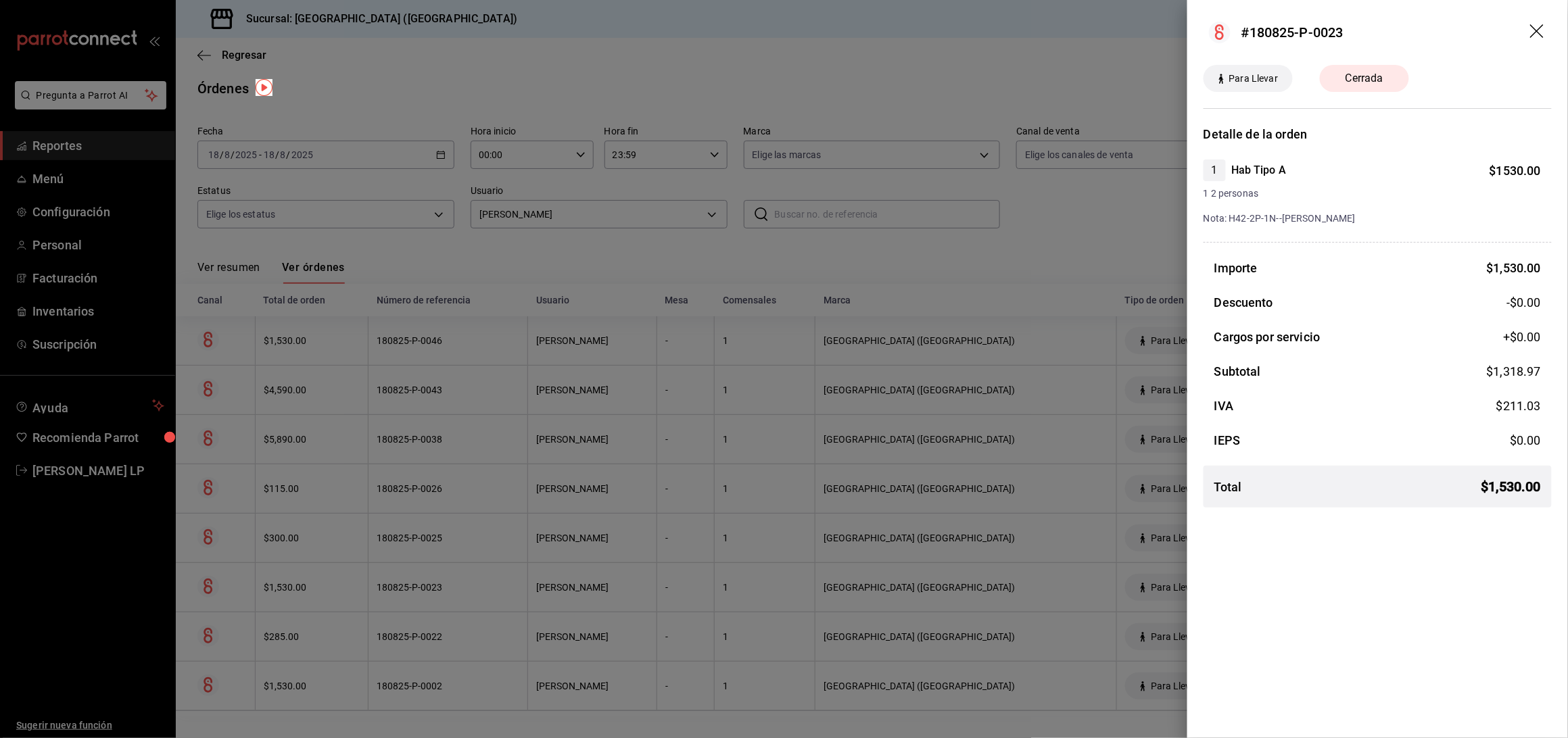
click at [1370, 658] on div "#180825-P-0023 Para Llevar Cerrada Detalle de la orden 1 Hab Tipo A $ 1530.00 1…" at bounding box center [1377, 369] width 381 height 738
drag, startPoint x: 446, startPoint y: 590, endPoint x: 452, endPoint y: 571, distance: 19.9
click at [446, 590] on div at bounding box center [784, 369] width 1568 height 738
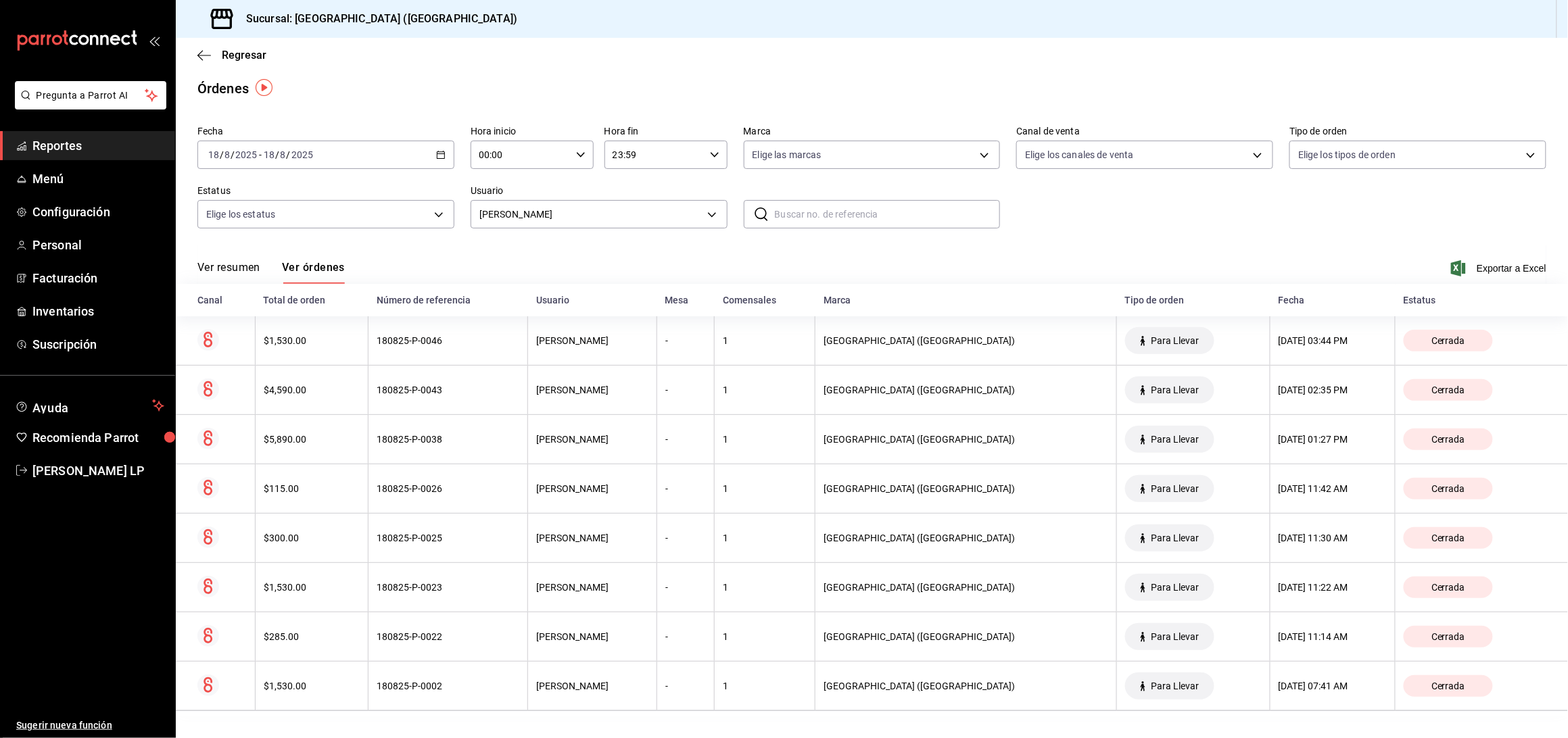
click at [457, 550] on th "180825-P-0025" at bounding box center [448, 538] width 160 height 50
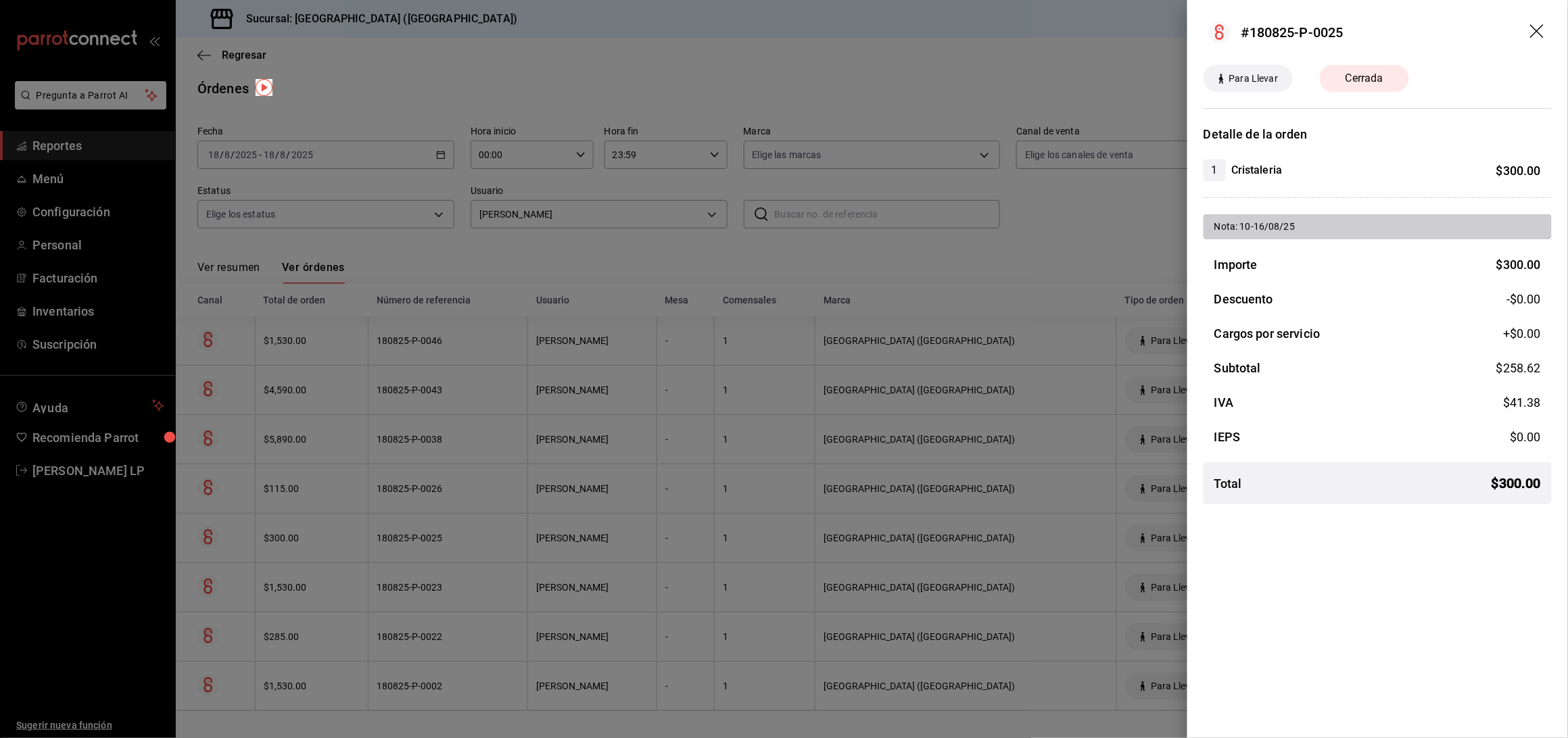
click at [457, 550] on div at bounding box center [784, 369] width 1568 height 738
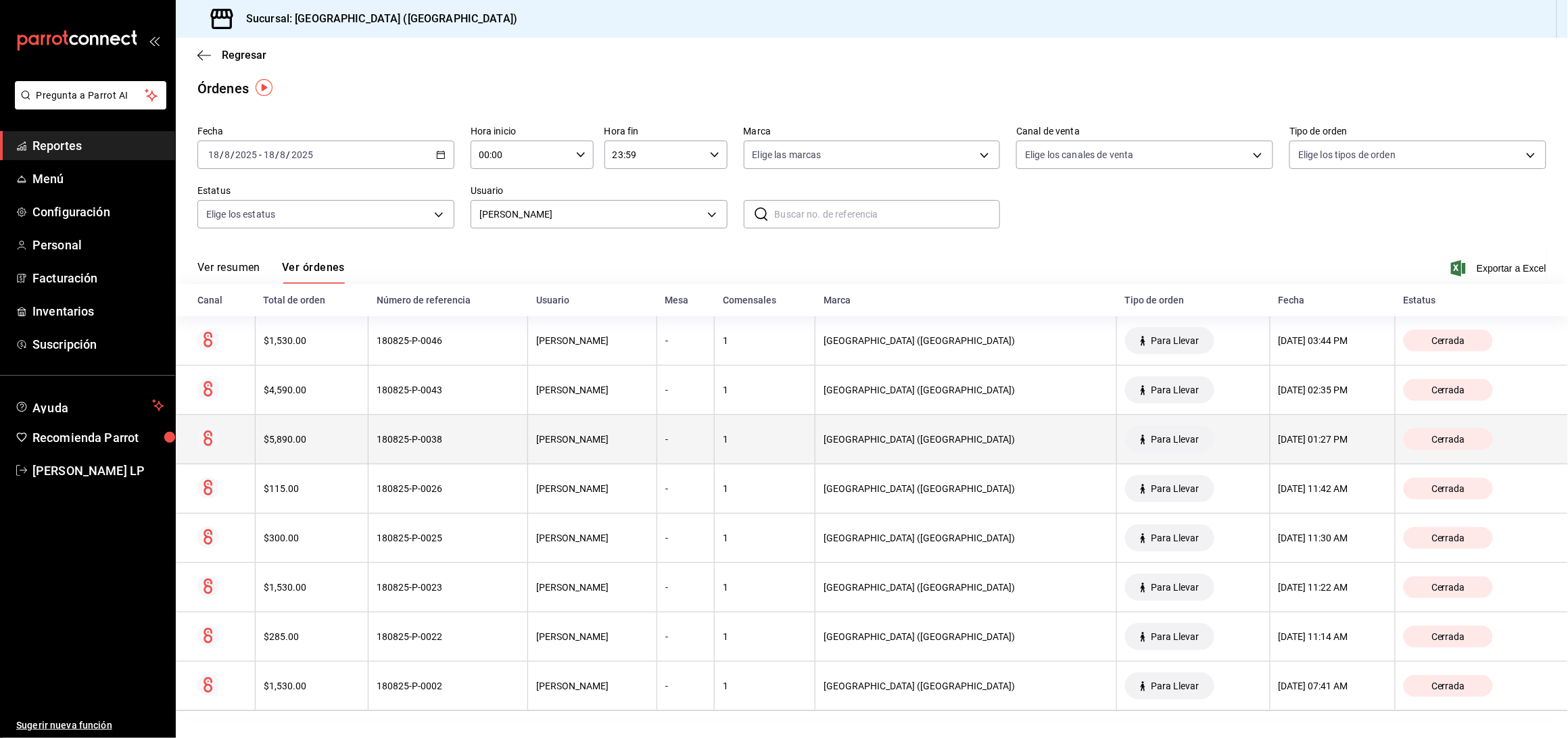
click at [469, 450] on th "180825-P-0038" at bounding box center [448, 440] width 160 height 50
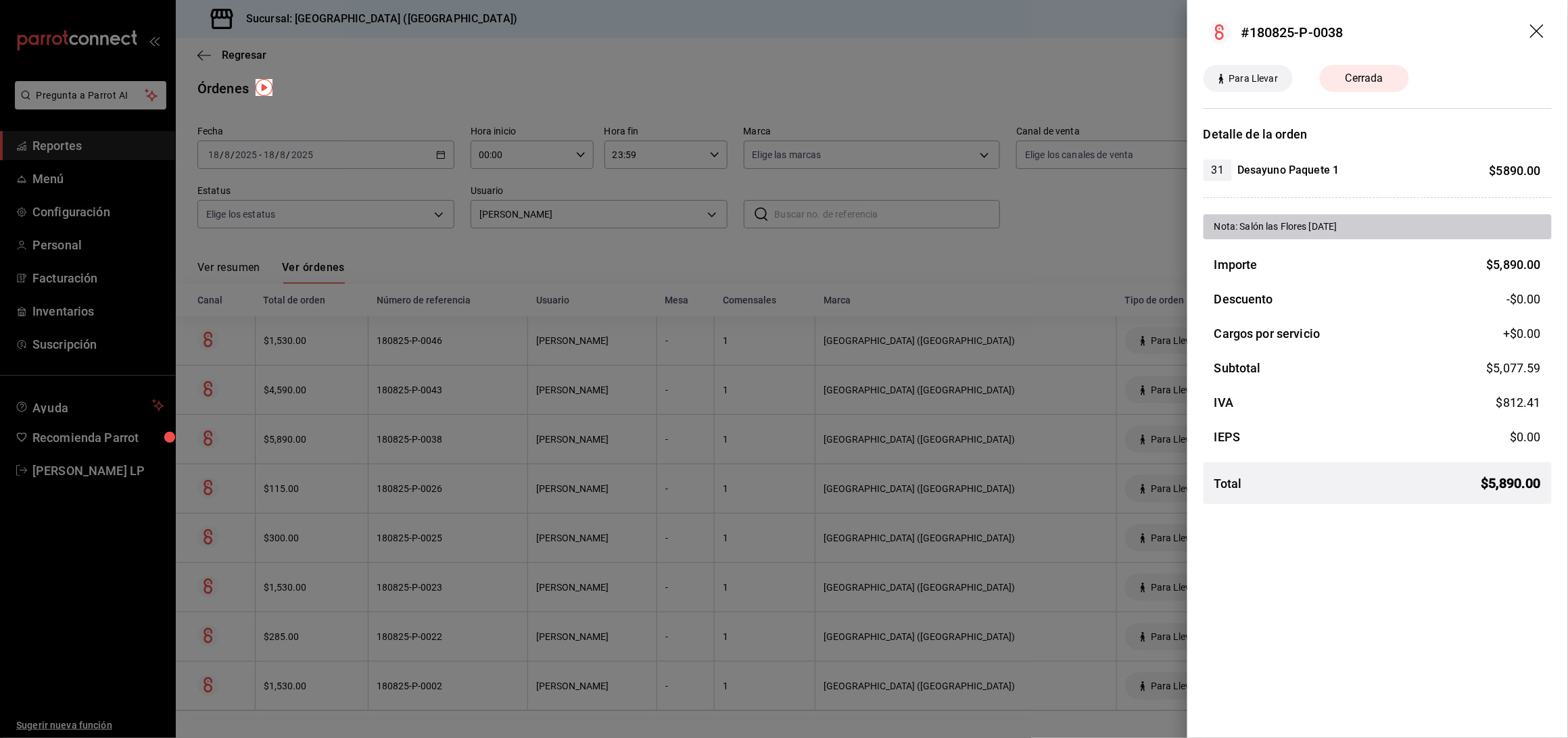
click at [469, 450] on div at bounding box center [784, 369] width 1568 height 738
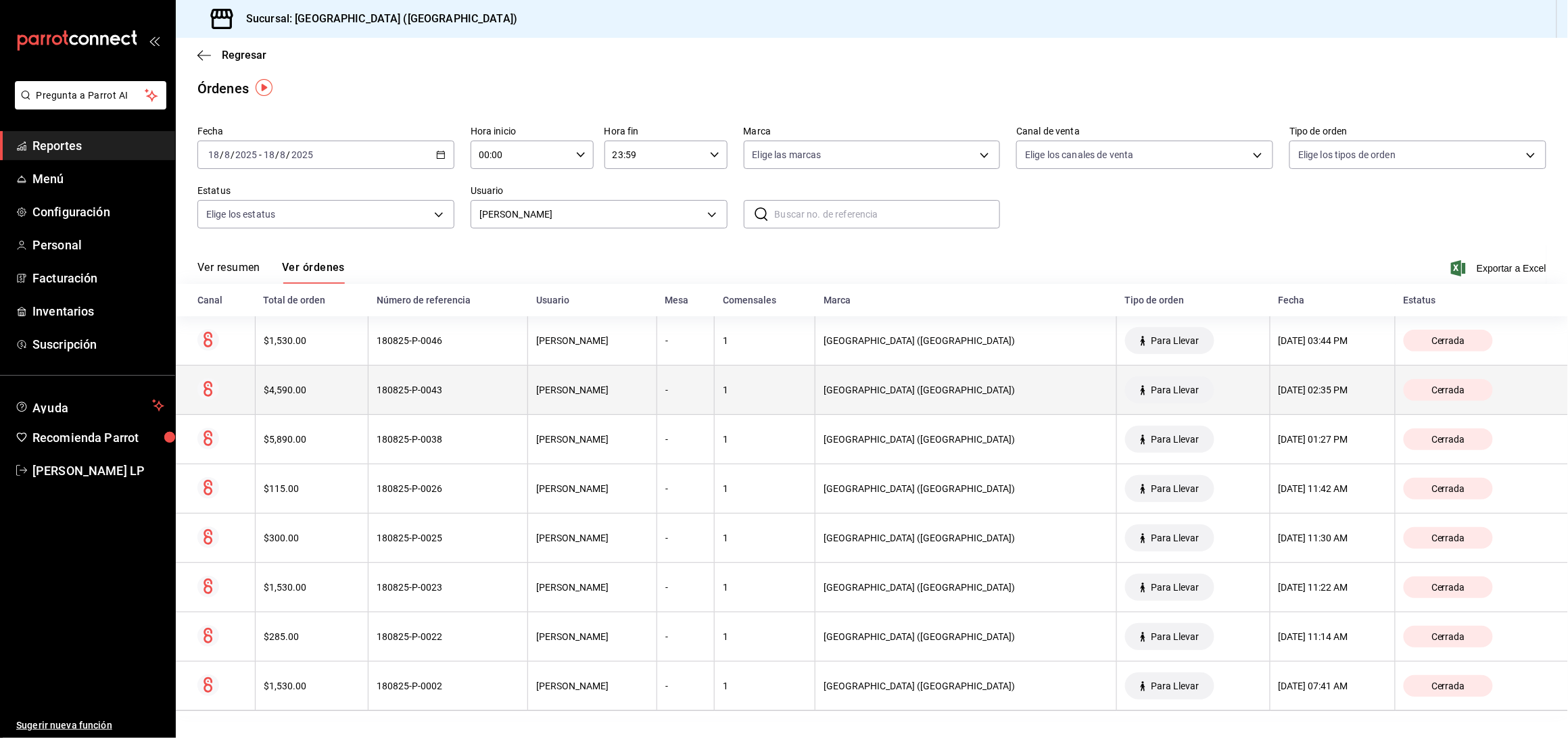
click at [477, 397] on th "180825-P-0043" at bounding box center [448, 390] width 160 height 50
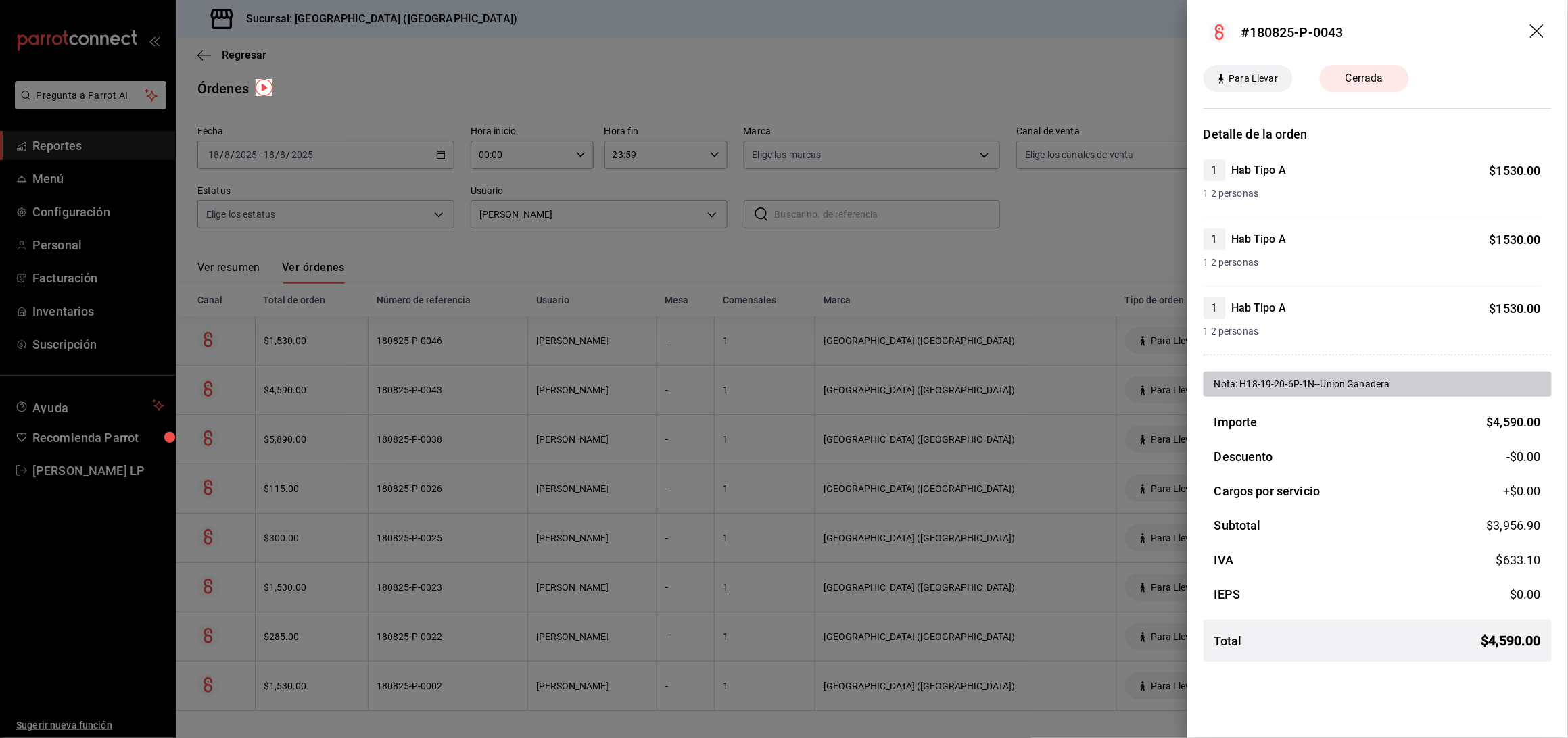
click at [465, 383] on div at bounding box center [784, 369] width 1568 height 738
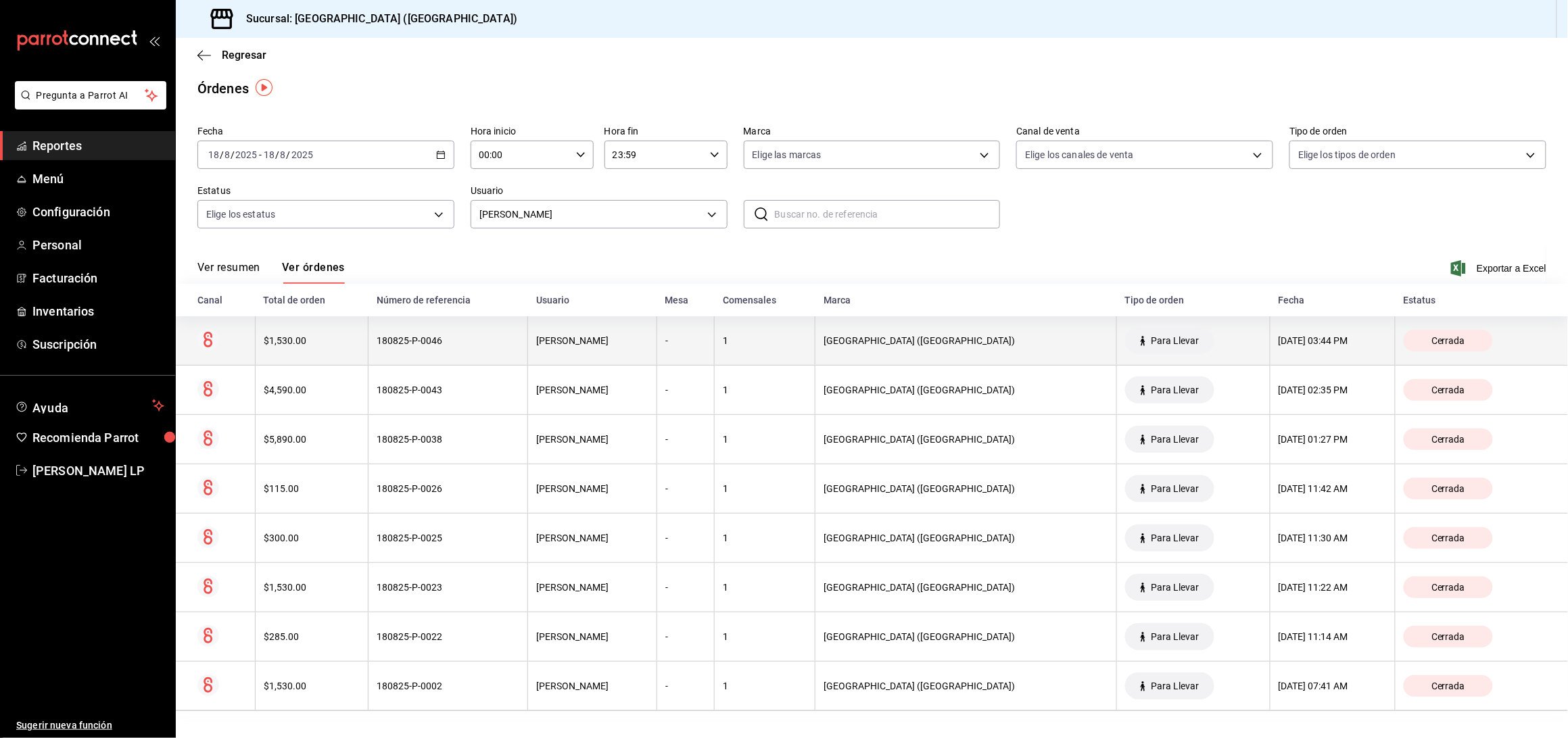
click at [472, 343] on div "180825-P-0046" at bounding box center [448, 341] width 143 height 11
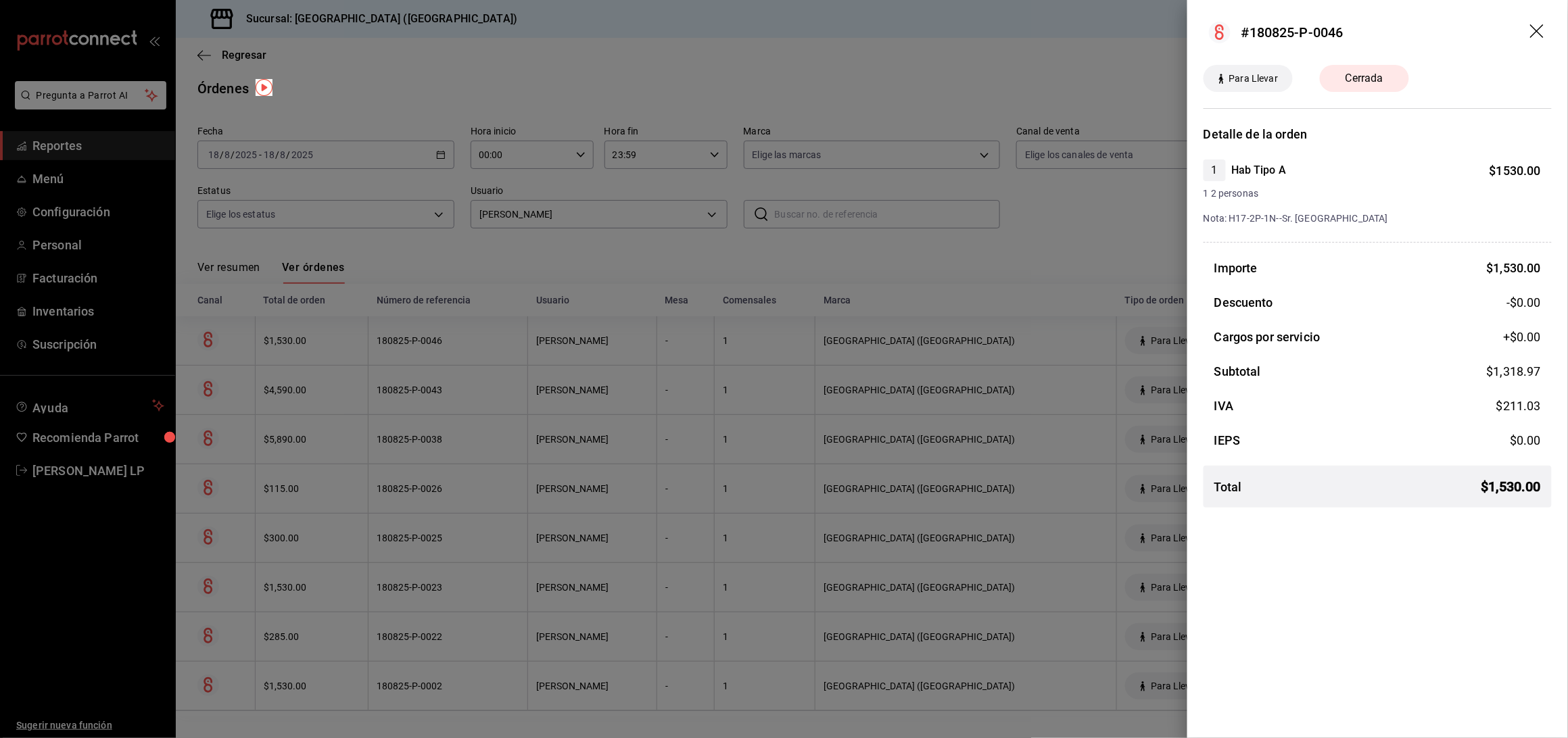
click at [446, 65] on div at bounding box center [784, 369] width 1568 height 738
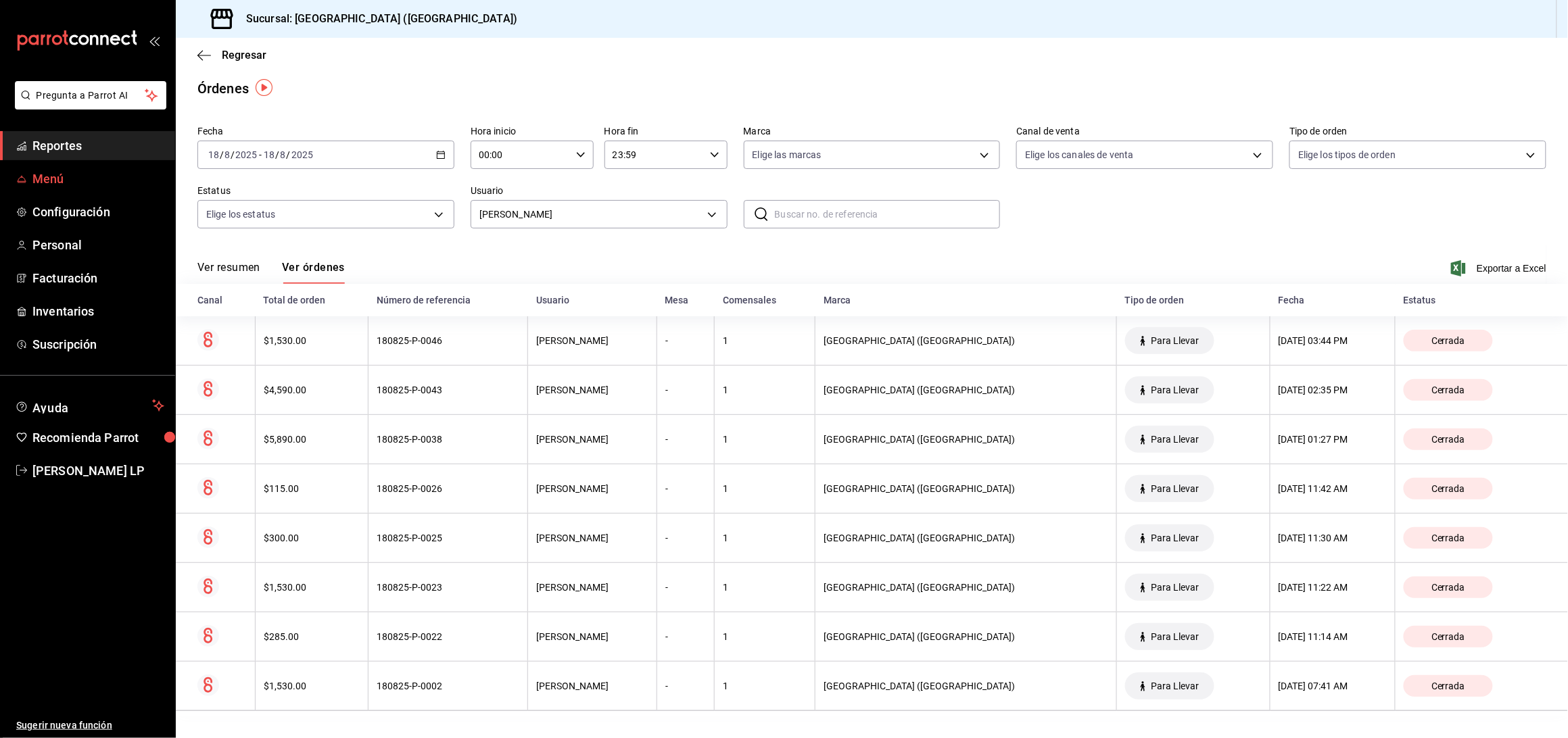
click at [37, 181] on span "Menú" at bounding box center [98, 179] width 132 height 18
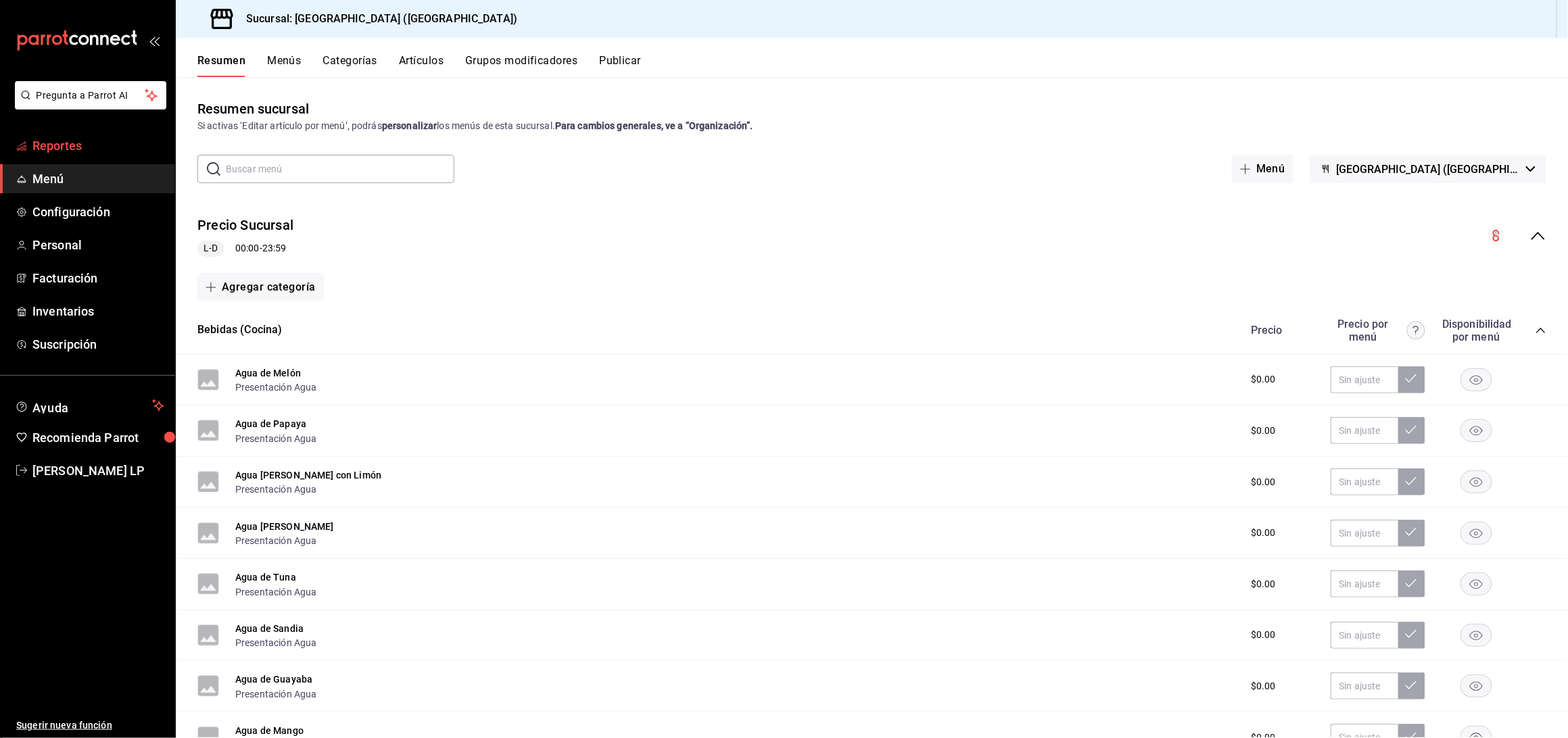
click at [61, 146] on span "Reportes" at bounding box center [98, 146] width 132 height 18
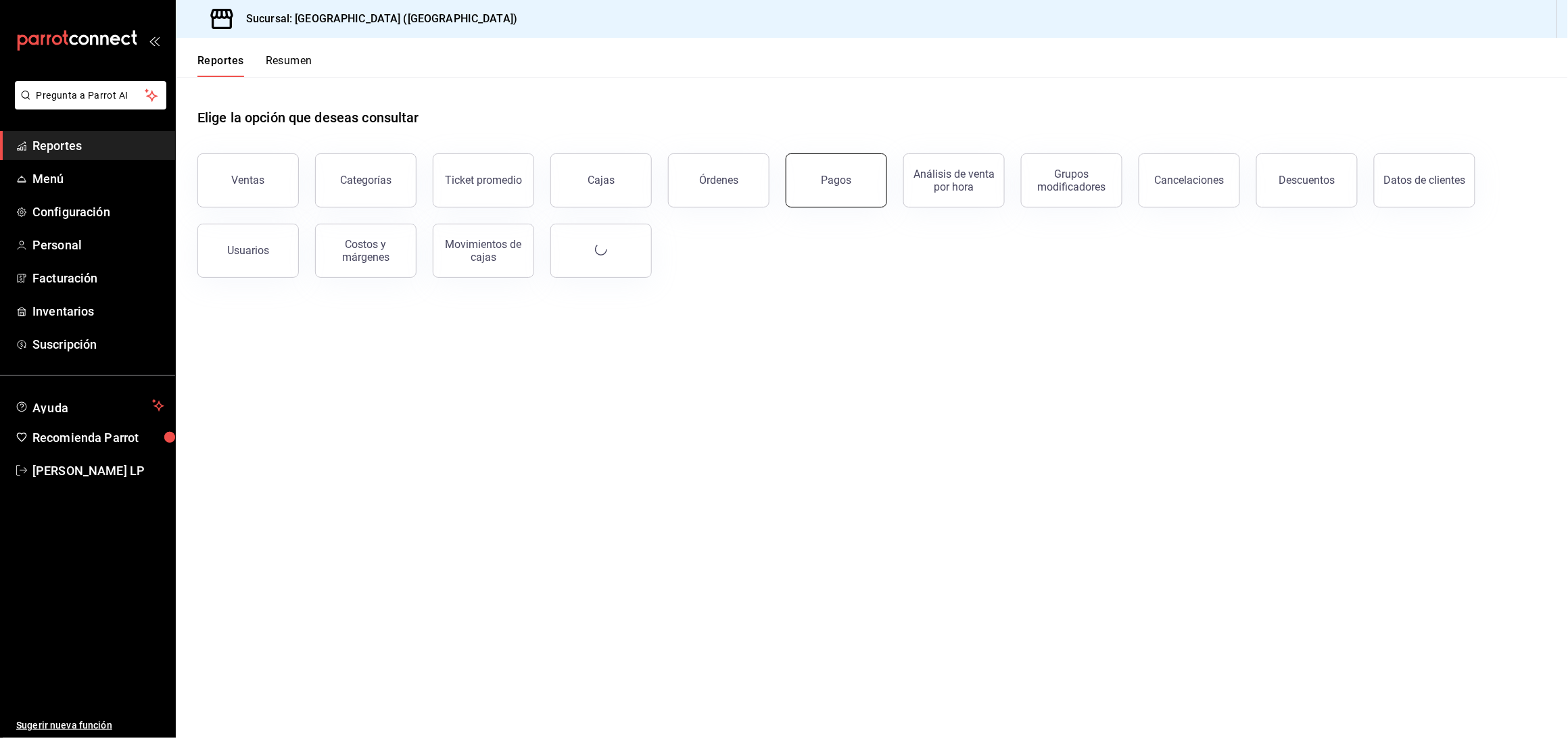
click at [855, 189] on button "Pagos" at bounding box center [836, 180] width 101 height 54
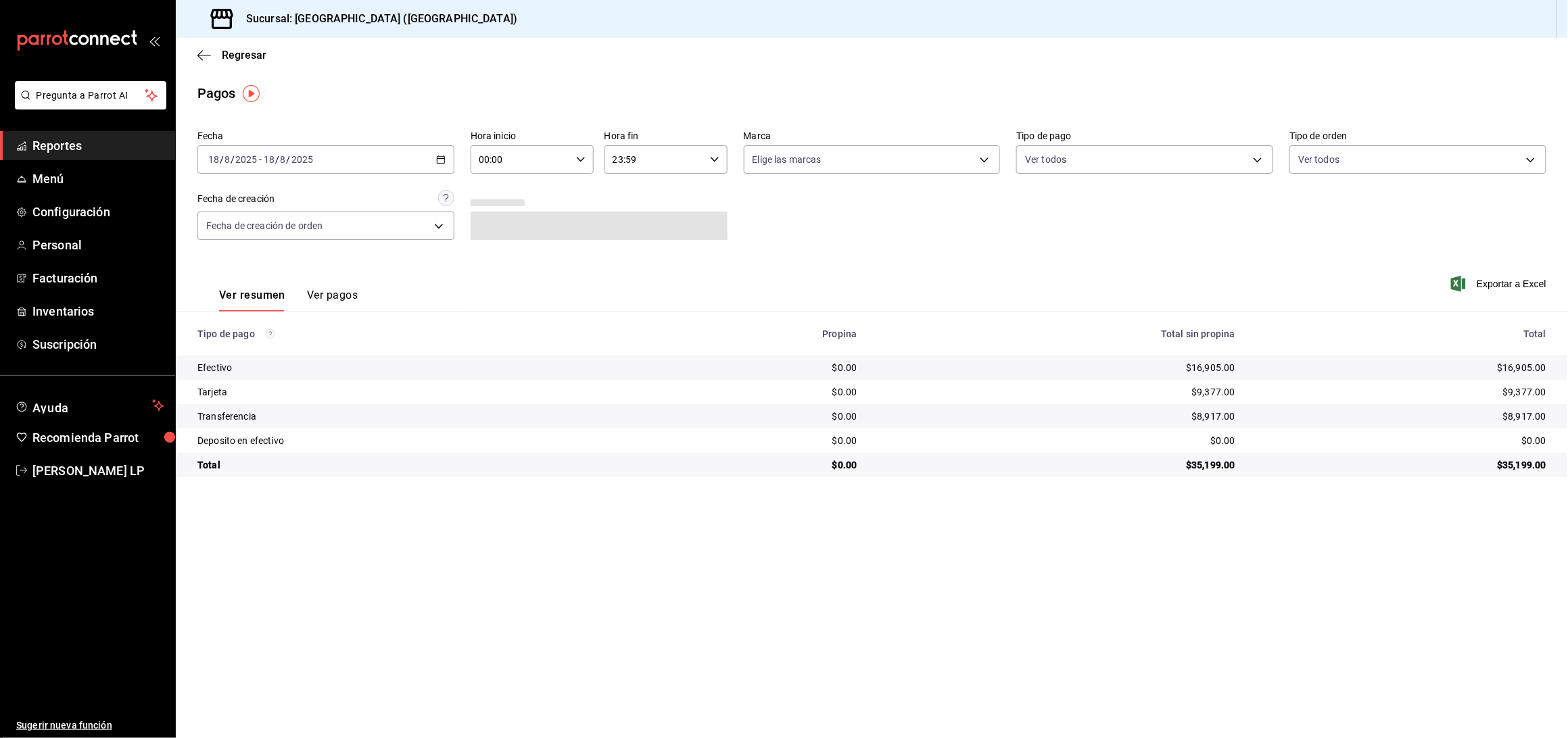
click at [341, 292] on button "Ver pagos" at bounding box center [333, 300] width 51 height 23
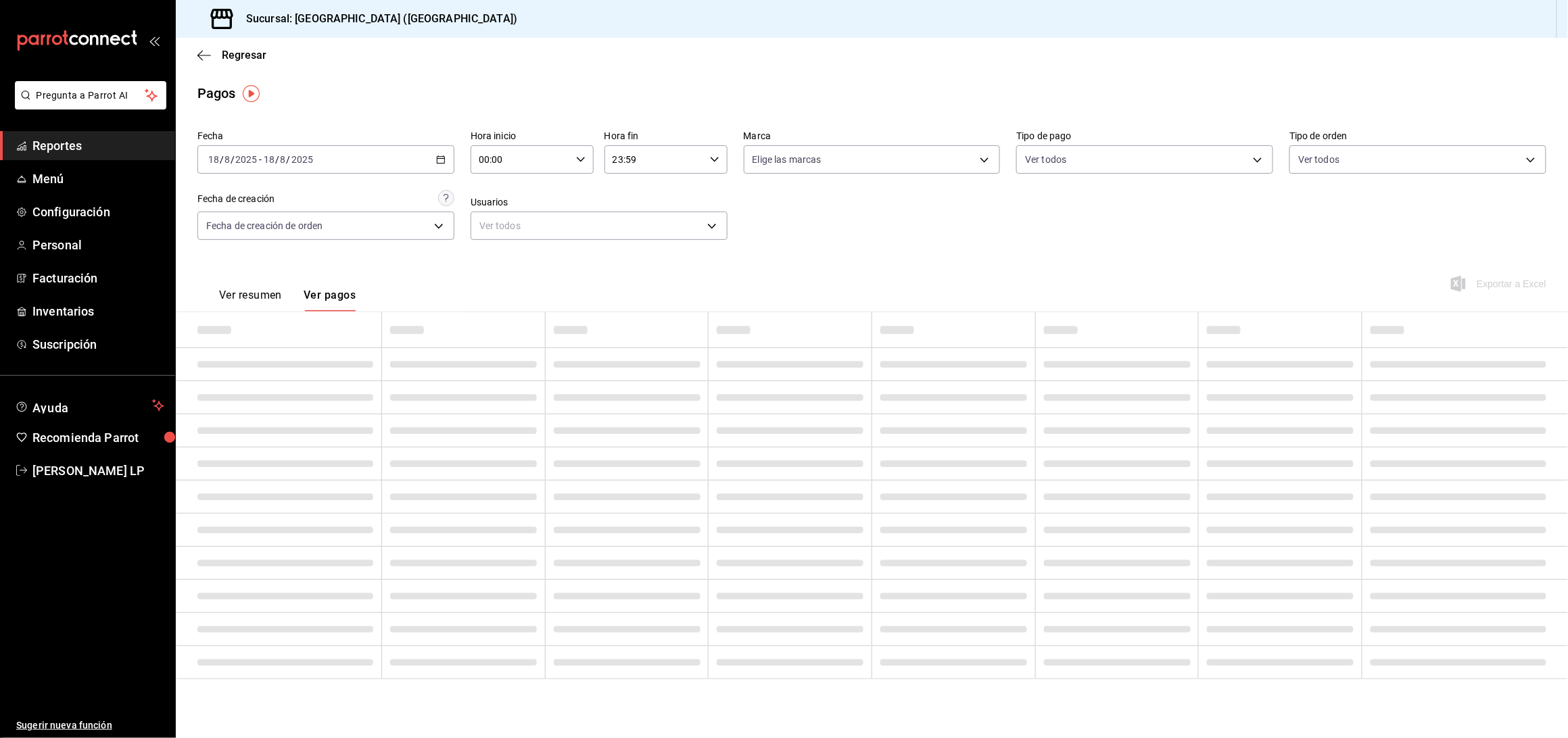
click at [247, 300] on button "Ver resumen" at bounding box center [251, 300] width 63 height 23
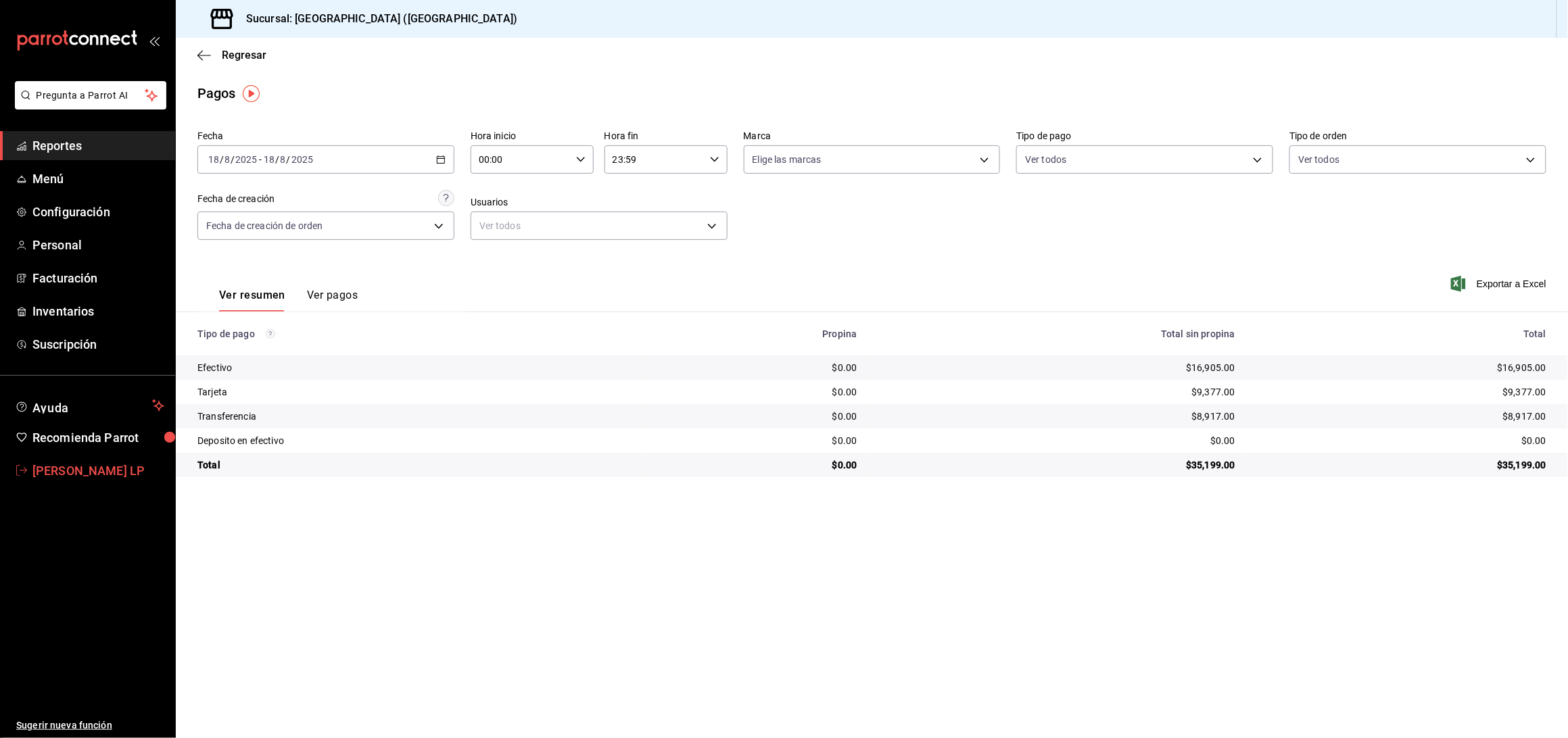
click at [92, 475] on span "[PERSON_NAME] LP" at bounding box center [98, 471] width 132 height 18
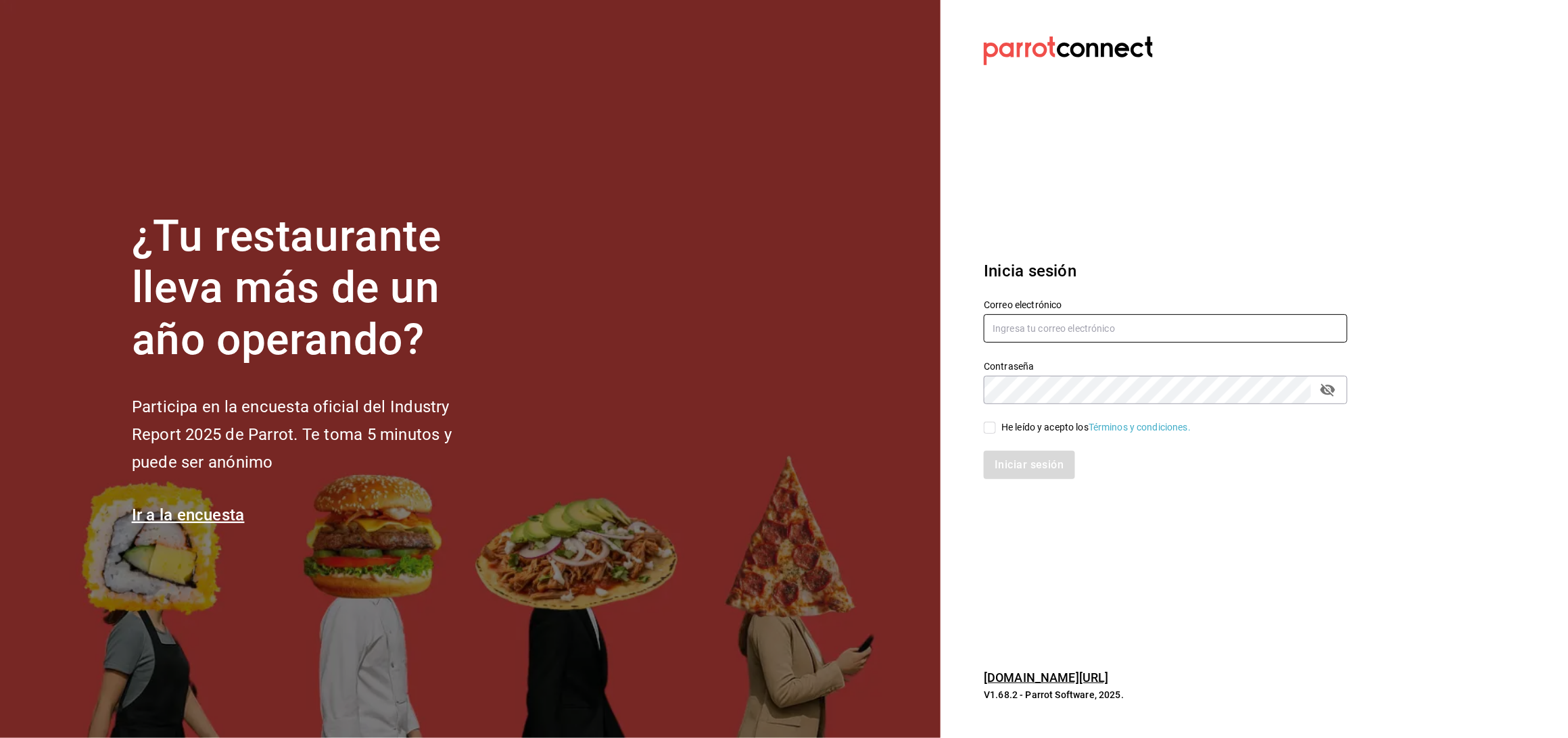
click at [1063, 334] on input "text" at bounding box center [1165, 329] width 363 height 29
type input "anyulope@outlook.com"
click at [1322, 385] on icon "passwordField" at bounding box center [1328, 390] width 17 height 17
click at [988, 425] on input "He leído y acepto los Términos y condiciones." at bounding box center [990, 428] width 12 height 12
checkbox input "true"
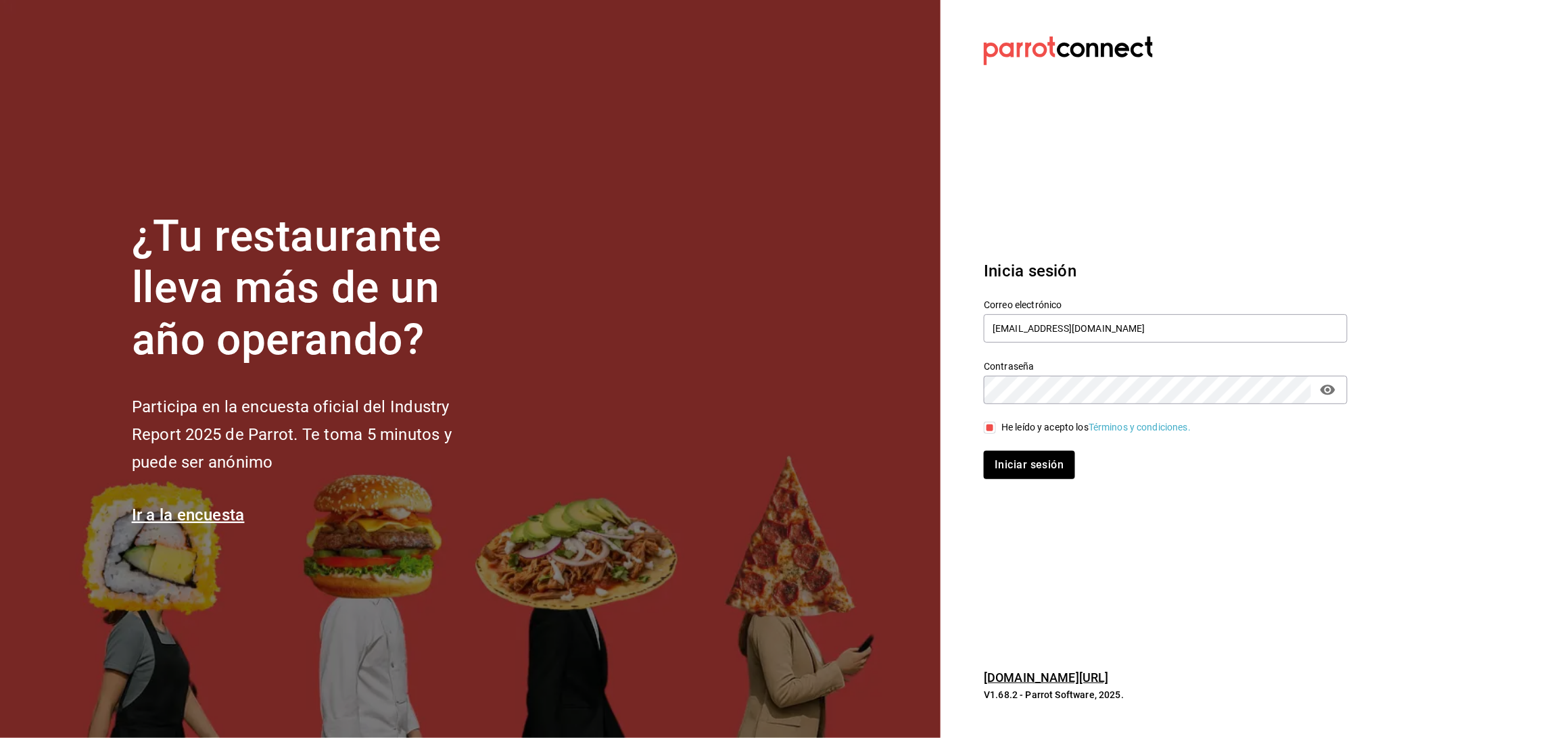
click at [982, 463] on div "Iniciar sesión" at bounding box center [1158, 456] width 380 height 44
click at [1001, 477] on button "Iniciar sesión" at bounding box center [1030, 465] width 92 height 29
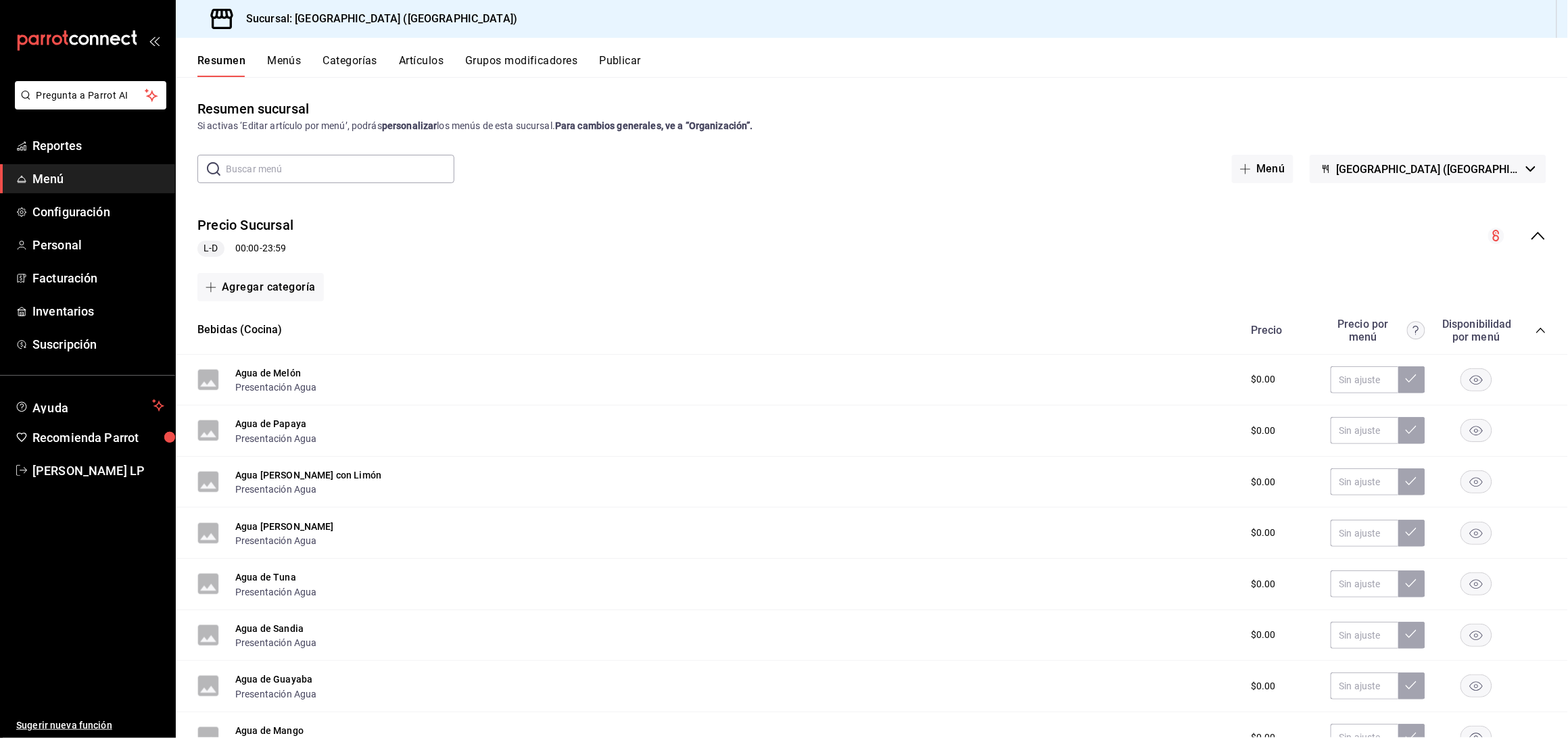
click at [418, 58] on button "Artículos" at bounding box center [421, 65] width 44 height 23
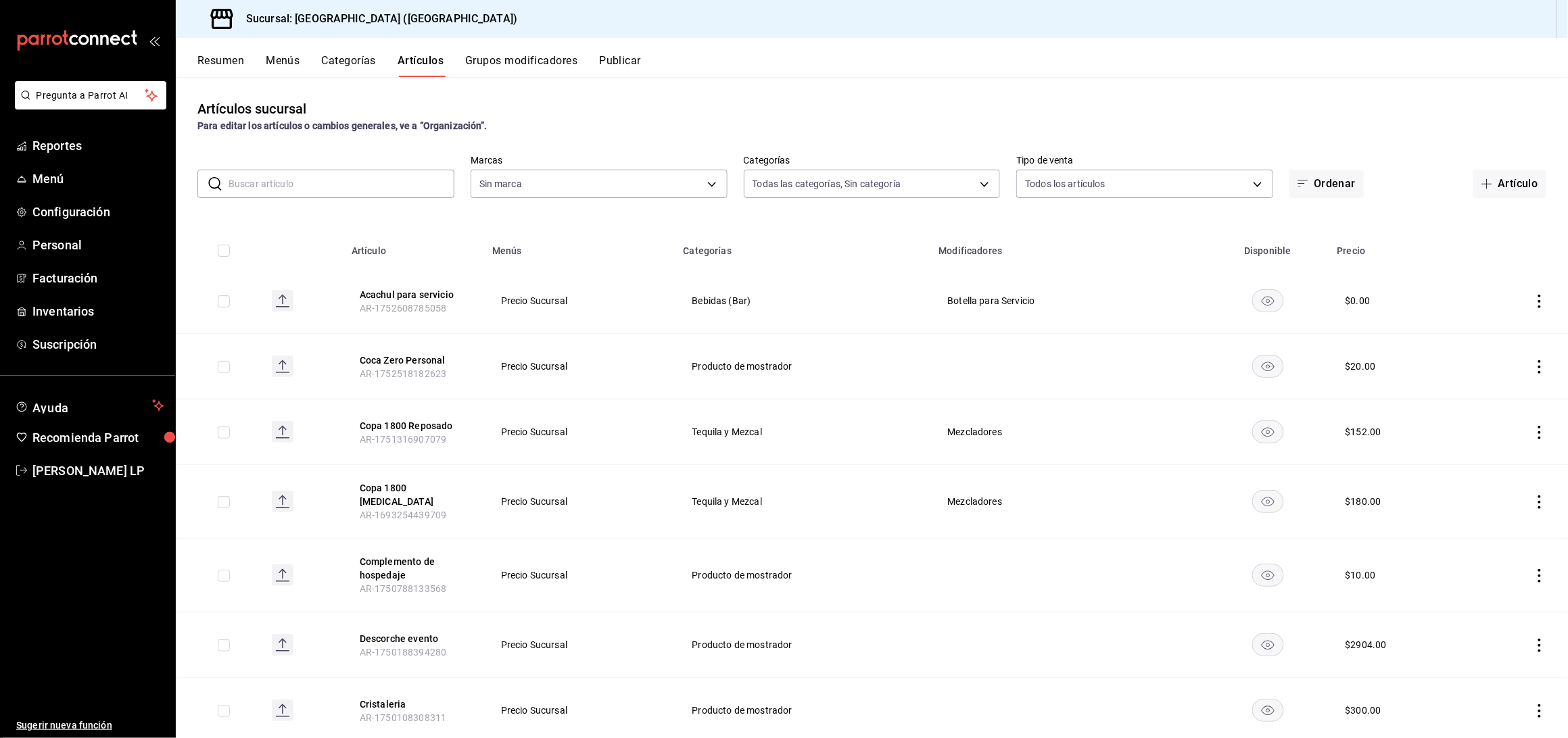
type input "8c3fc7fb-afc8-4fcf-a35f-97b25a26b173,d858cdb4-7991-4d76-a946-9f508960b44e,730af…"
type input "c5b0ed81-af66-4c2d-afb4-f59aa1ecca2b"
click at [32, 144] on span "Reportes" at bounding box center [98, 146] width 132 height 18
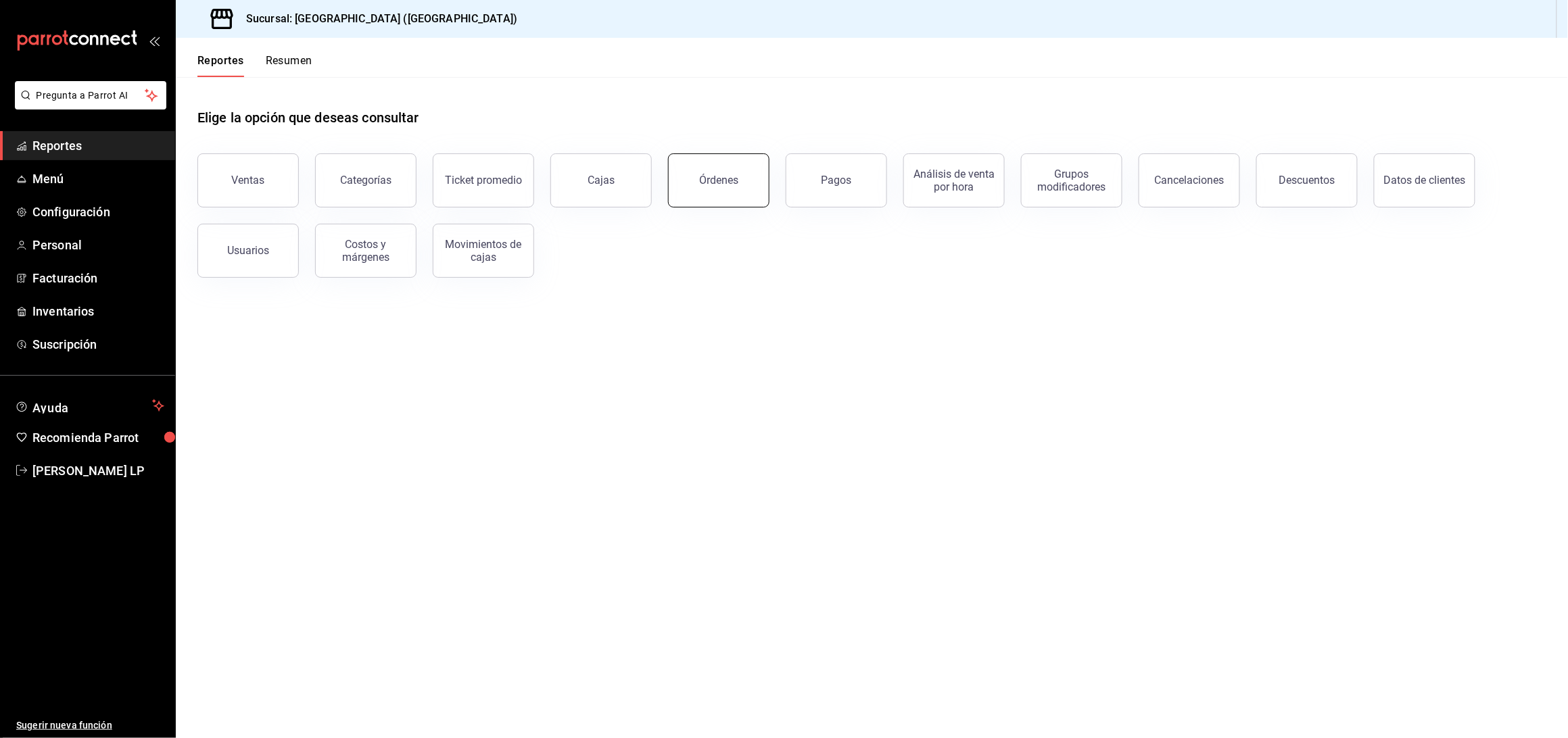
click at [705, 185] on div "Órdenes" at bounding box center [719, 179] width 39 height 13
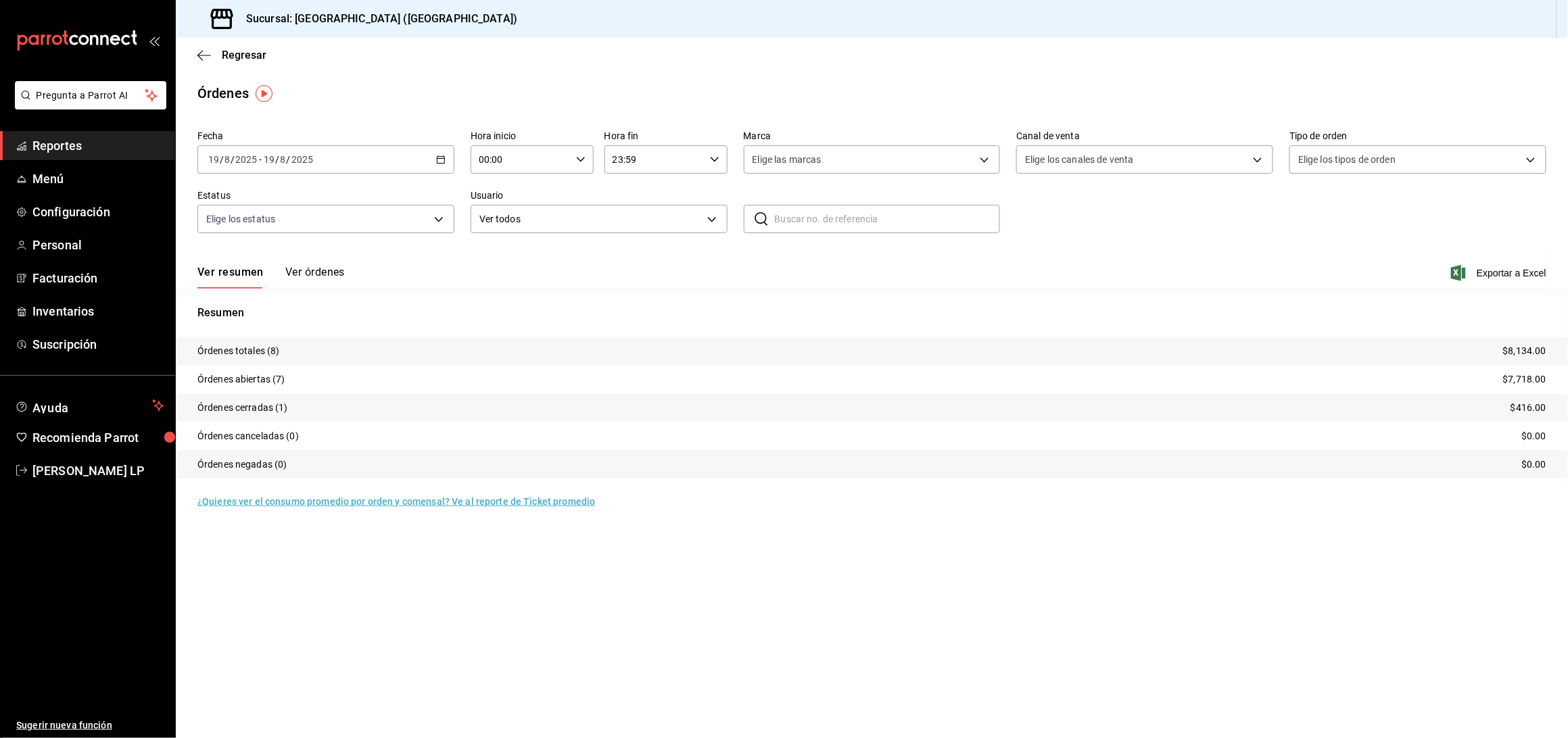
click at [336, 274] on button "Ver órdenes" at bounding box center [315, 277] width 59 height 23
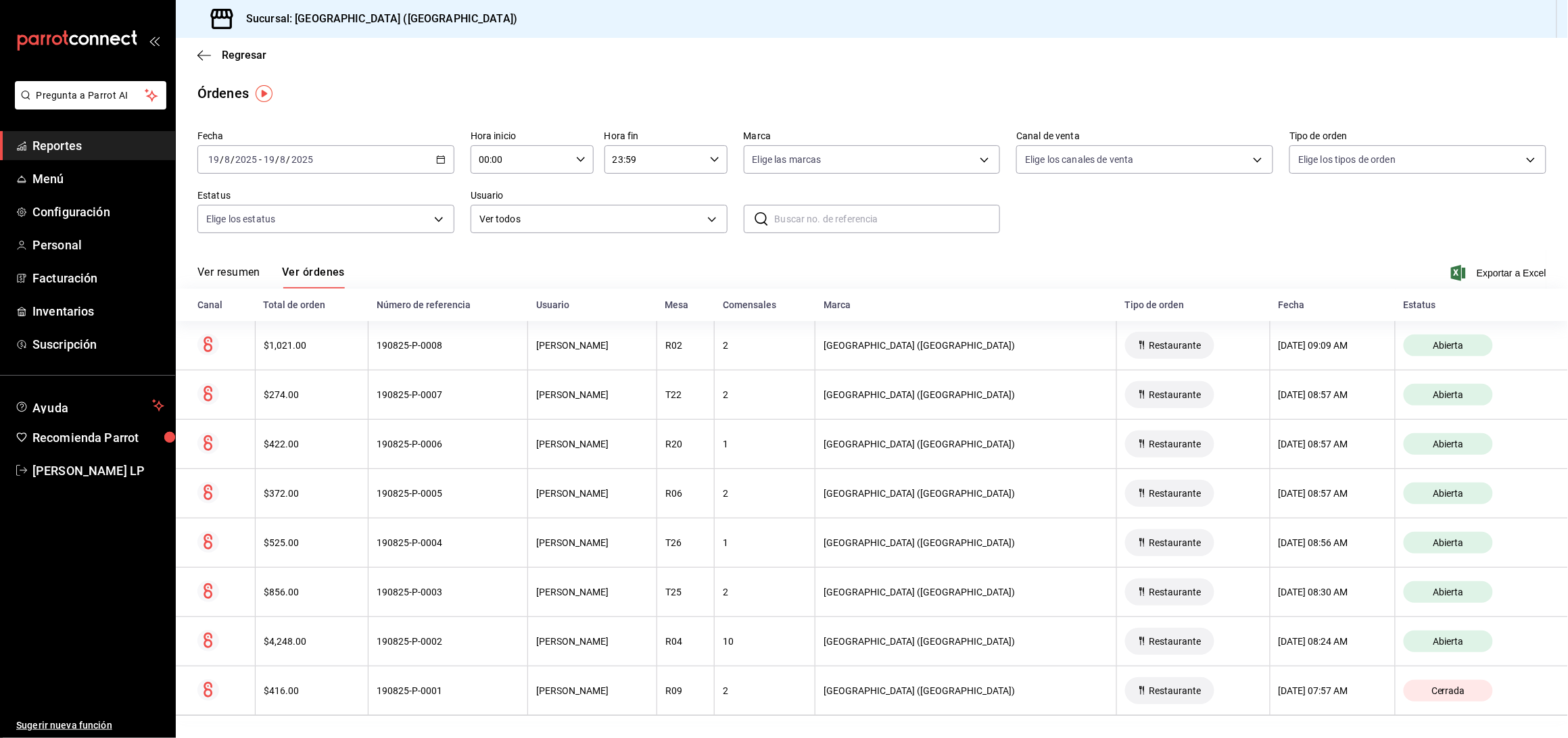
click at [435, 165] on div "[DATE] [DATE] - [DATE] [DATE]" at bounding box center [326, 160] width 257 height 29
click at [270, 358] on span "Rango de fechas" at bounding box center [261, 352] width 105 height 14
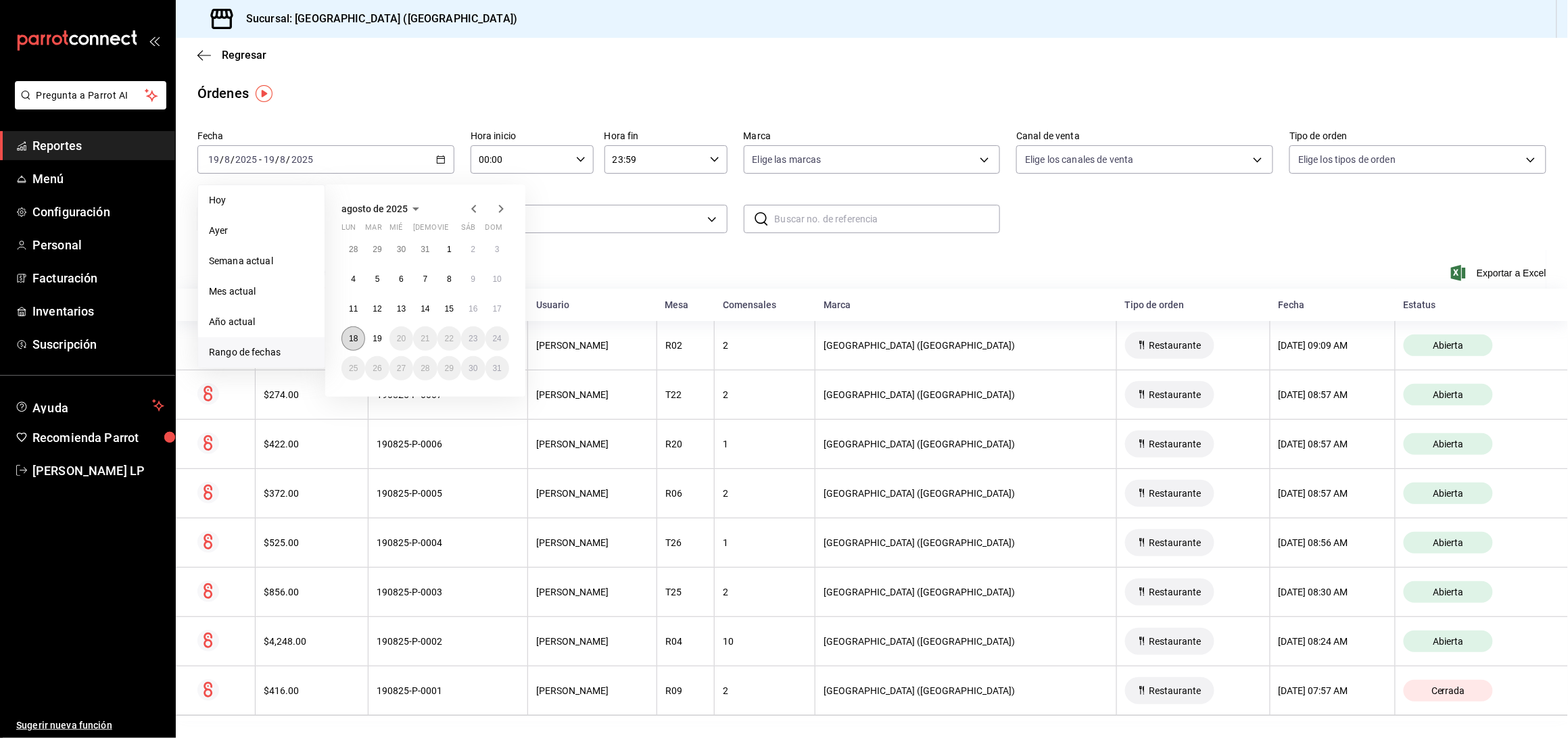
click at [352, 342] on abbr "18" at bounding box center [354, 339] width 9 height 10
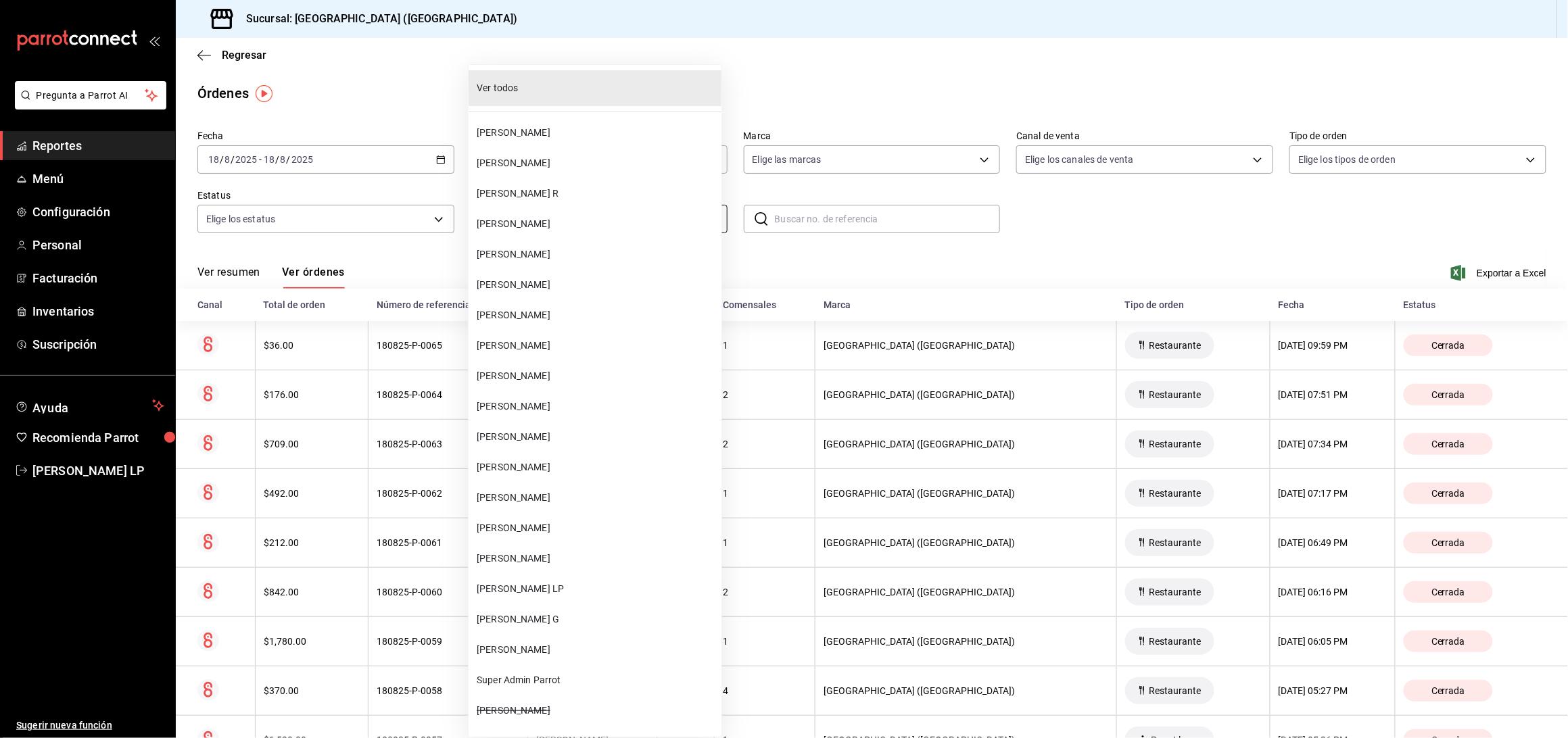
click at [710, 224] on body "Pregunta a Parrot AI Reportes Menú Configuración Personal Facturación Inventari…" at bounding box center [784, 369] width 1568 height 738
click at [611, 560] on span "[PERSON_NAME]" at bounding box center [596, 559] width 240 height 14
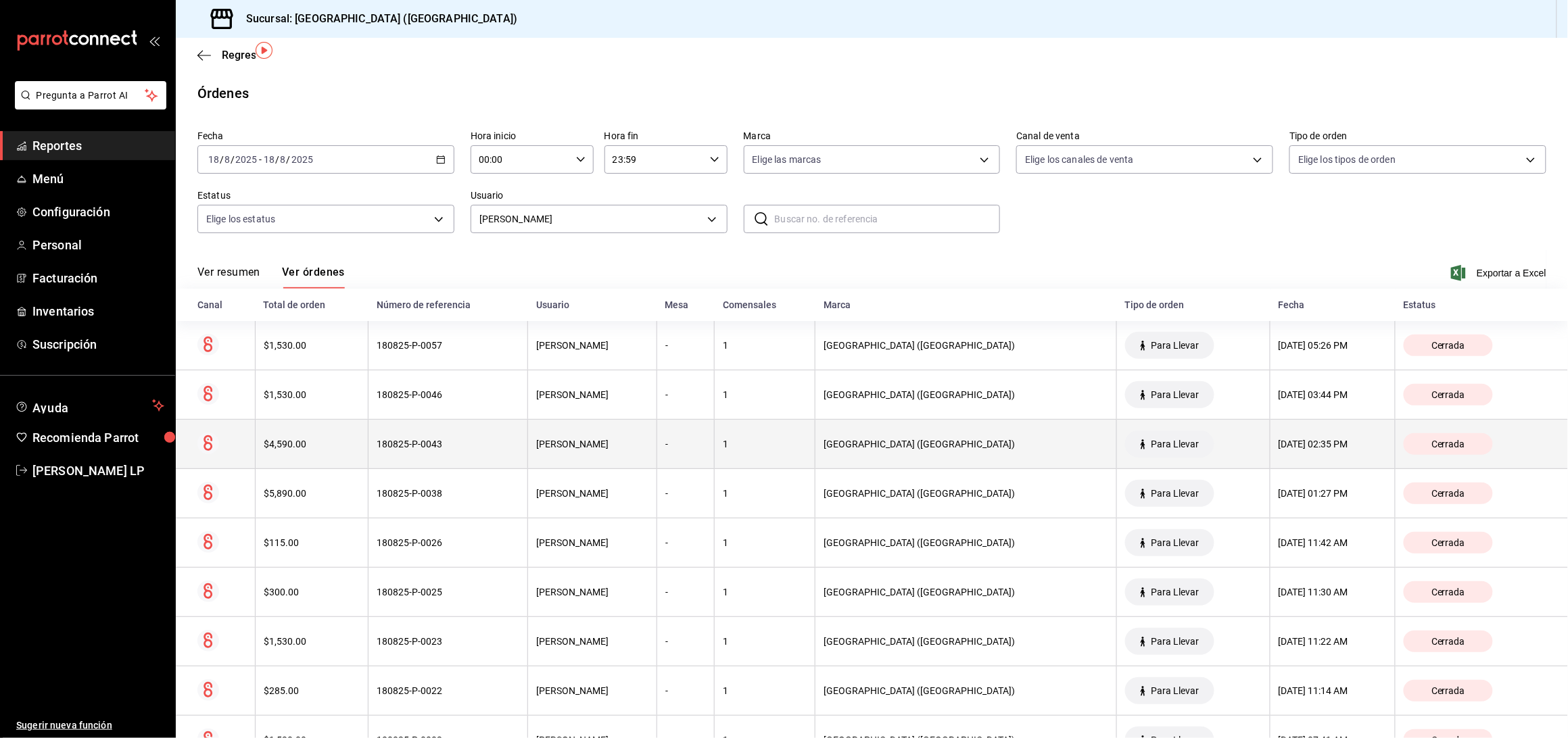
scroll to position [56, 0]
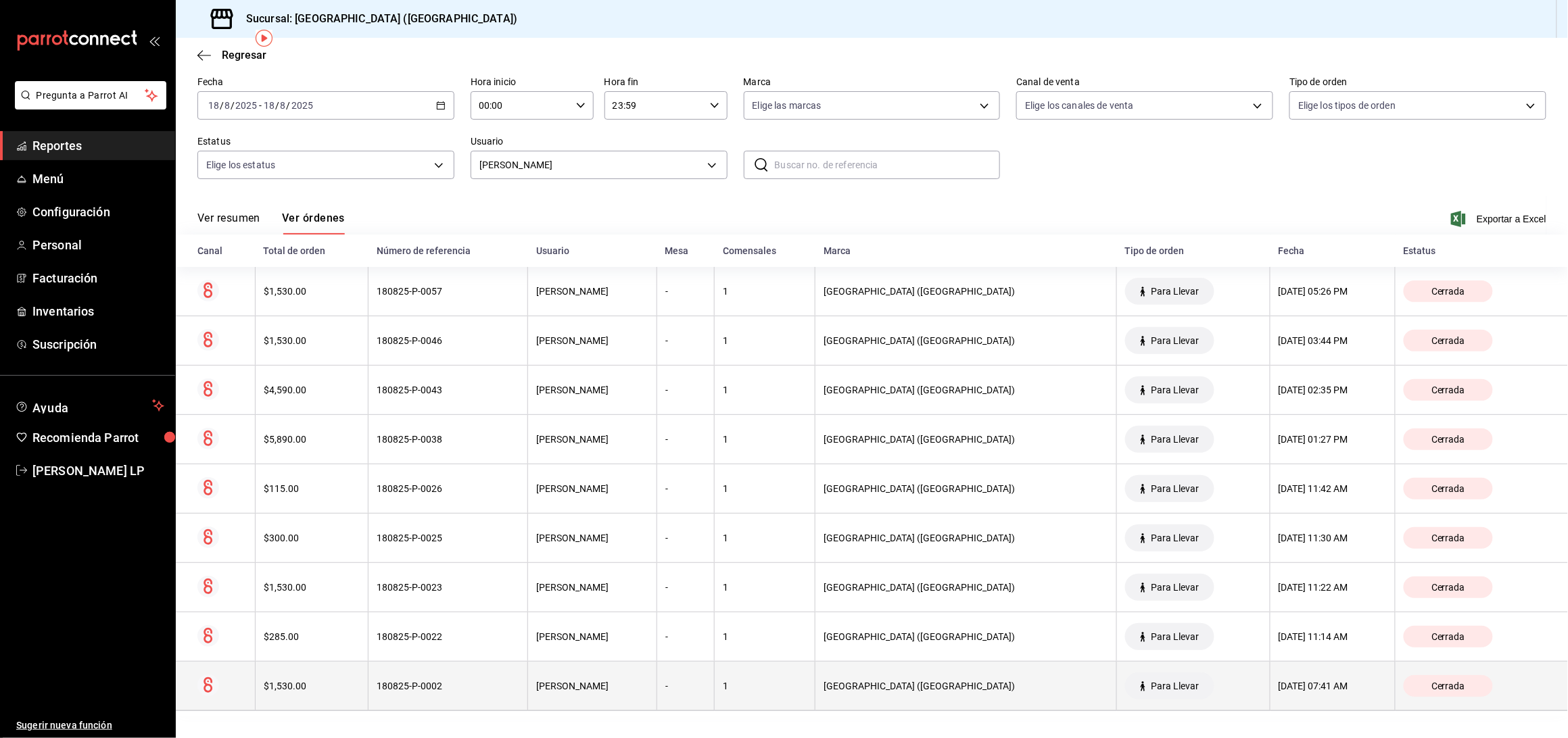
click at [508, 683] on div "180825-P-0002" at bounding box center [448, 686] width 143 height 11
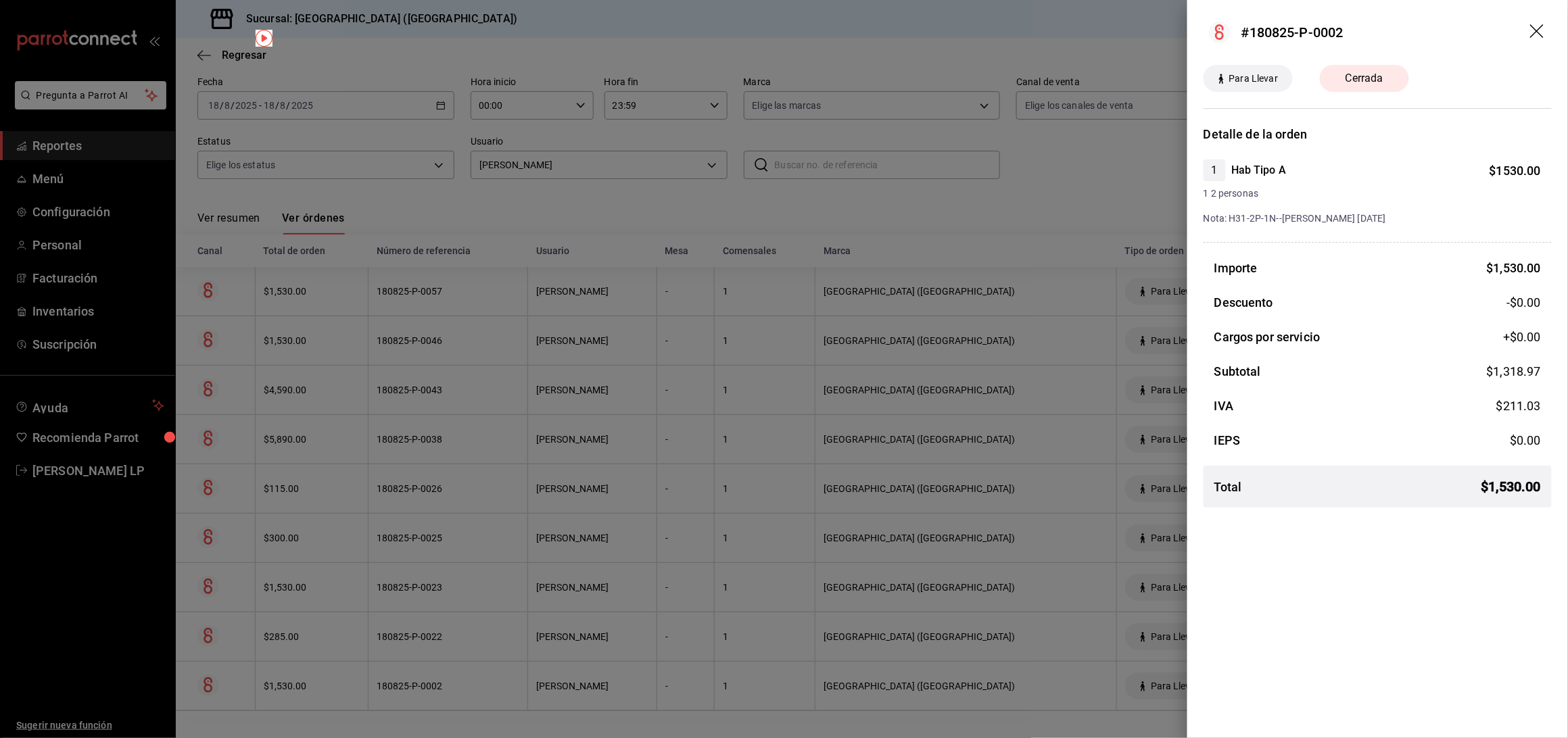
click at [491, 689] on div at bounding box center [784, 369] width 1568 height 738
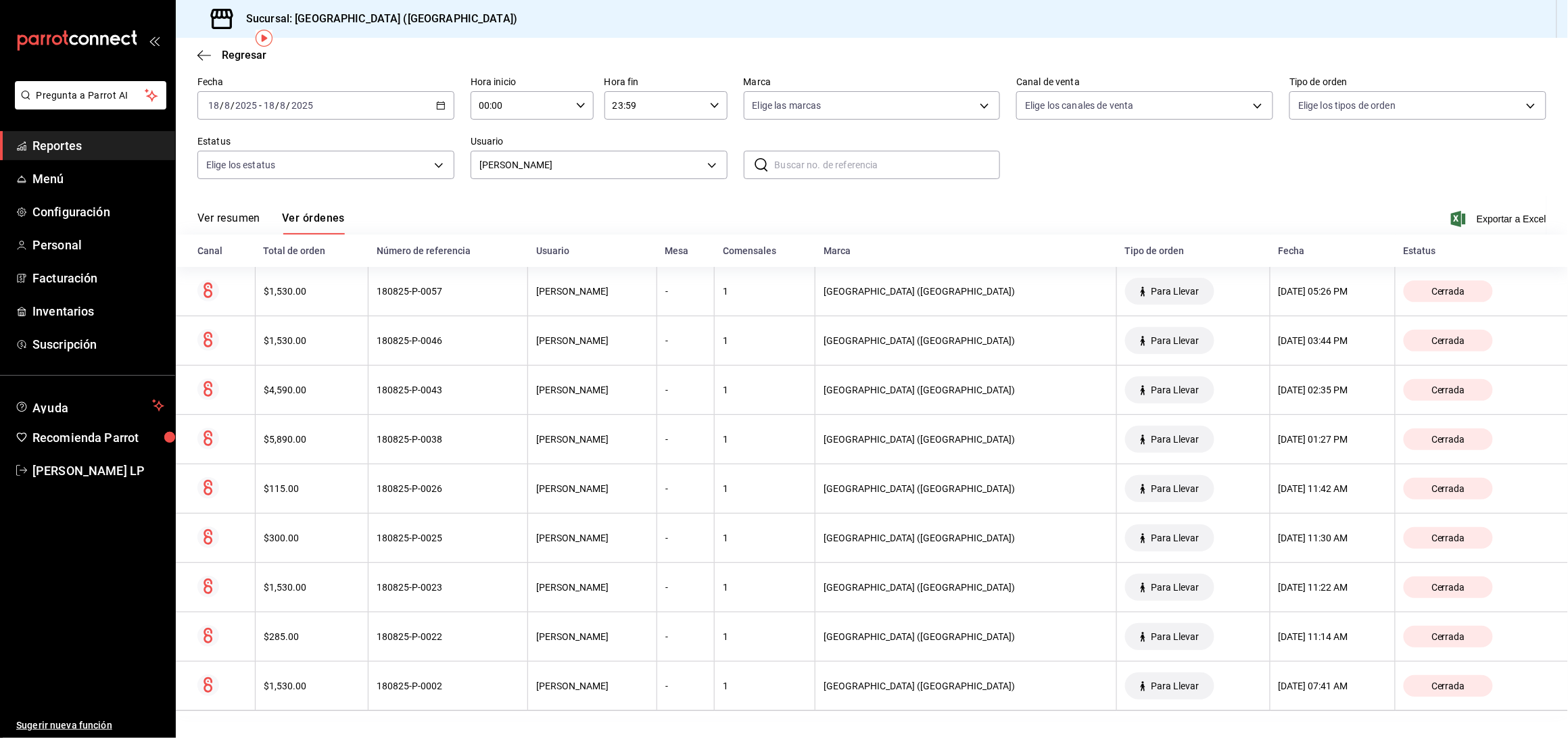
click at [498, 643] on th "180825-P-0022" at bounding box center [448, 637] width 160 height 50
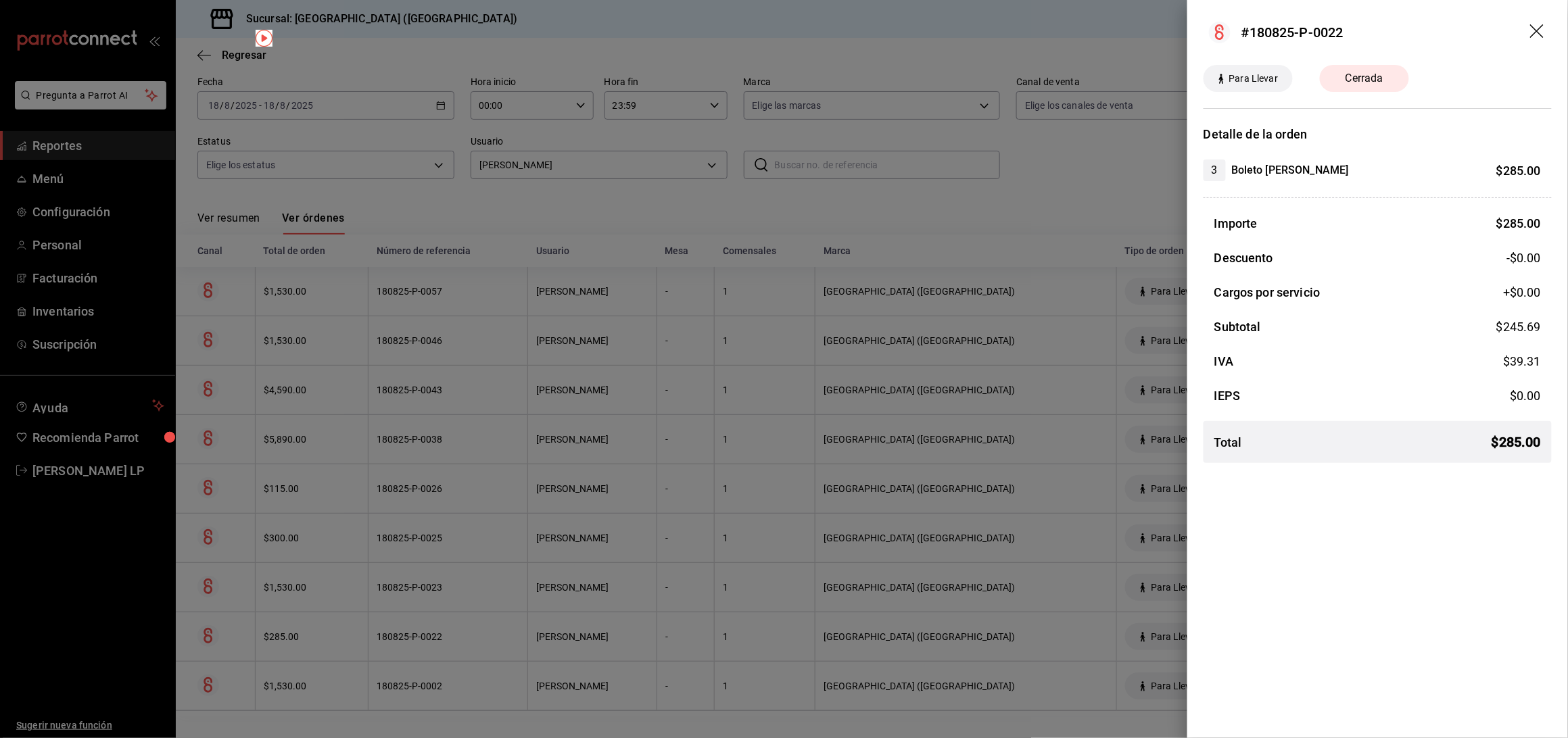
click at [498, 643] on div at bounding box center [784, 369] width 1568 height 738
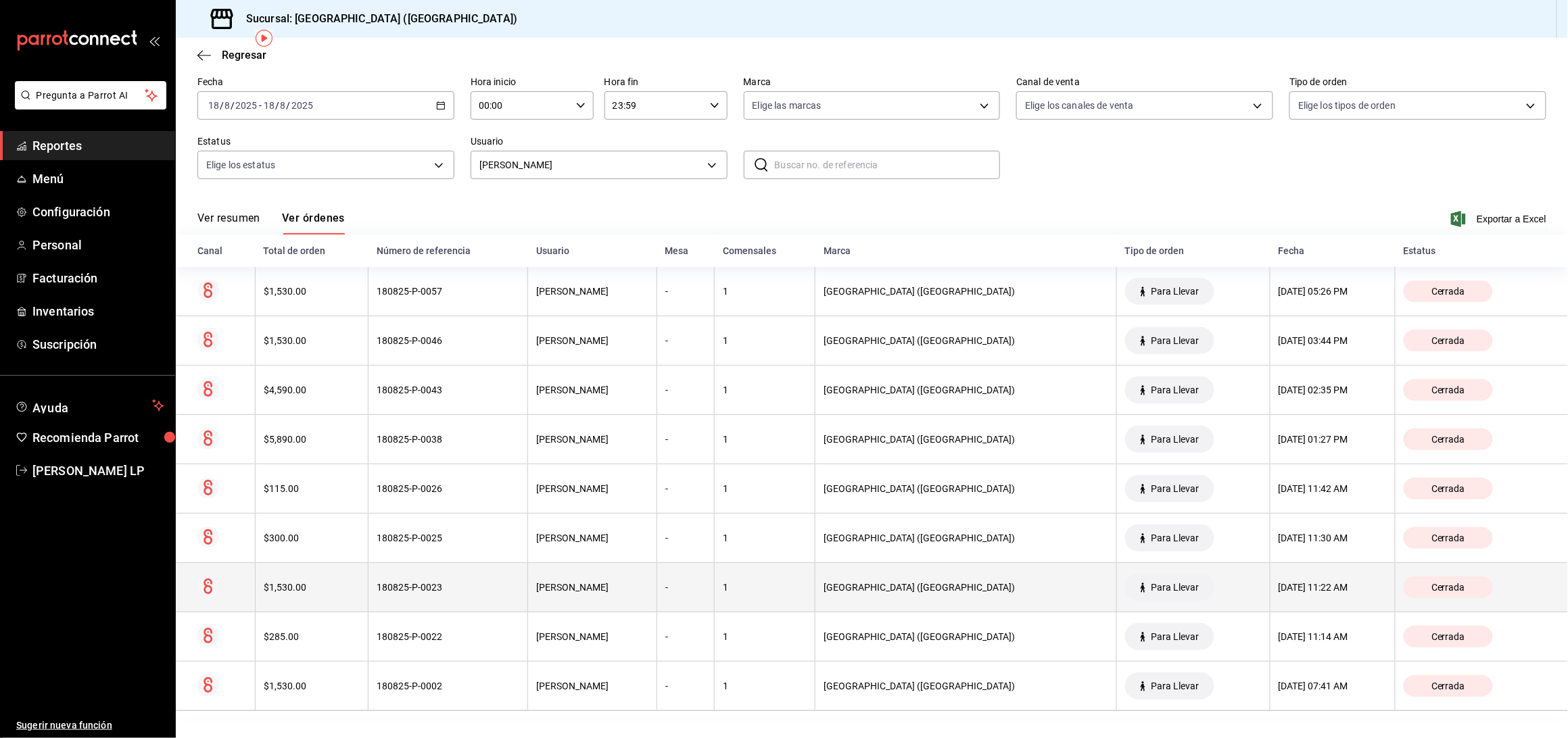
click at [505, 605] on th "180825-P-0023" at bounding box center [448, 588] width 160 height 50
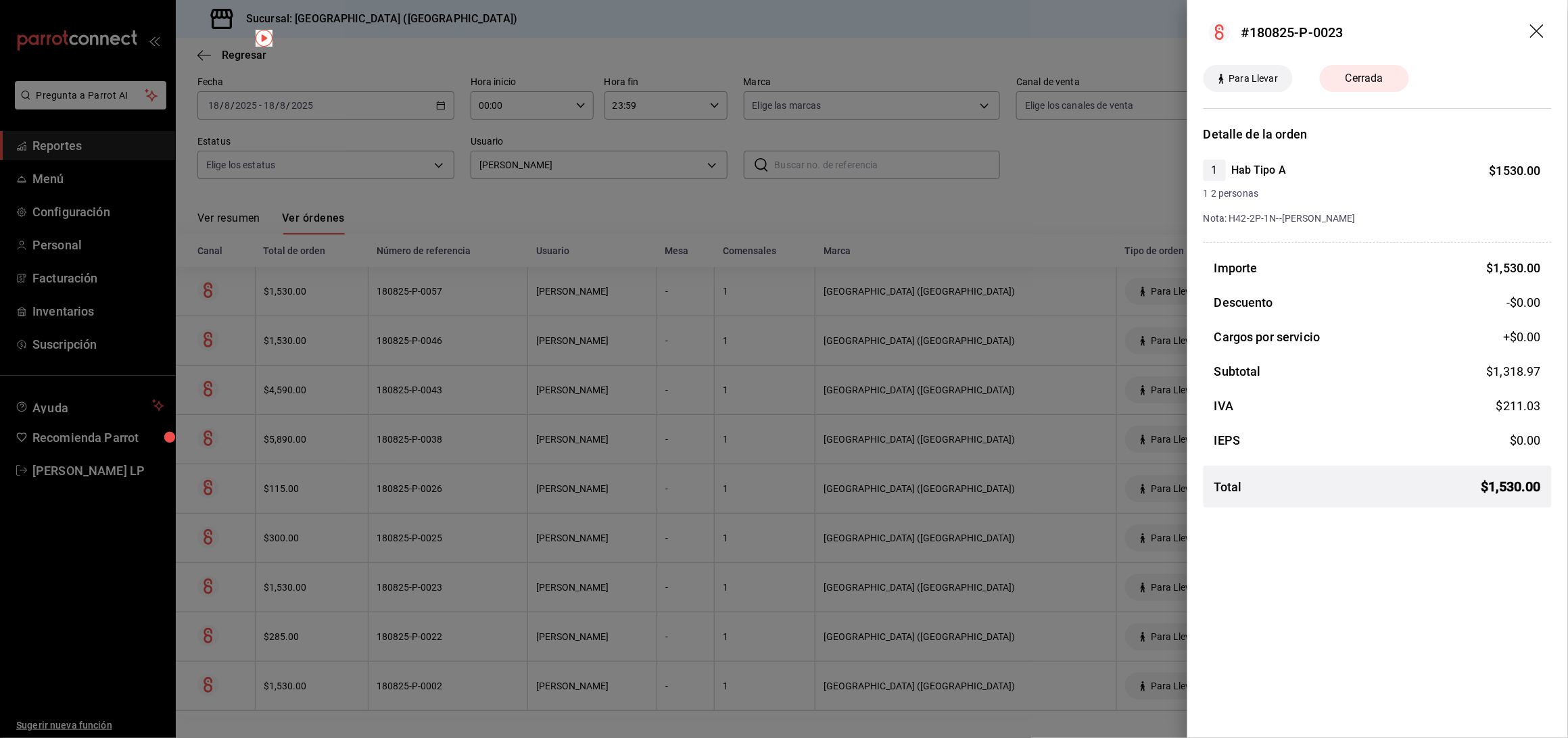
click at [592, 486] on div at bounding box center [784, 369] width 1568 height 738
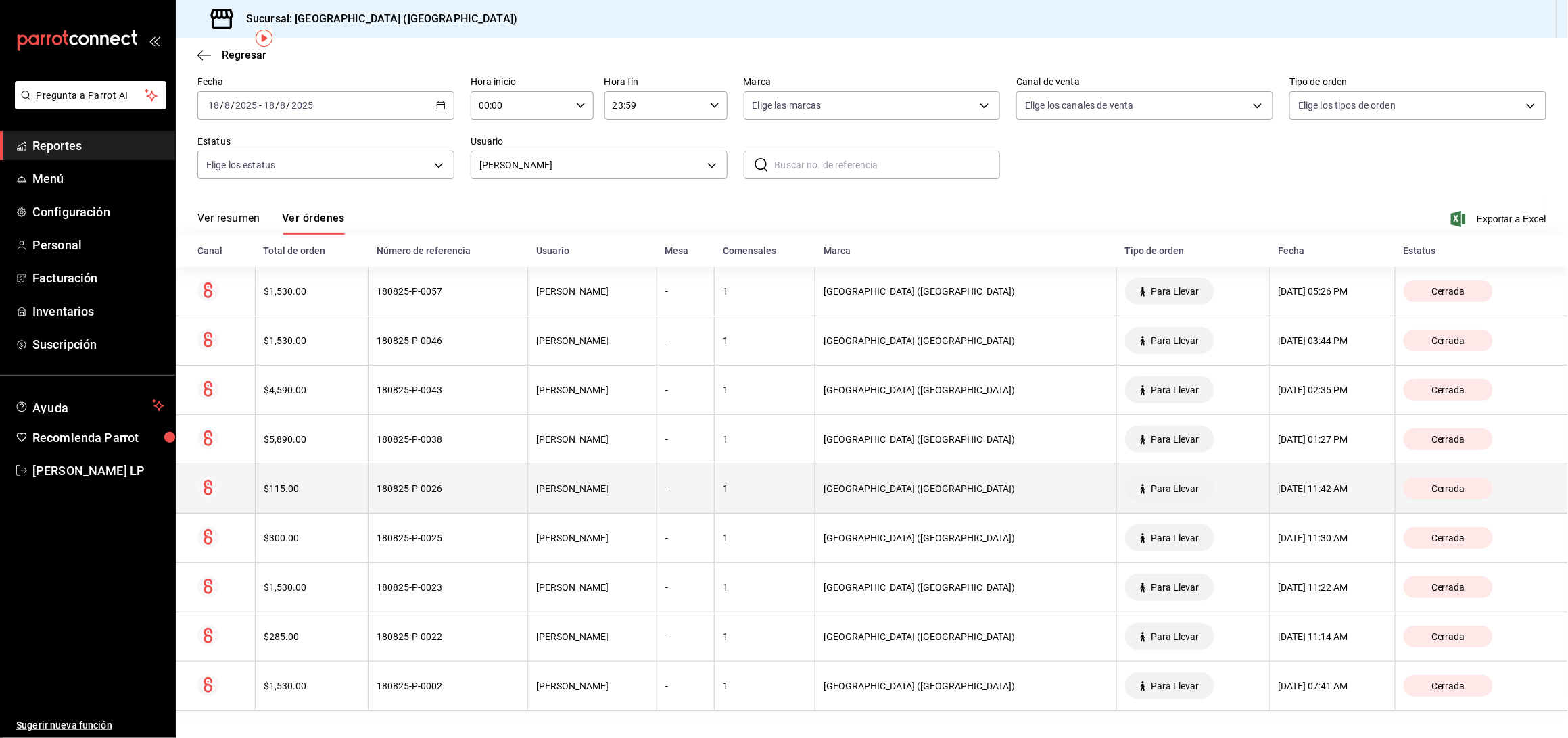
click at [535, 496] on th "[PERSON_NAME]" at bounding box center [593, 489] width 129 height 50
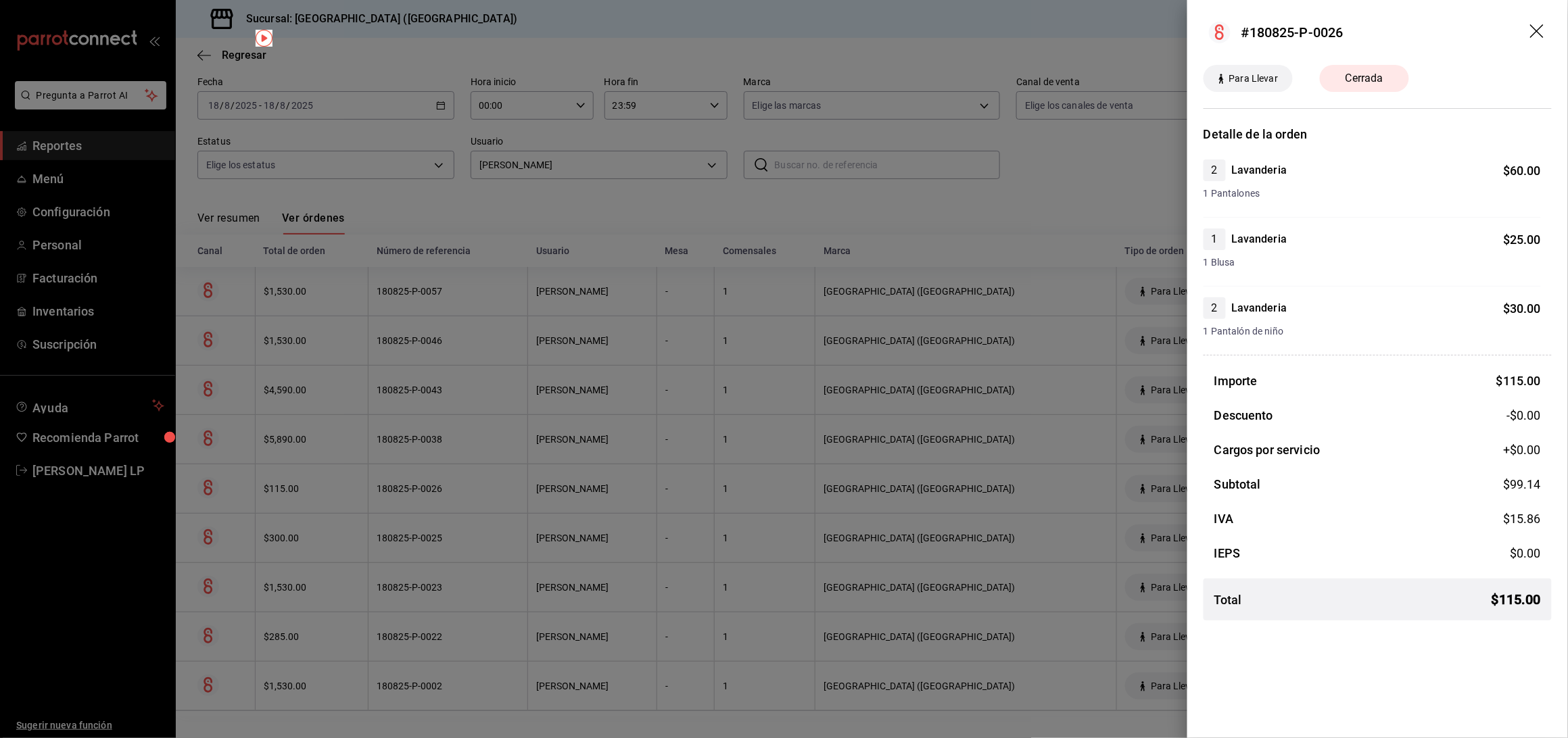
click at [535, 496] on div at bounding box center [784, 369] width 1568 height 738
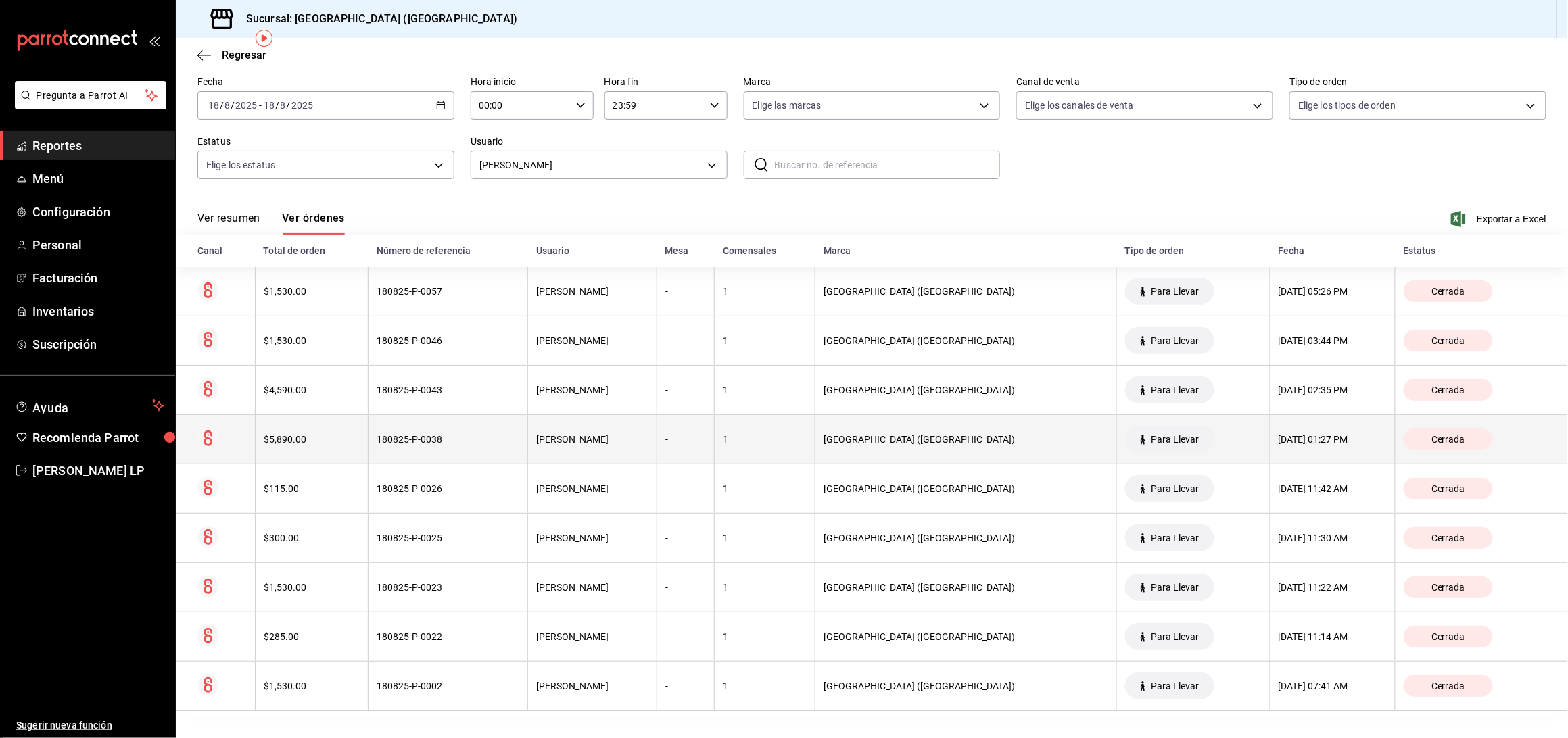
click at [482, 445] on th "180825-P-0038" at bounding box center [448, 440] width 160 height 50
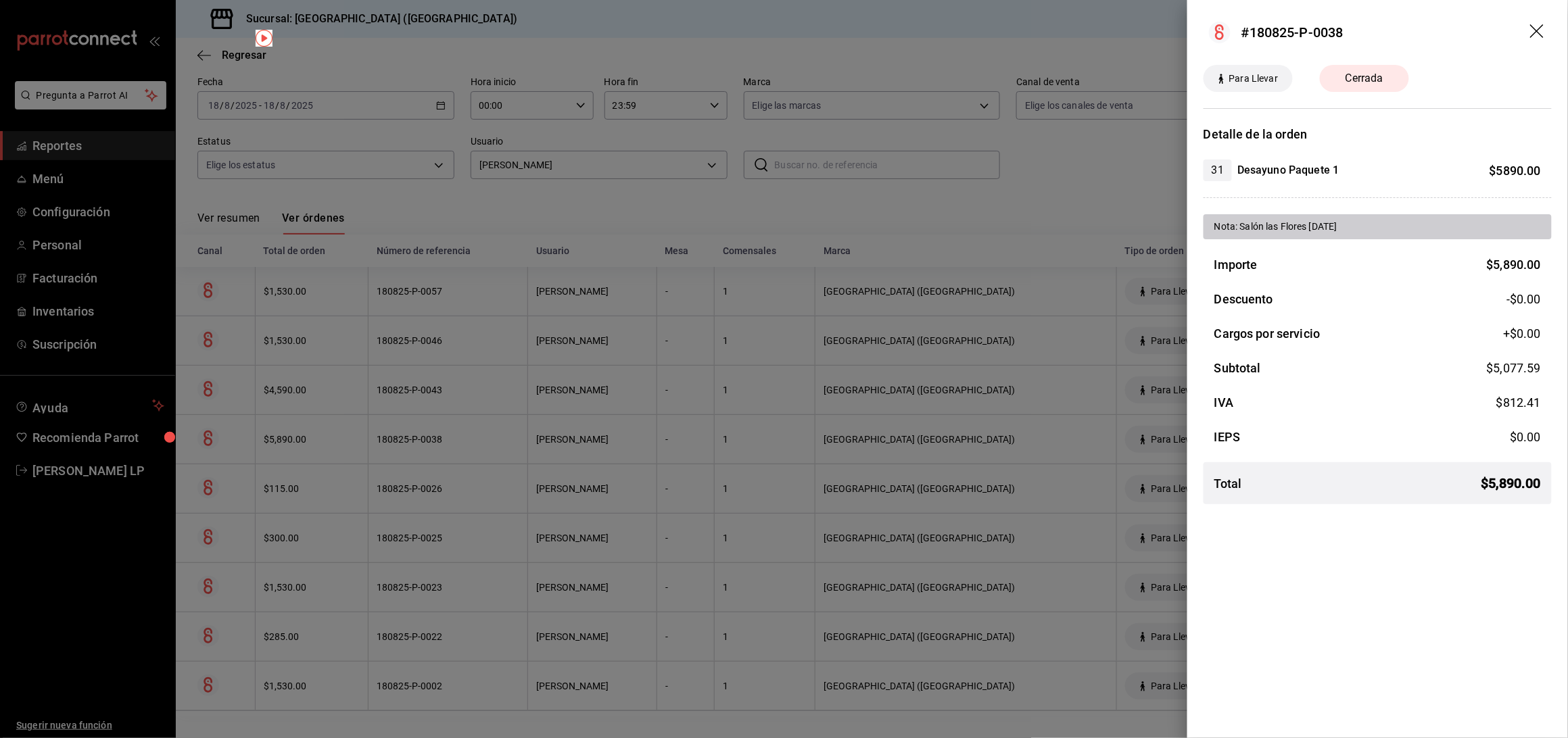
click at [482, 445] on div at bounding box center [784, 369] width 1568 height 738
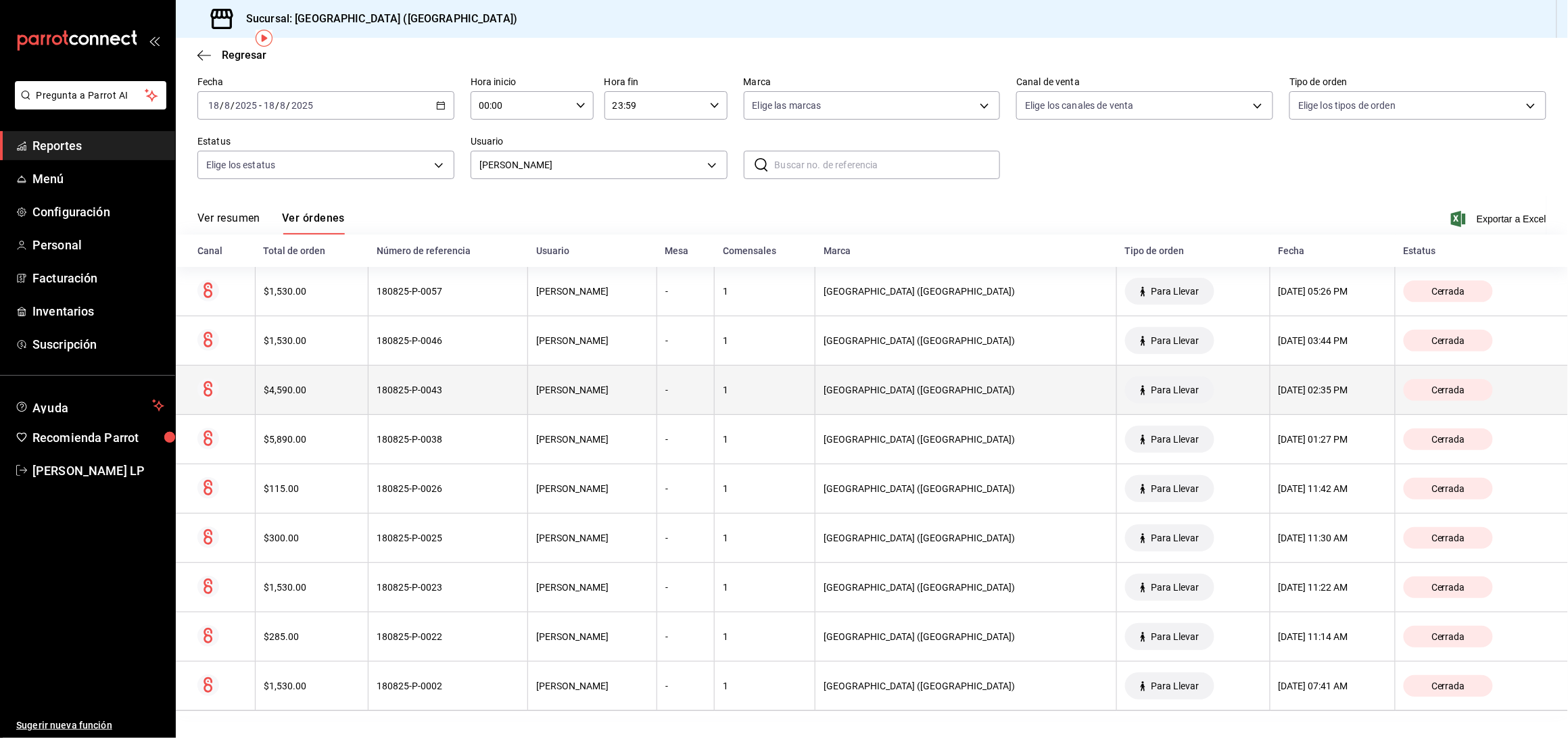
click at [480, 402] on th "180825-P-0043" at bounding box center [448, 390] width 160 height 50
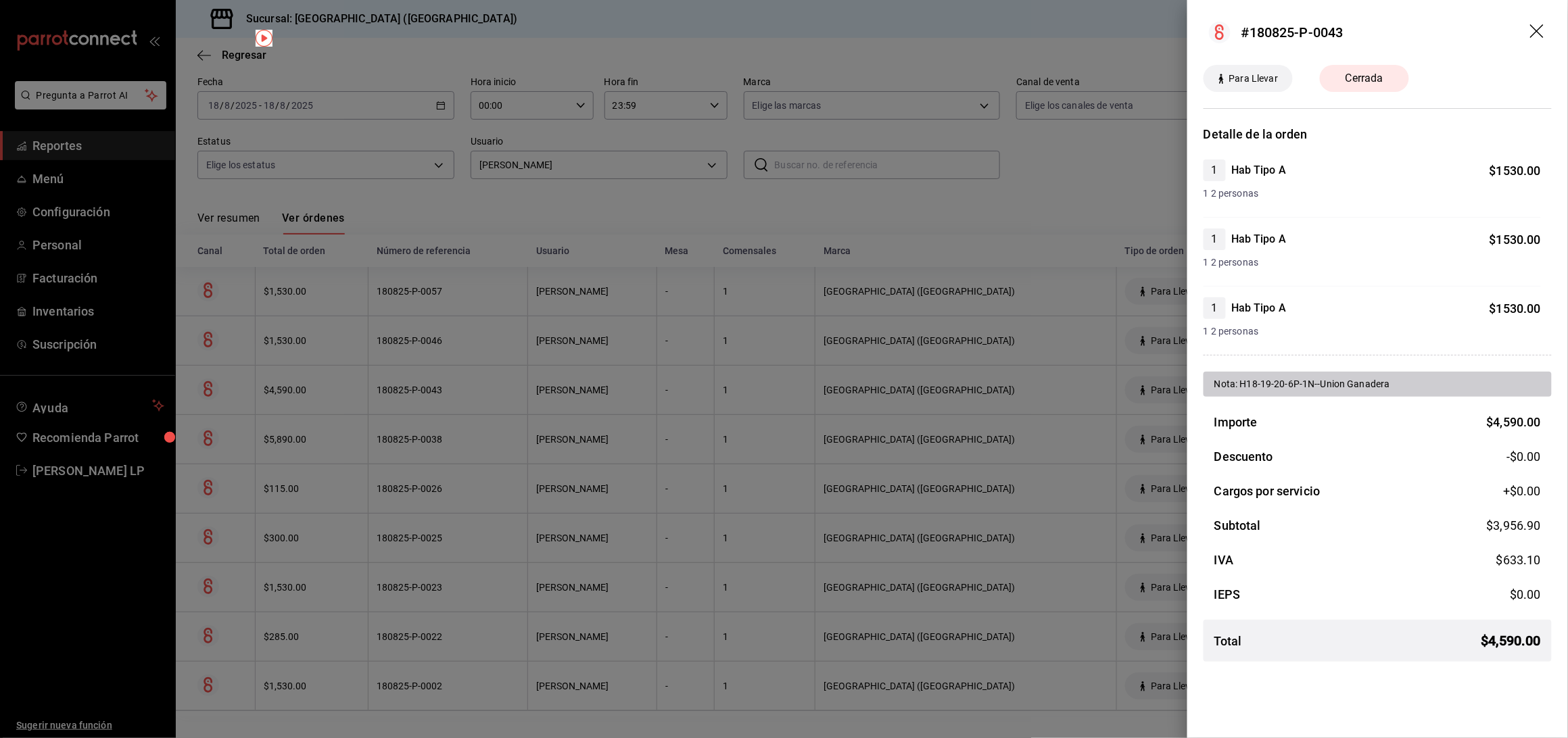
click at [480, 402] on div at bounding box center [784, 369] width 1568 height 738
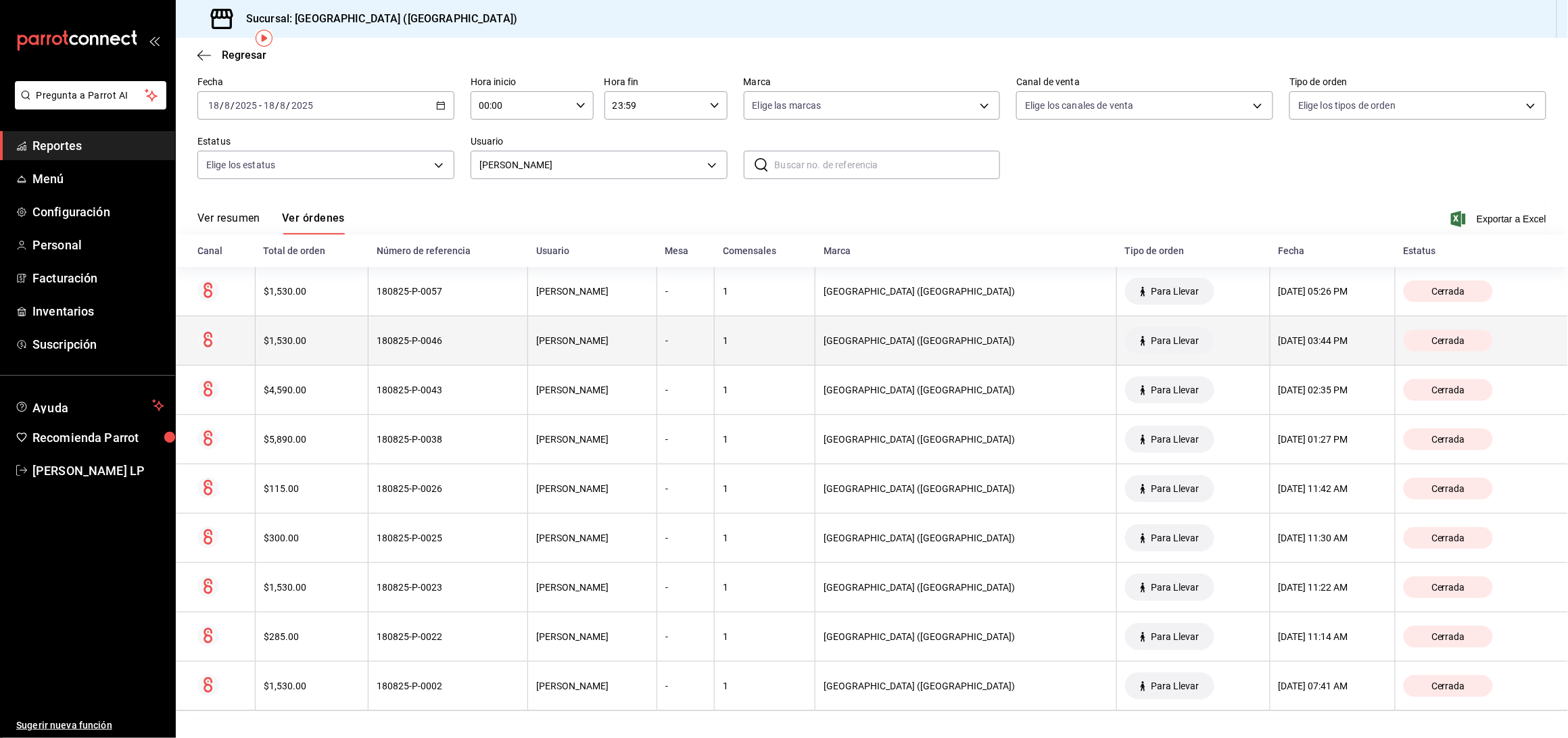
click at [472, 339] on div "180825-P-0046" at bounding box center [448, 341] width 143 height 11
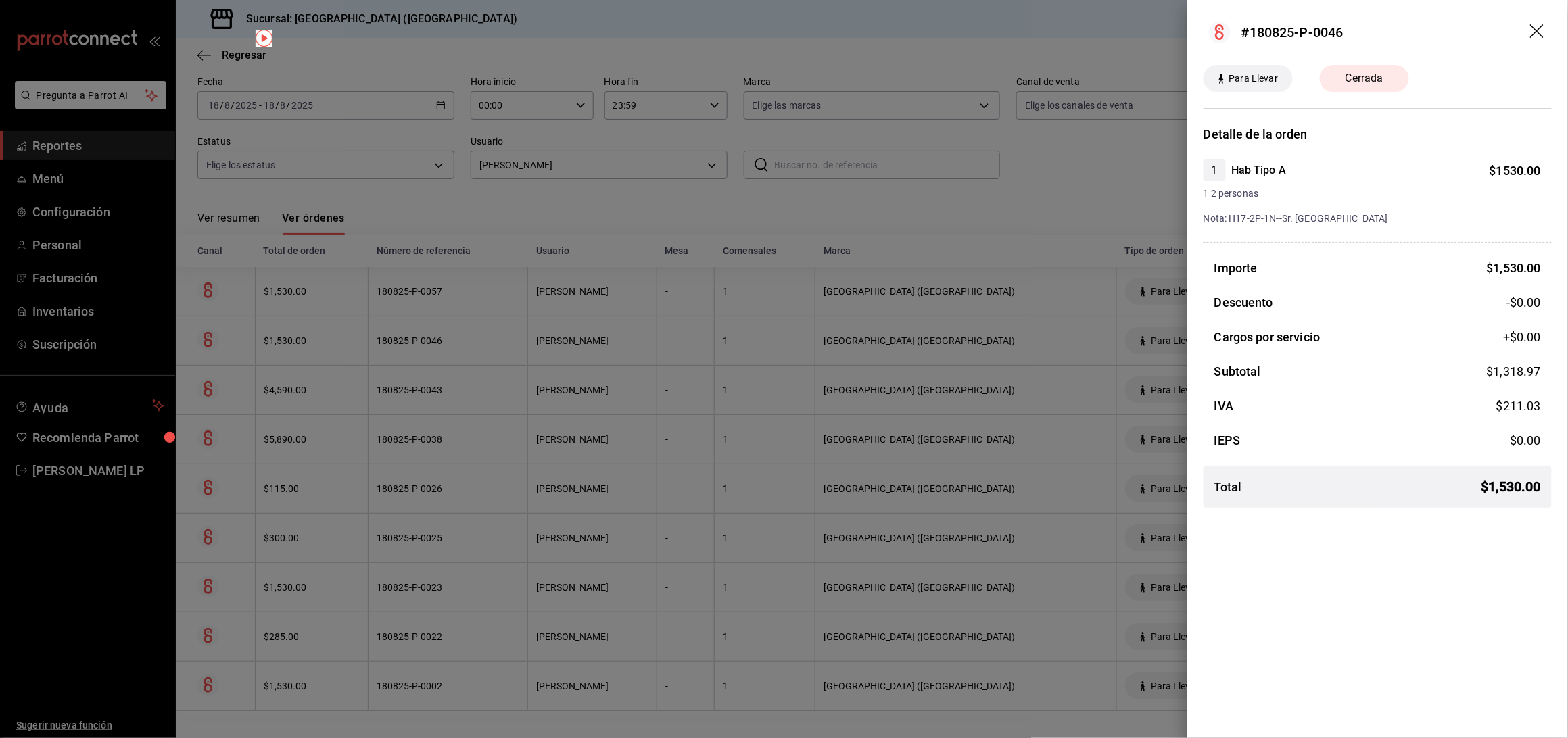
click at [437, 338] on div at bounding box center [784, 369] width 1568 height 738
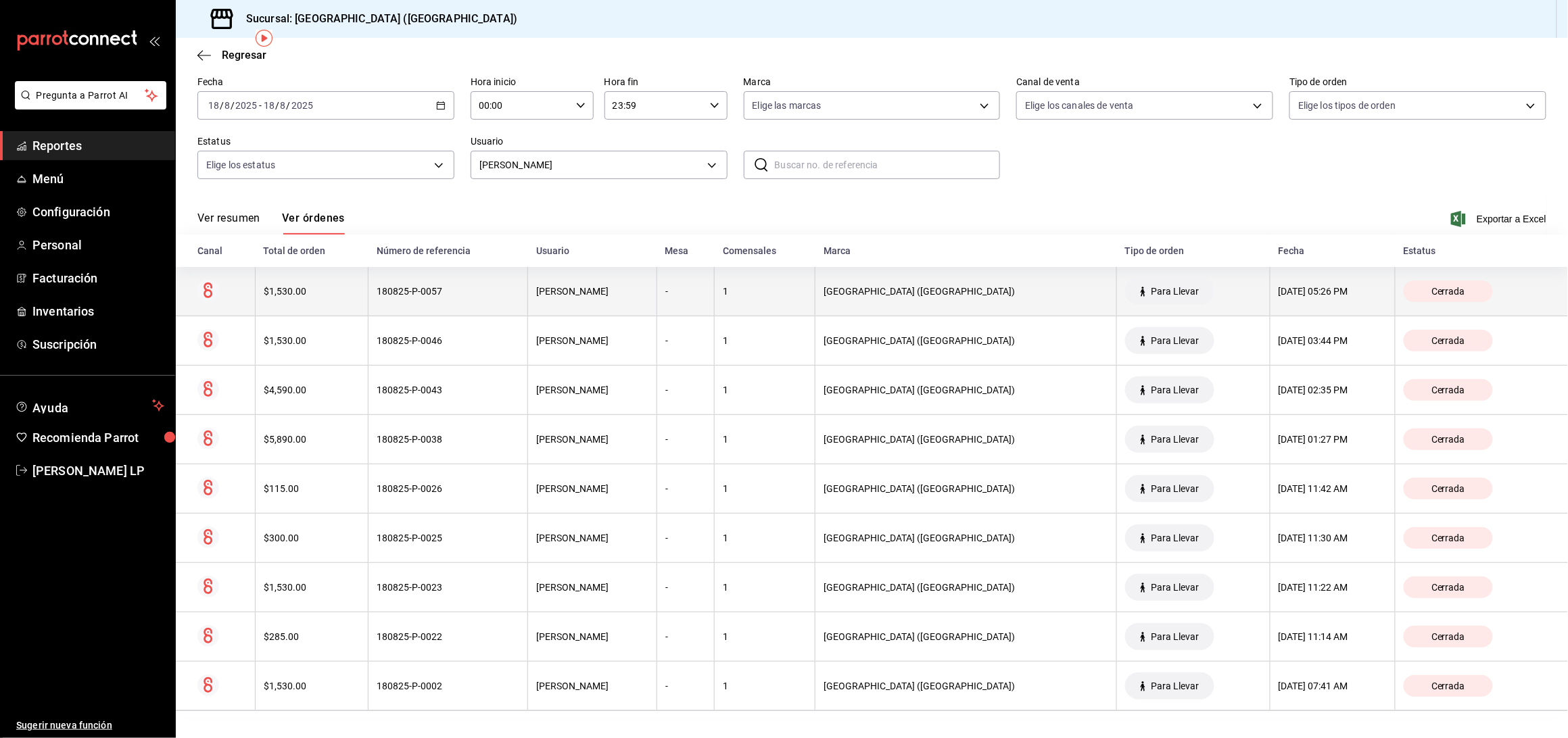
click at [450, 296] on div "180825-P-0057" at bounding box center [448, 291] width 143 height 11
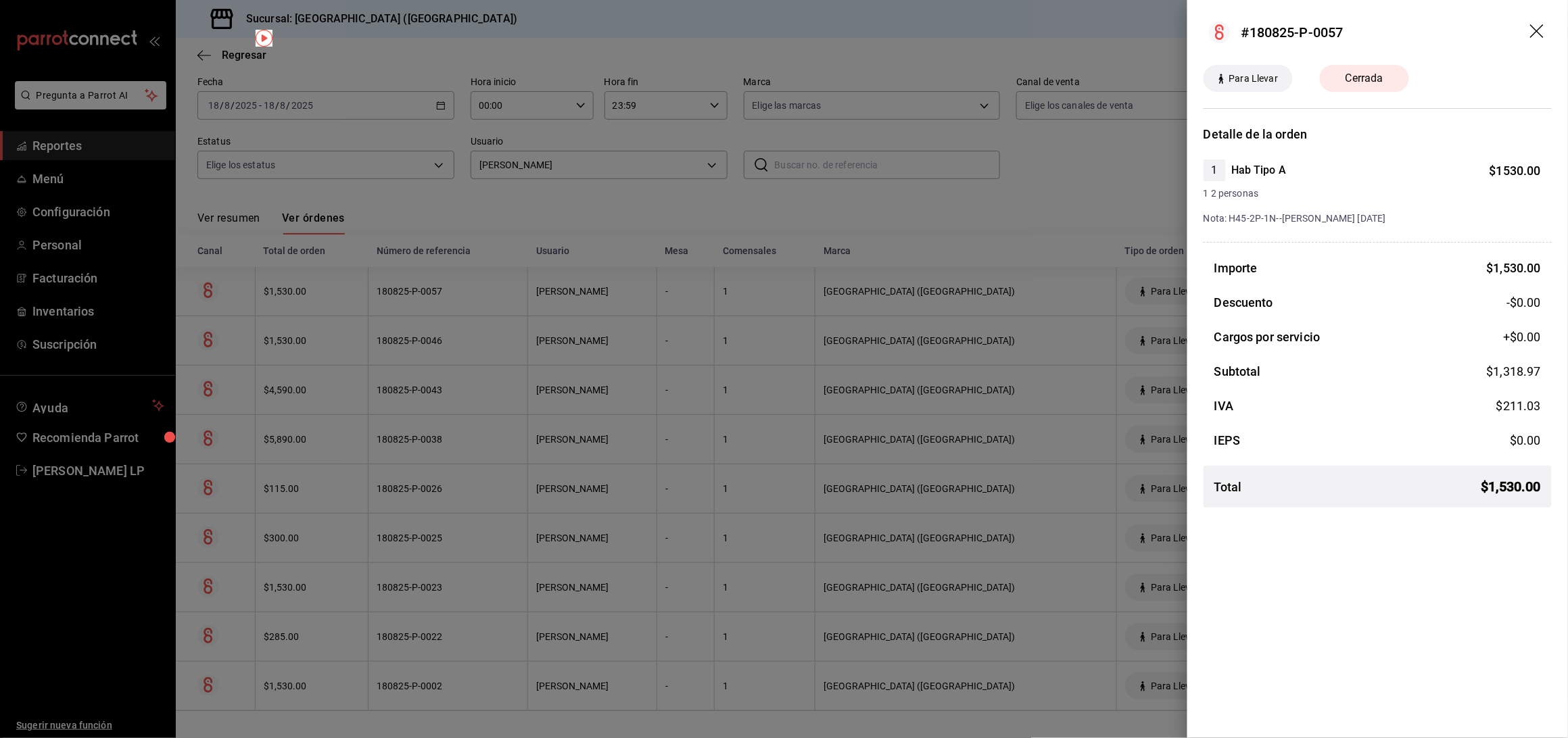
click at [368, 64] on div at bounding box center [784, 369] width 1568 height 738
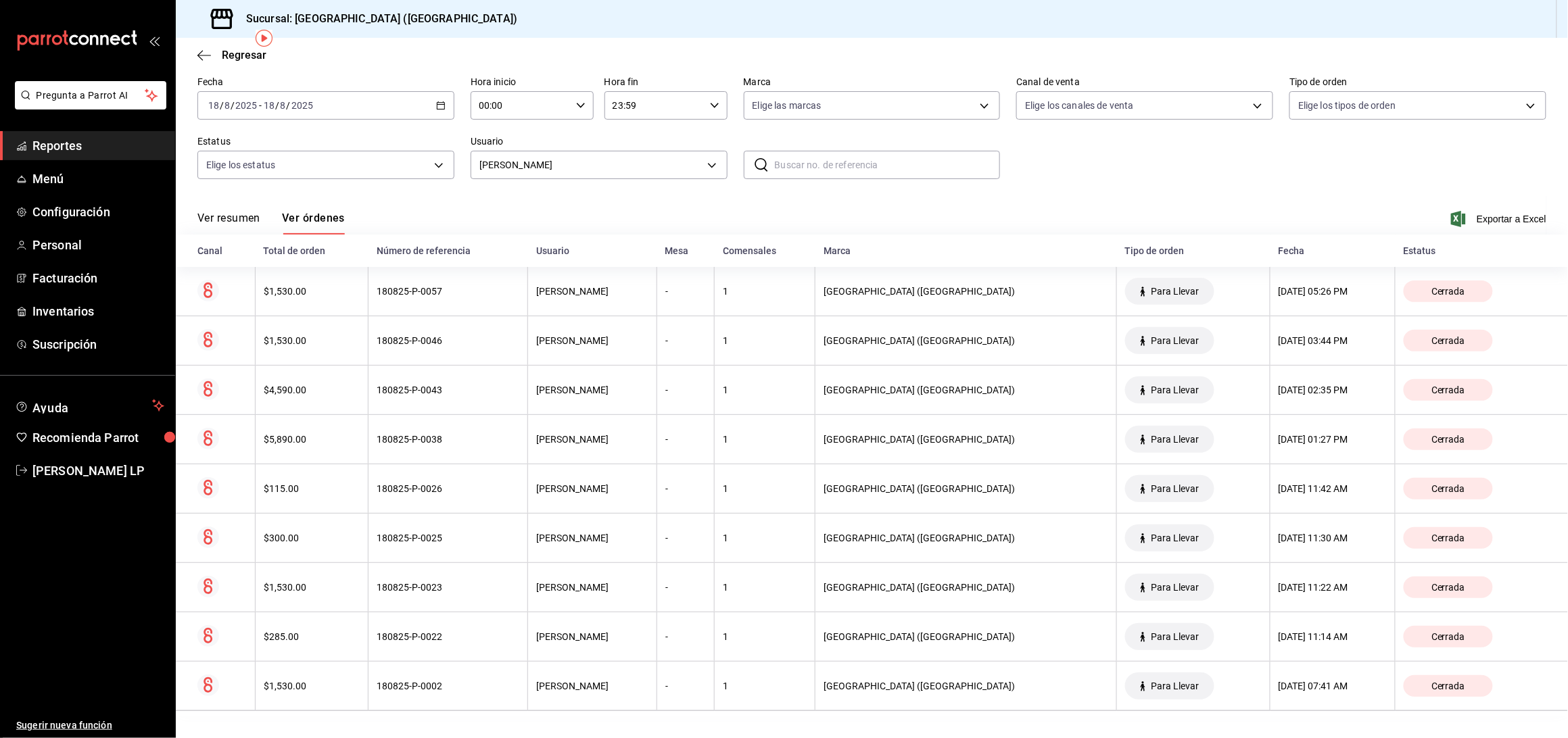
click at [438, 105] on icon "button" at bounding box center [441, 105] width 10 height 10
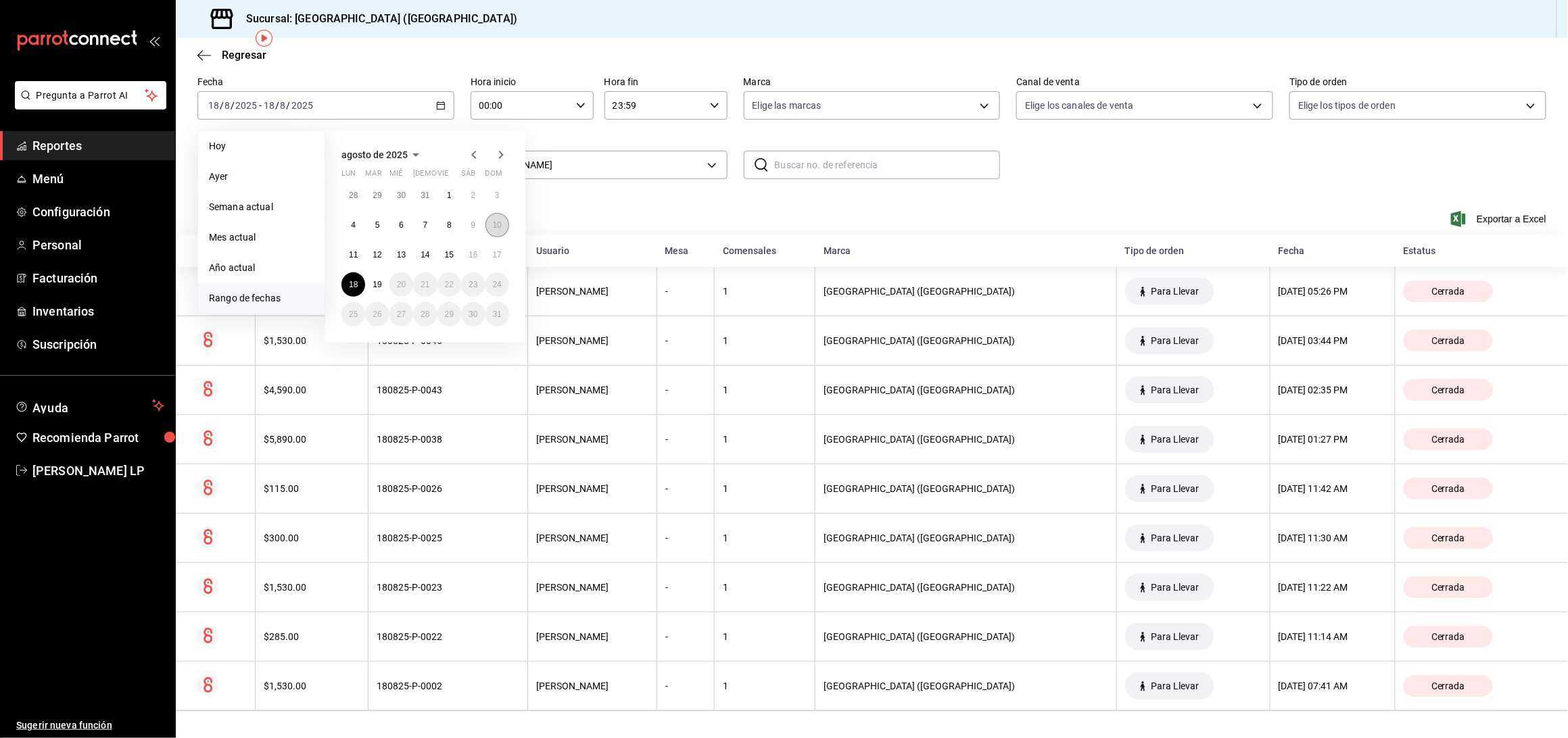
click at [502, 225] on button "10" at bounding box center [498, 225] width 24 height 24
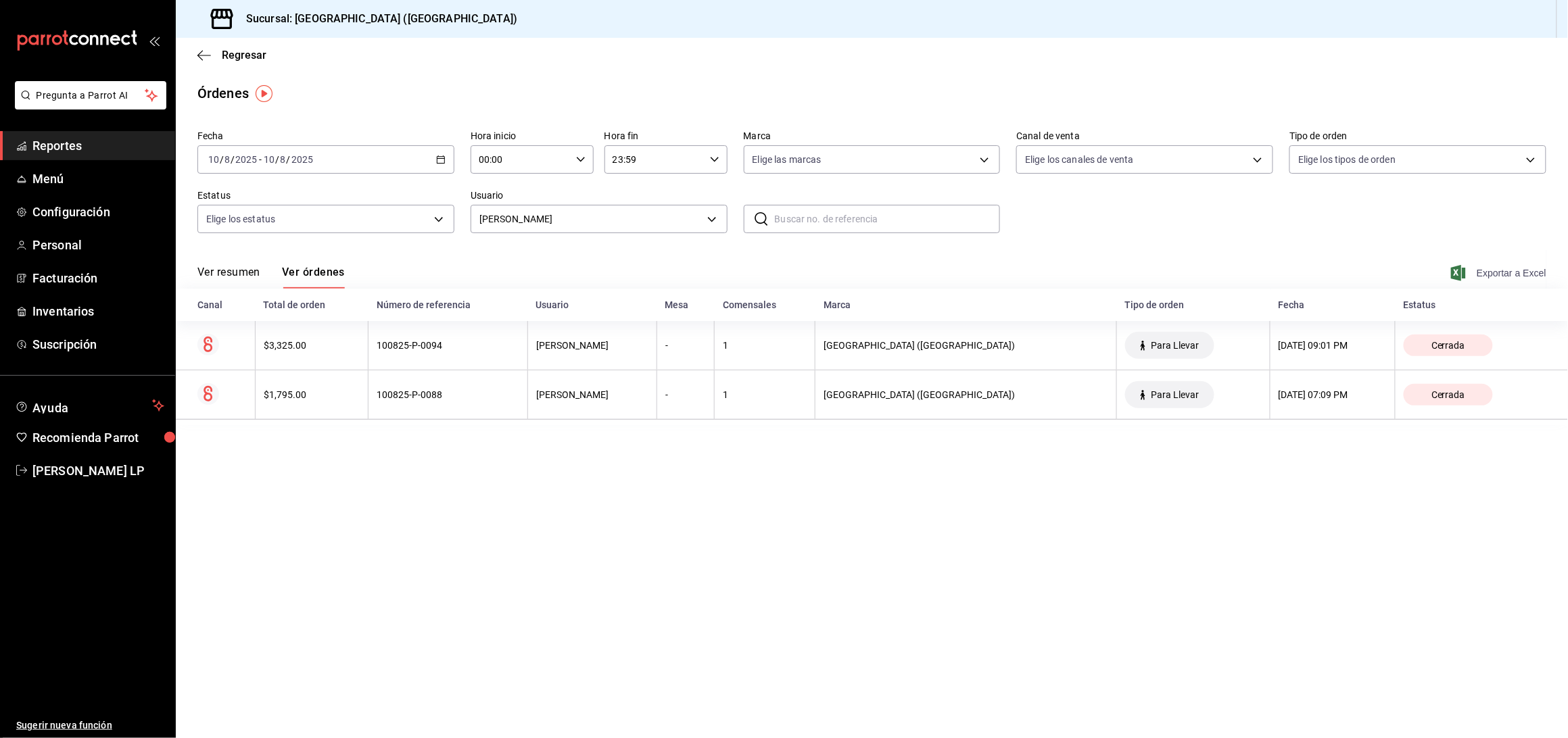
click at [1482, 268] on span "Exportar a Excel" at bounding box center [1500, 273] width 92 height 17
click at [576, 219] on body "Pregunta a Parrot AI Reportes Menú Configuración Personal Facturación Inventari…" at bounding box center [784, 369] width 1568 height 738
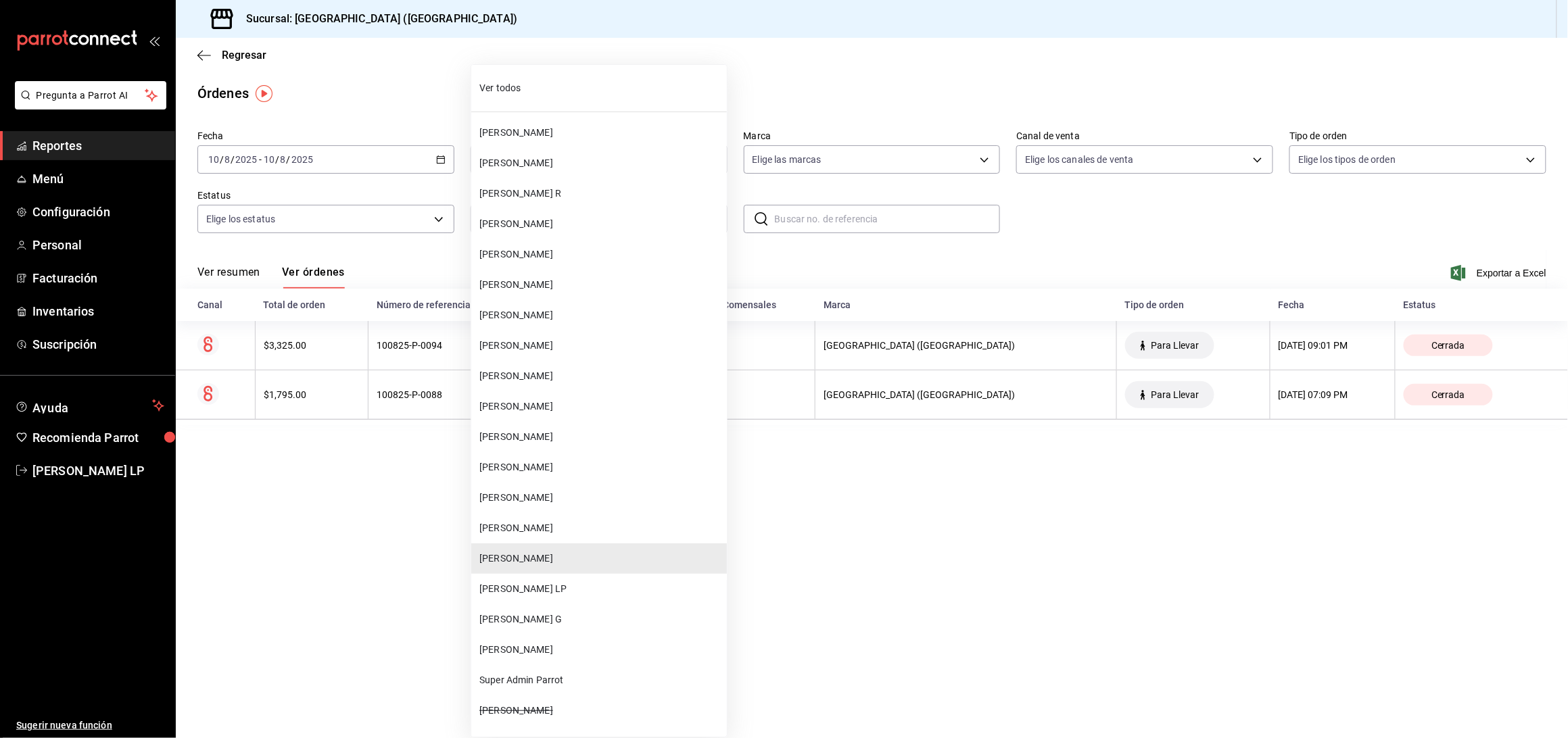
click at [574, 86] on span "Ver todos" at bounding box center [600, 88] width 242 height 14
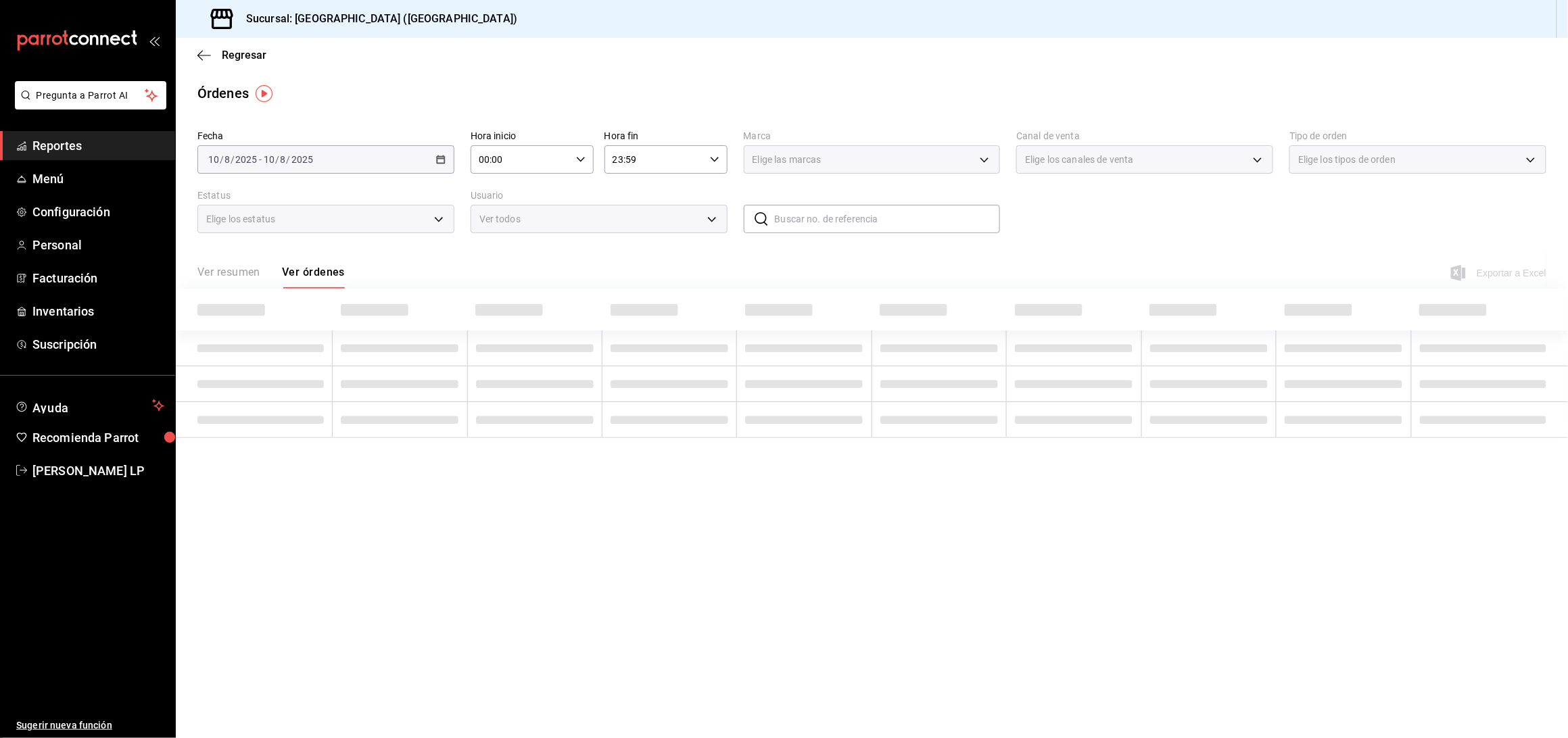
type input "ALL"
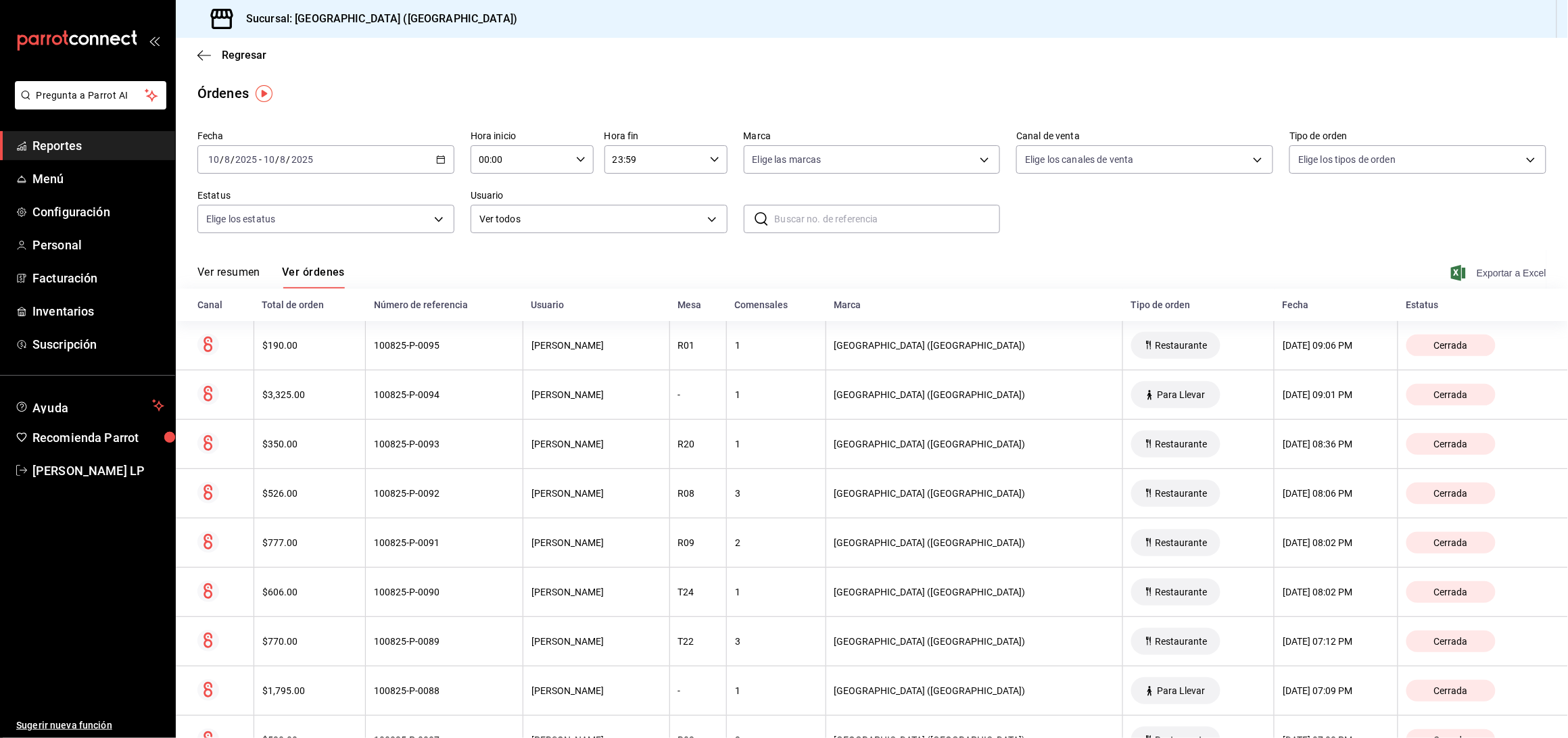
click at [1480, 272] on span "Exportar a Excel" at bounding box center [1500, 273] width 92 height 17
